Goal: Task Accomplishment & Management: Manage account settings

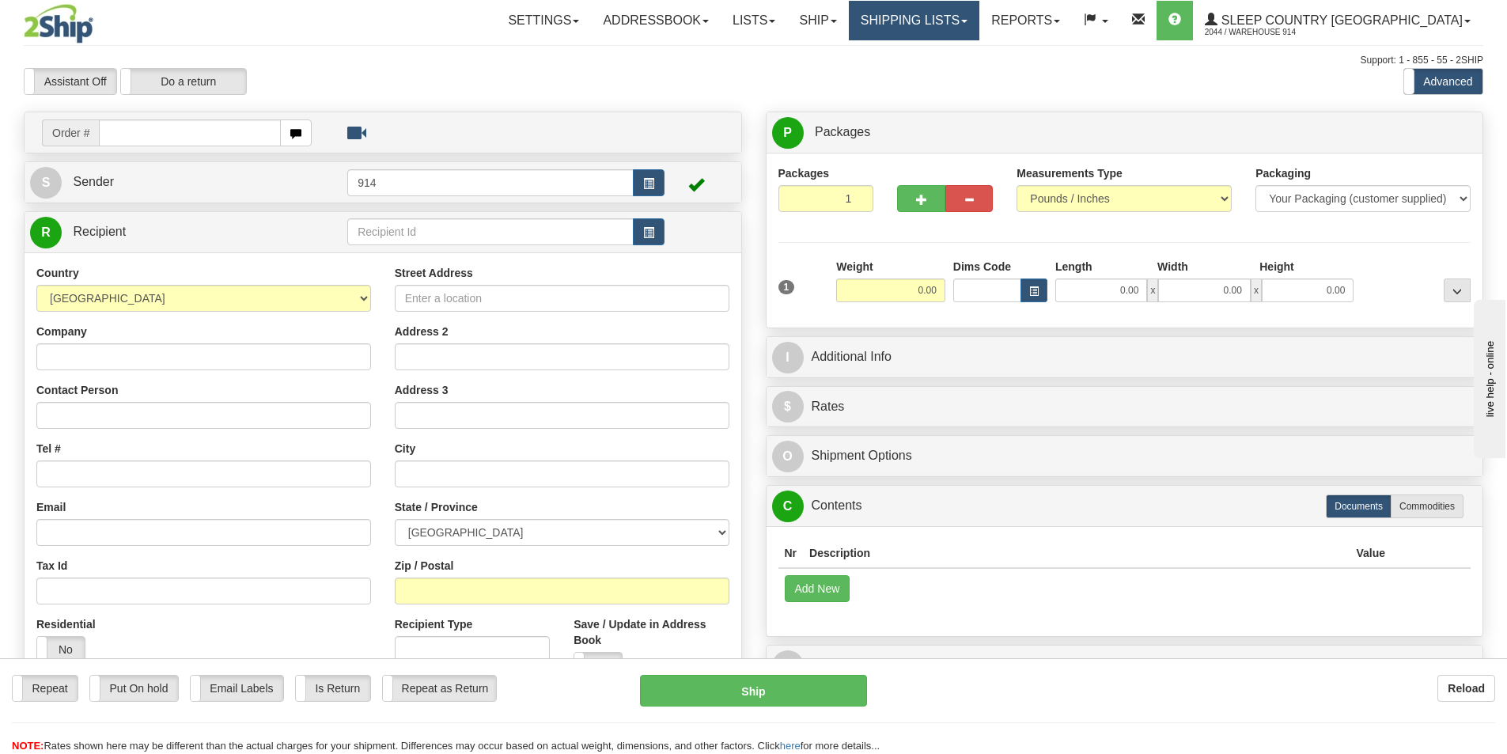
click at [979, 17] on link "Shipping lists" at bounding box center [914, 21] width 130 height 40
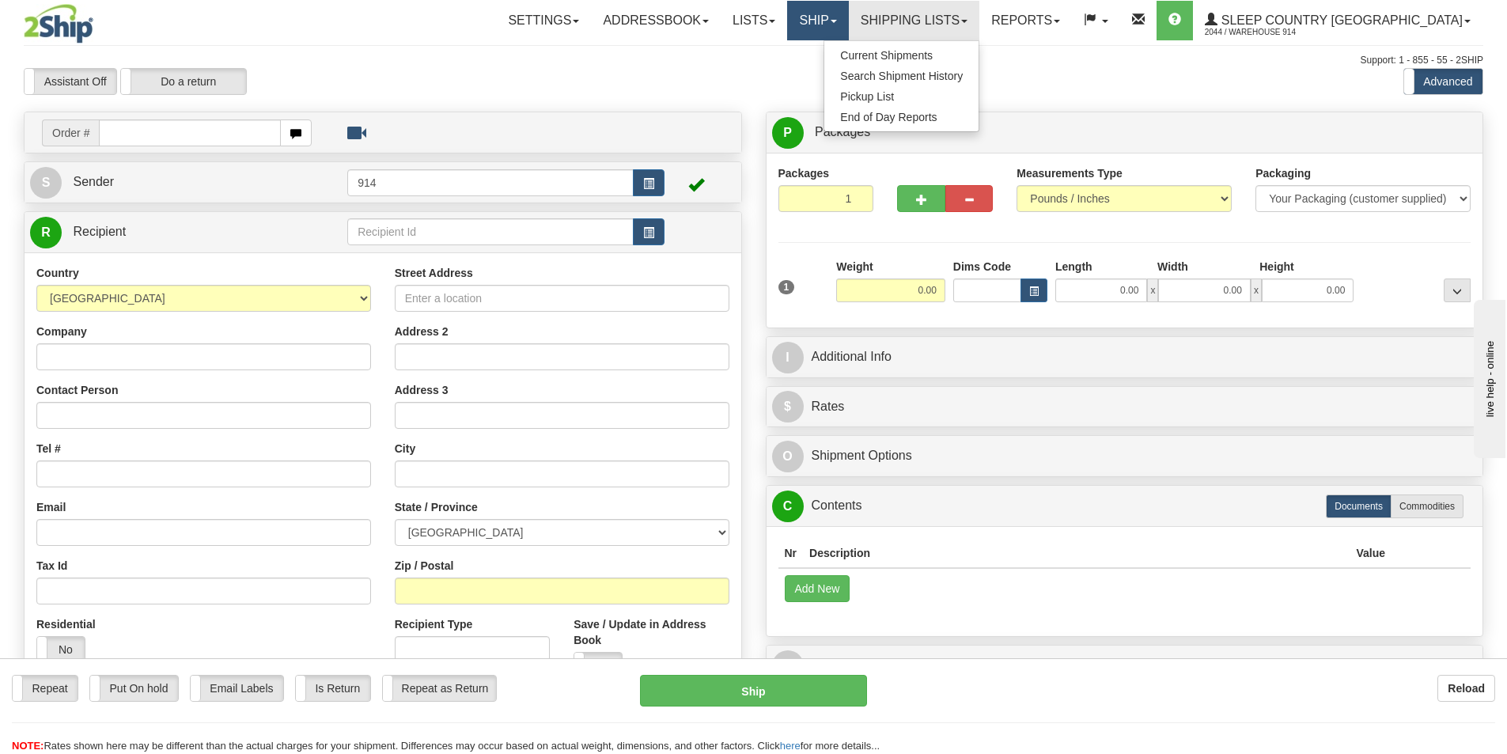
click at [848, 26] on link "Ship" at bounding box center [817, 21] width 61 height 40
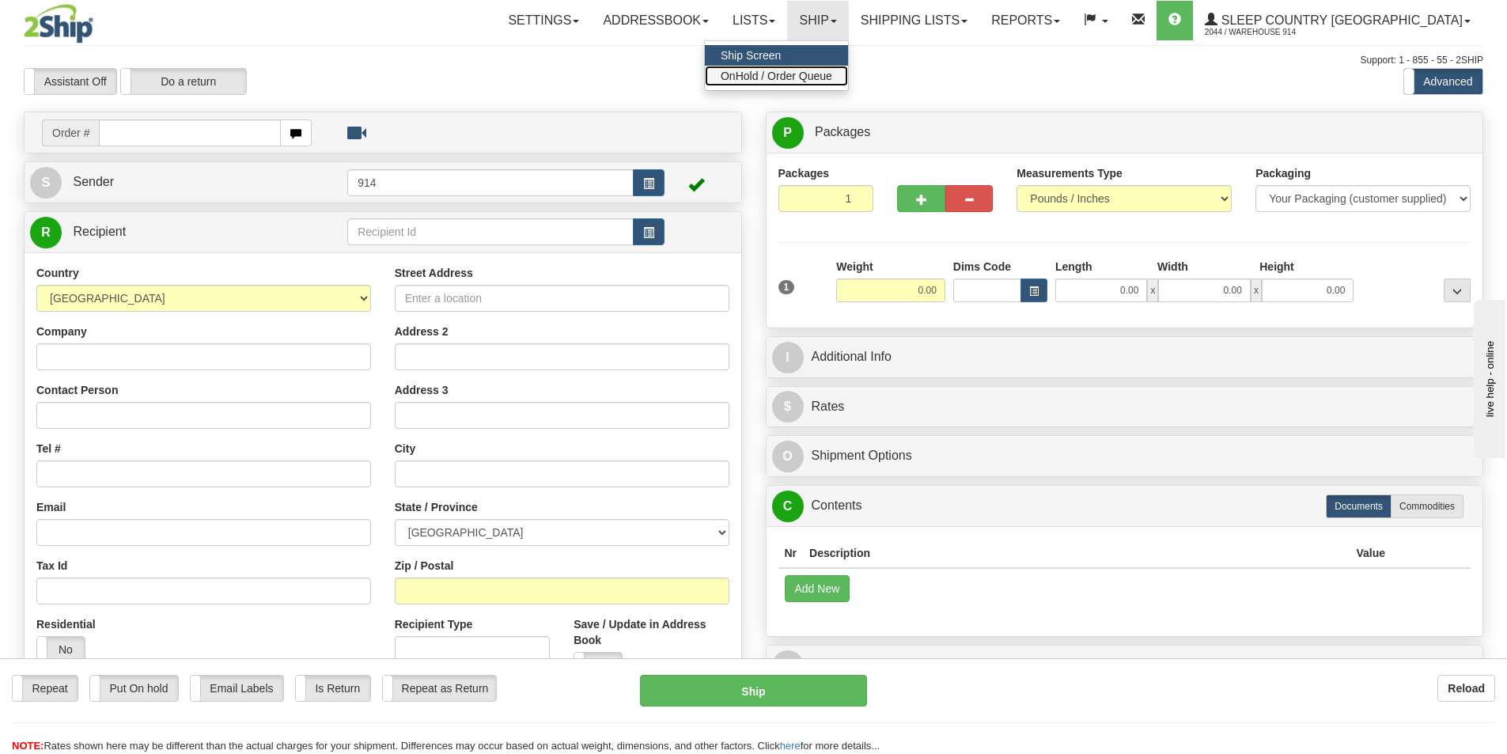
click at [832, 76] on span "OnHold / Order Queue" at bounding box center [776, 76] width 112 height 13
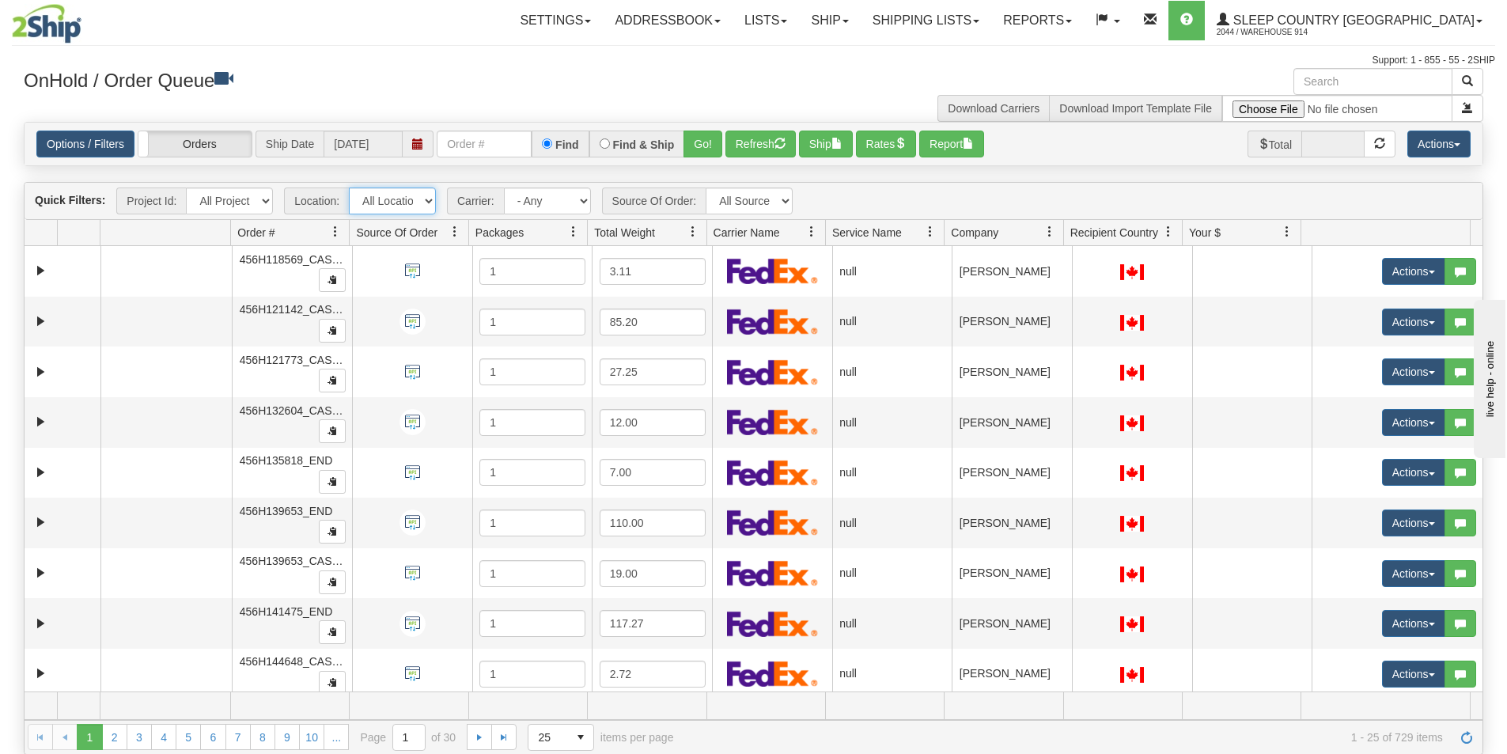
click at [428, 200] on select "All Locations 914 9009 [GEOGRAPHIC_DATA] SLE BEDDN ZINUC" at bounding box center [392, 200] width 87 height 27
select select "7603"
click at [349, 187] on select "All Locations 914 9009 [GEOGRAPHIC_DATA] SLE BEDDN ZINUC" at bounding box center [392, 200] width 87 height 27
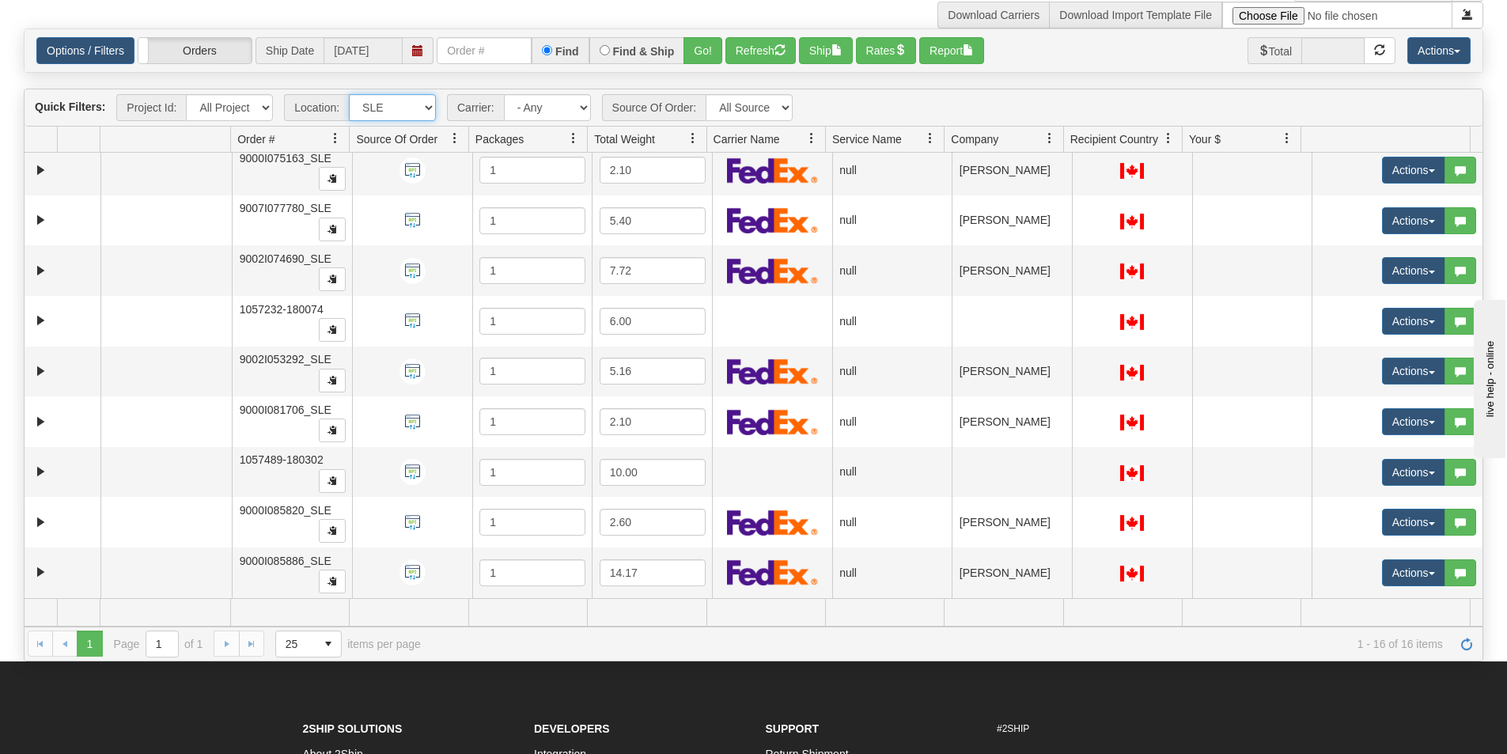
scroll to position [316, 0]
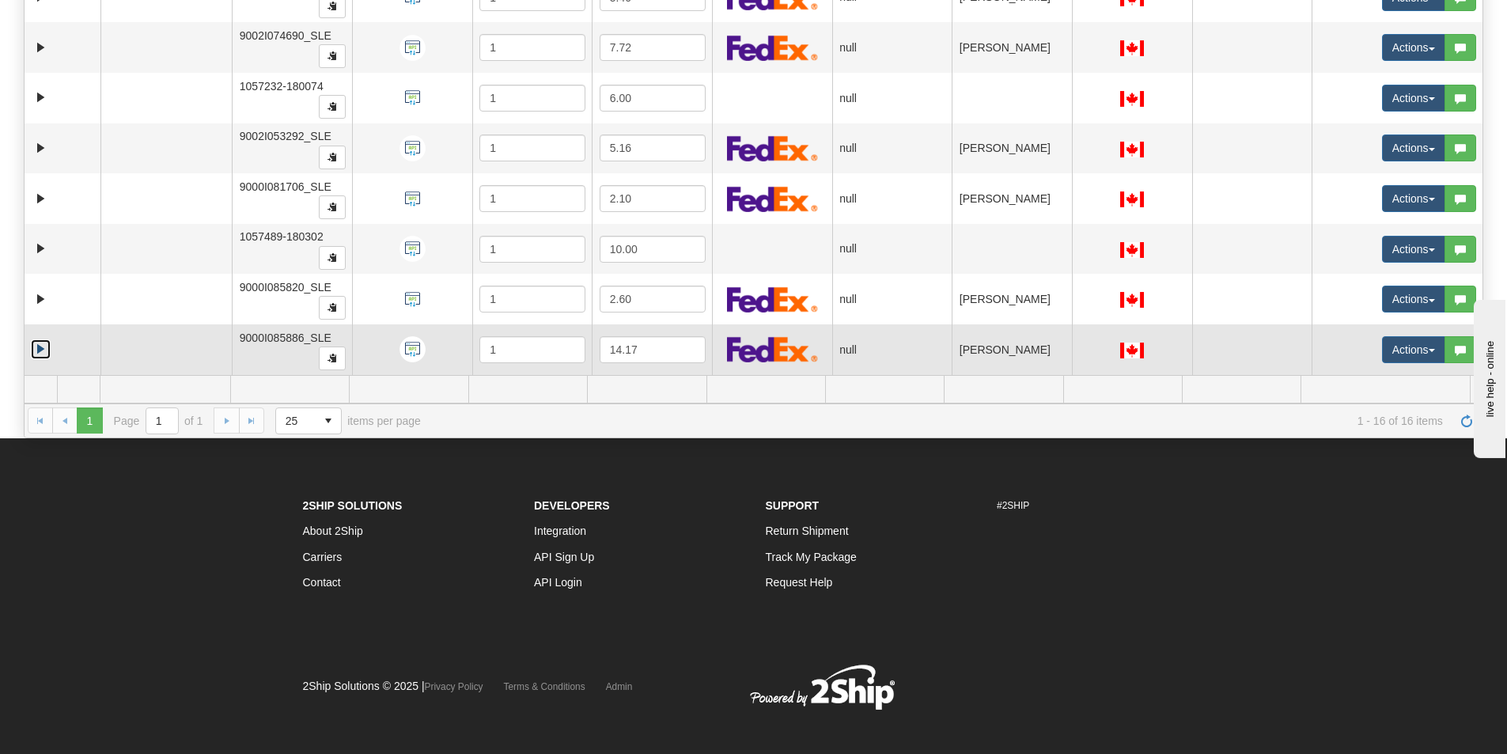
click at [36, 345] on link "Expand" at bounding box center [41, 349] width 20 height 20
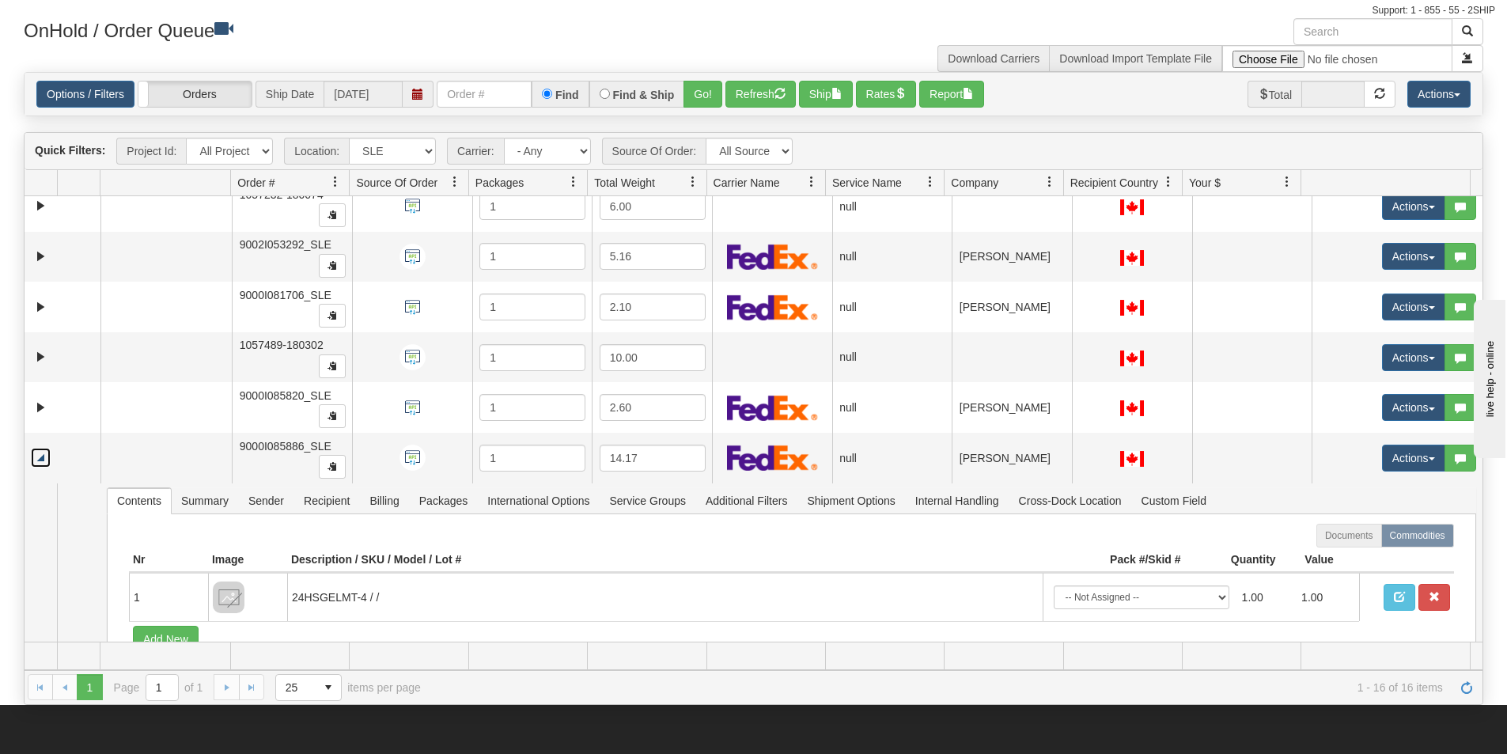
scroll to position [0, 0]
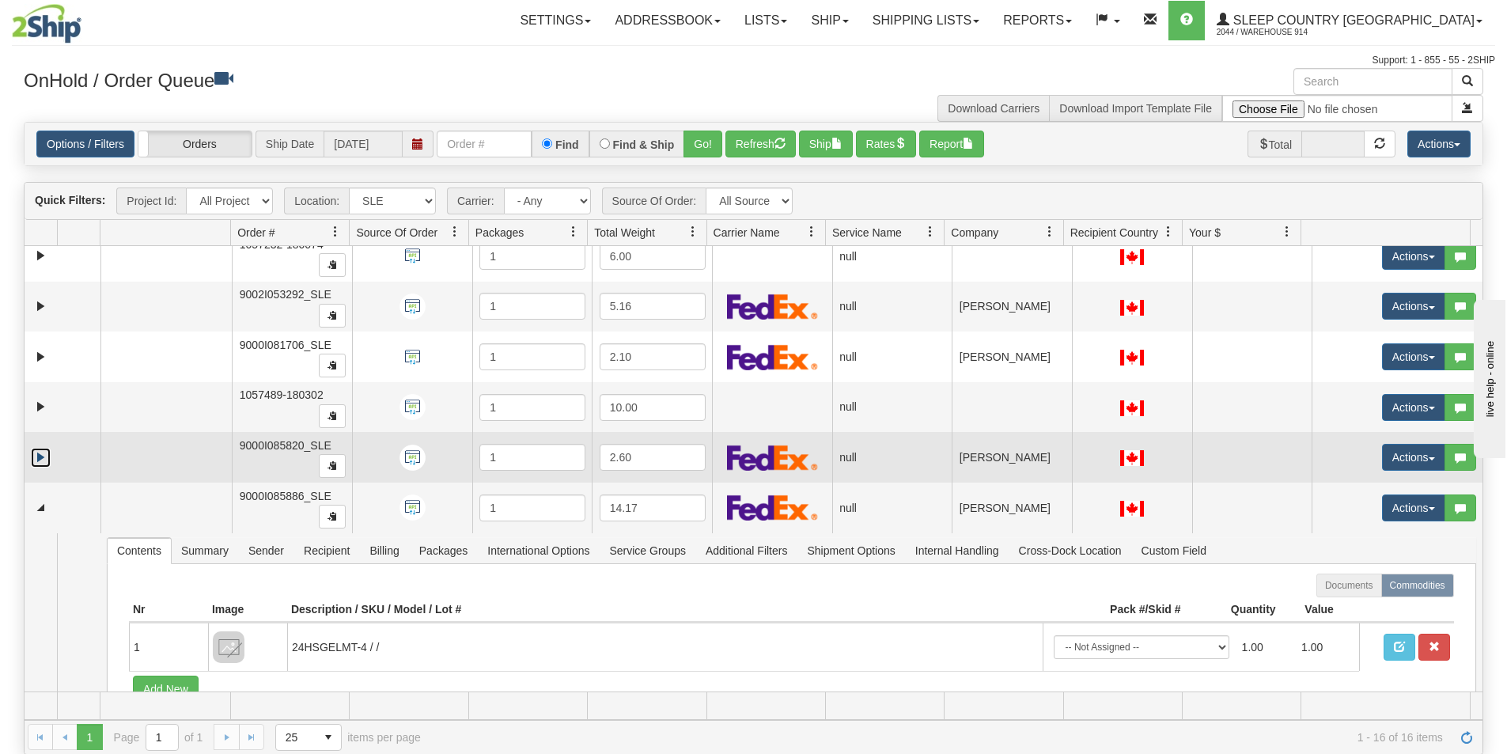
click at [41, 465] on link "Expand" at bounding box center [41, 458] width 20 height 20
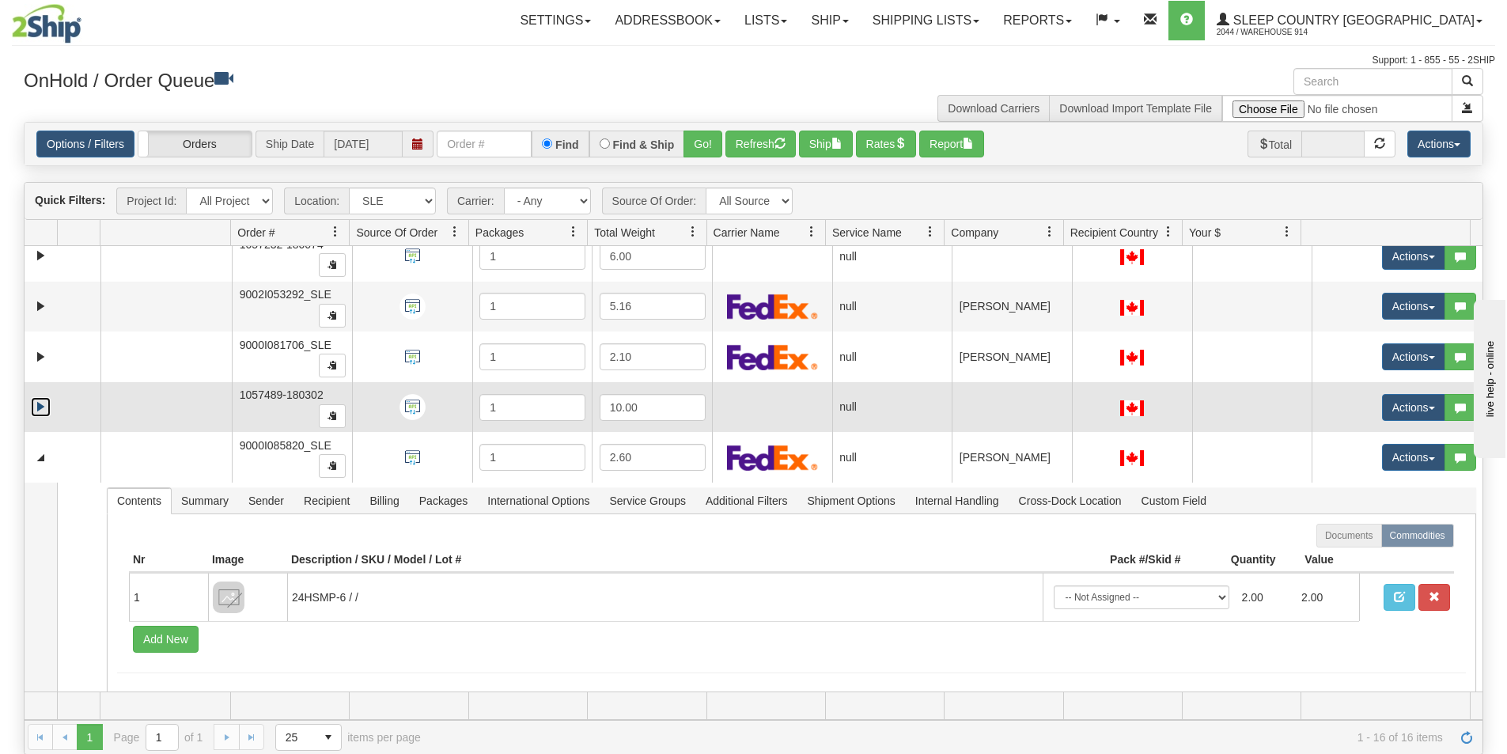
click at [40, 407] on link "Expand" at bounding box center [41, 407] width 20 height 20
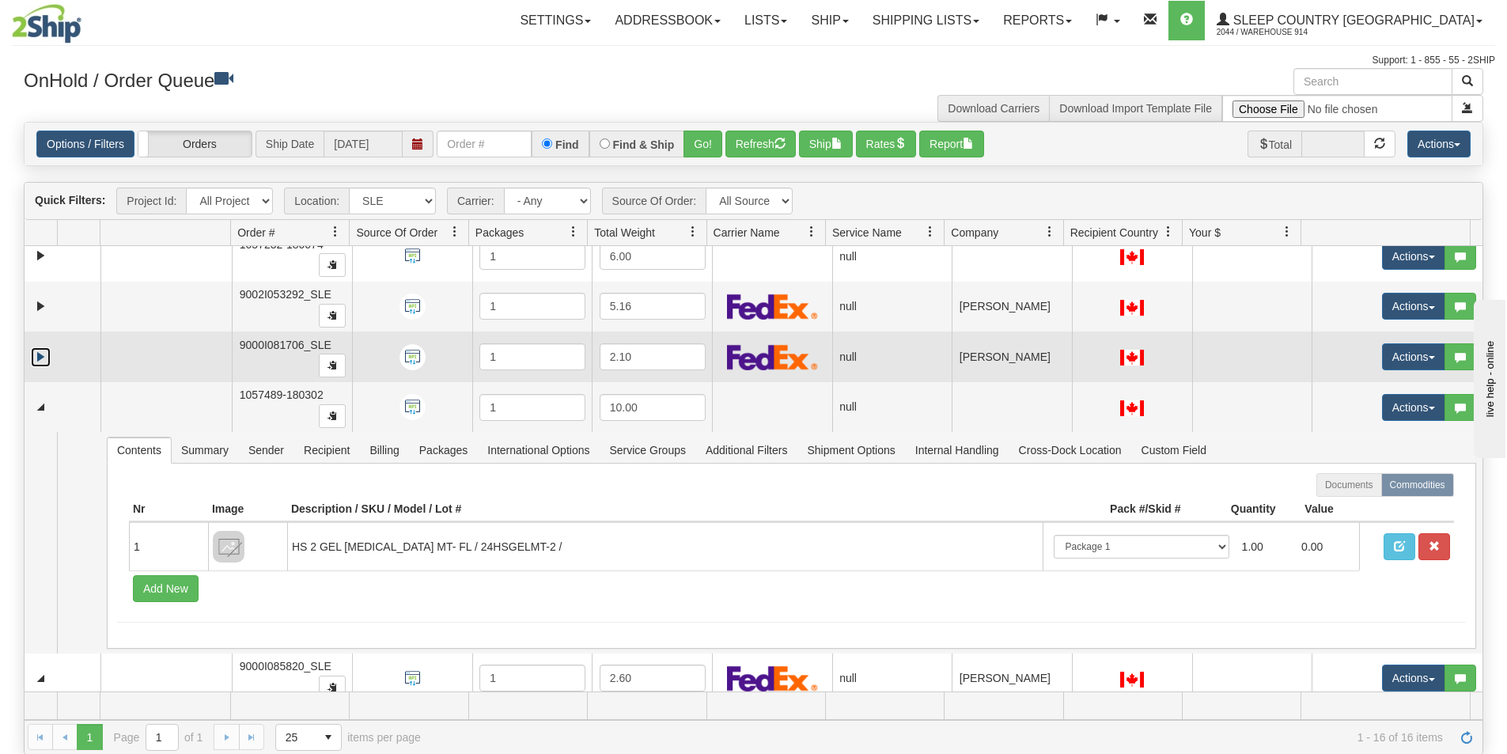
click at [39, 357] on link "Expand" at bounding box center [41, 357] width 20 height 20
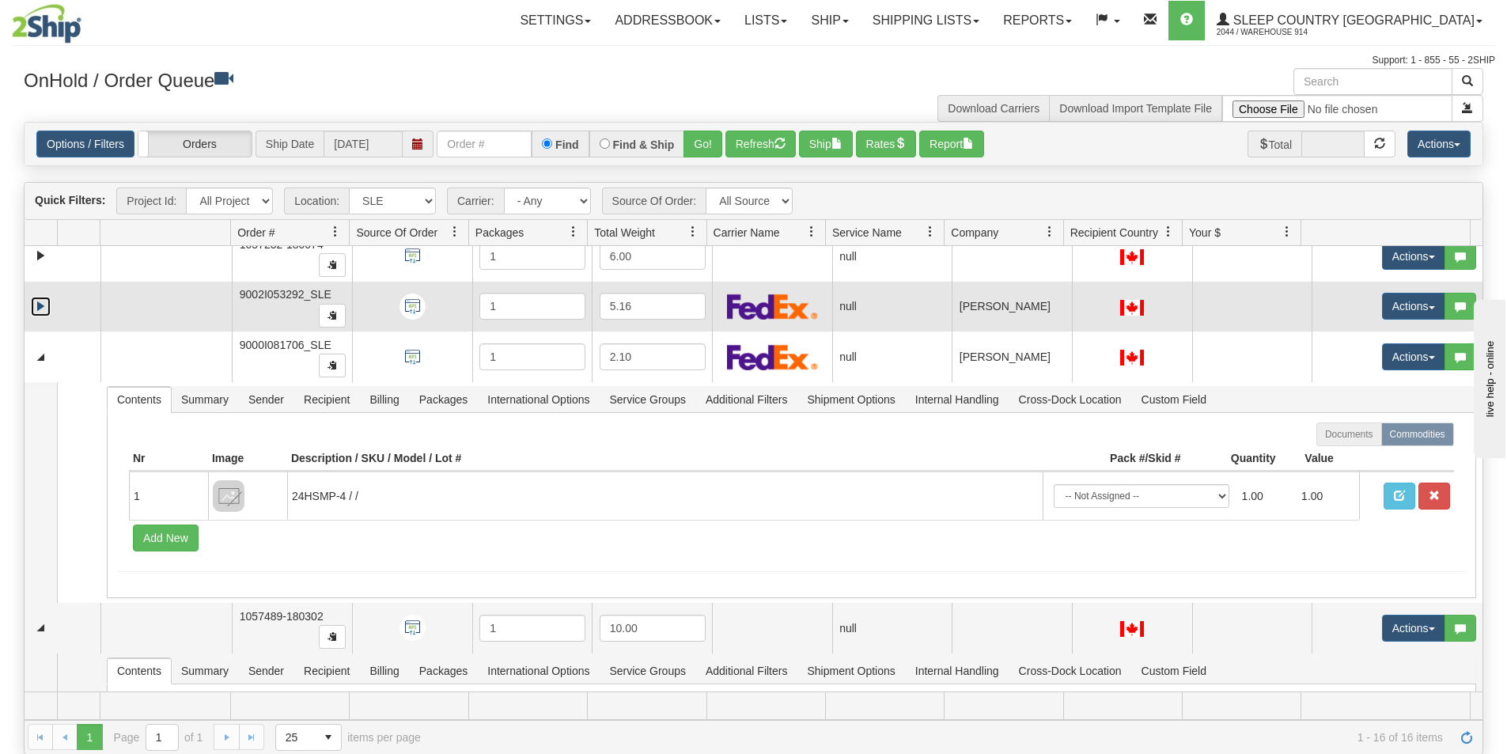
click at [43, 316] on link "Expand" at bounding box center [41, 307] width 20 height 20
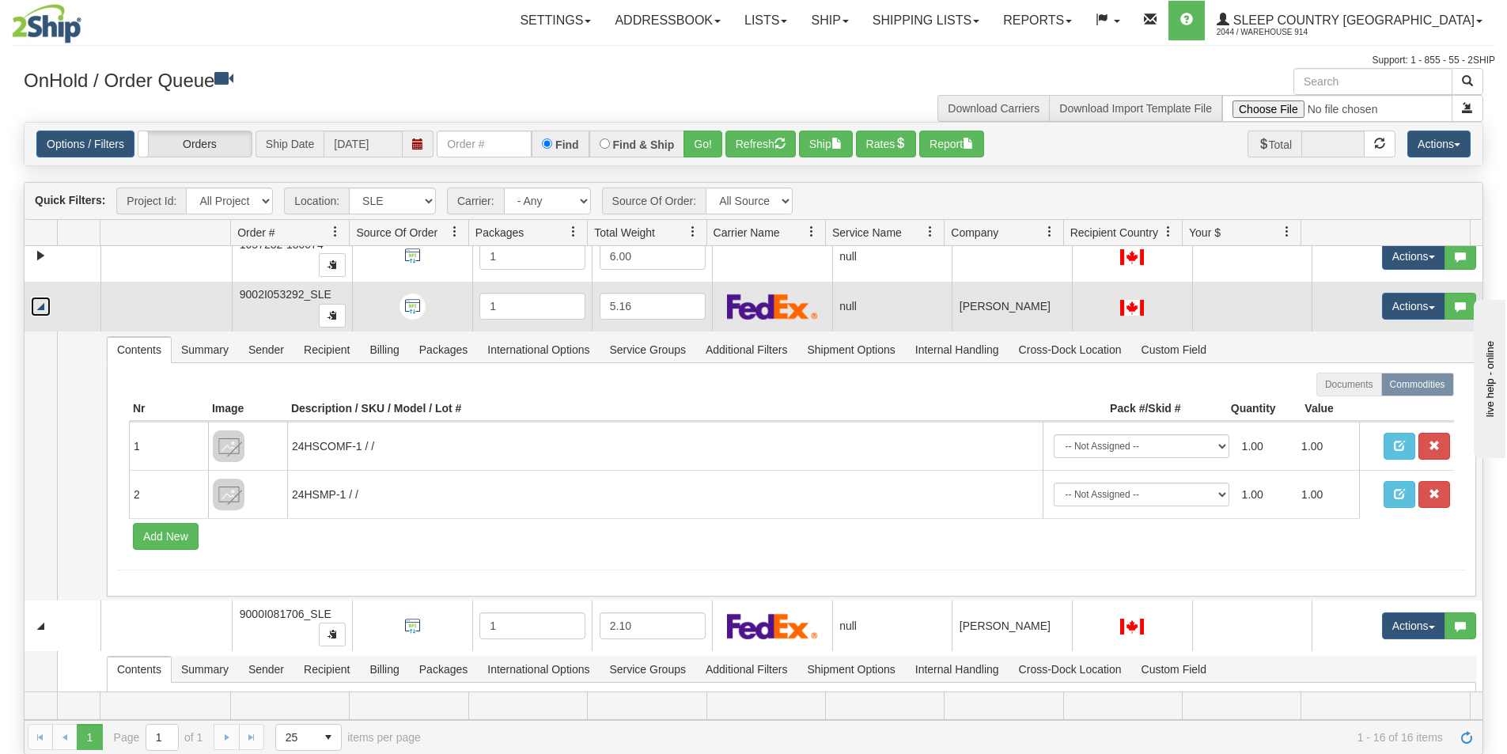
click at [42, 306] on link "Collapse" at bounding box center [41, 307] width 20 height 20
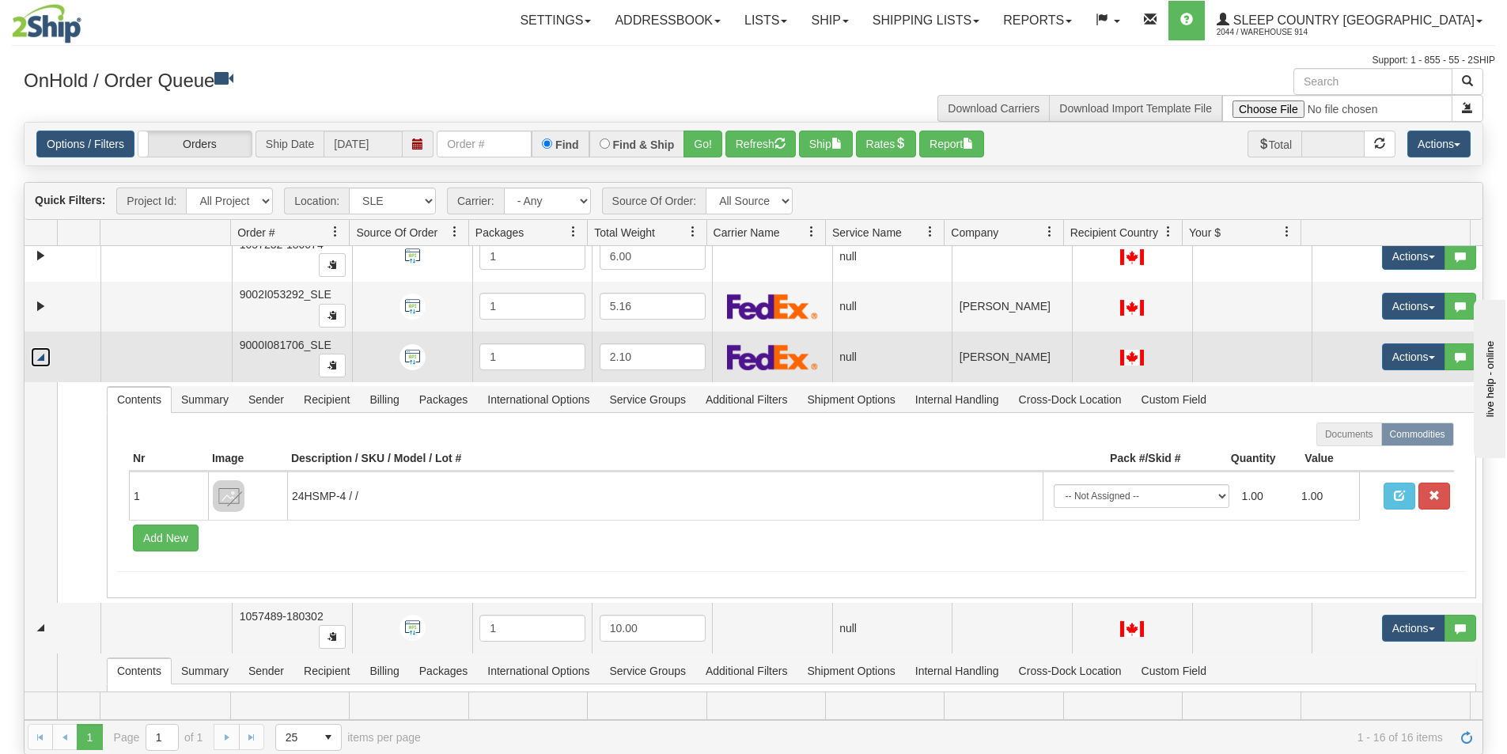
click at [40, 355] on link "Collapse" at bounding box center [41, 357] width 20 height 20
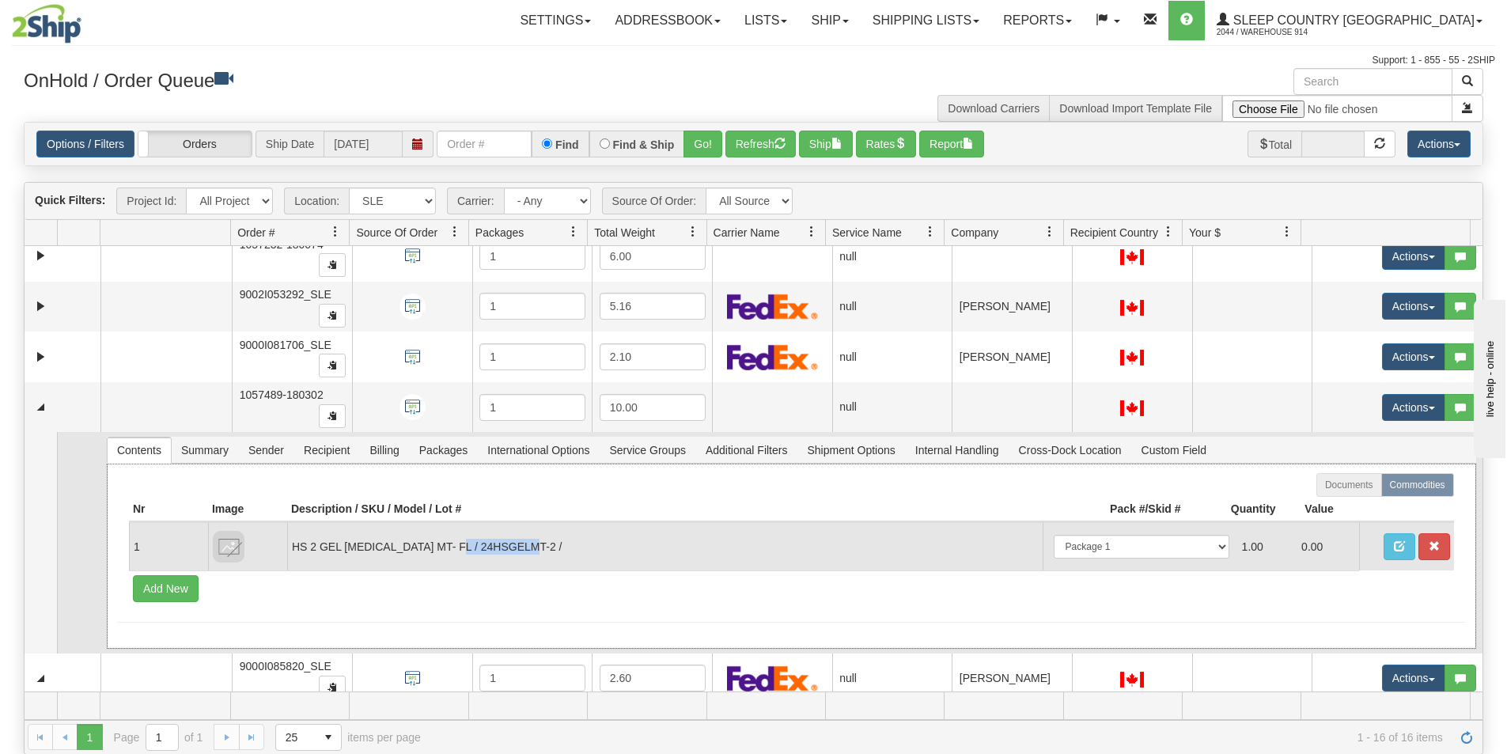
drag, startPoint x: 473, startPoint y: 546, endPoint x: 547, endPoint y: 543, distance: 74.4
click at [547, 543] on td "HS 2 GEL [MEDICAL_DATA] MT- FL / 24HSGELMT-2 /" at bounding box center [664, 546] width 755 height 48
copy td "24HSGELMT-2"
click at [562, 552] on td "HS 2 GEL [MEDICAL_DATA] MT- FL / 24HSGELMT-2 /" at bounding box center [664, 546] width 755 height 48
drag, startPoint x: 475, startPoint y: 547, endPoint x: 547, endPoint y: 542, distance: 72.2
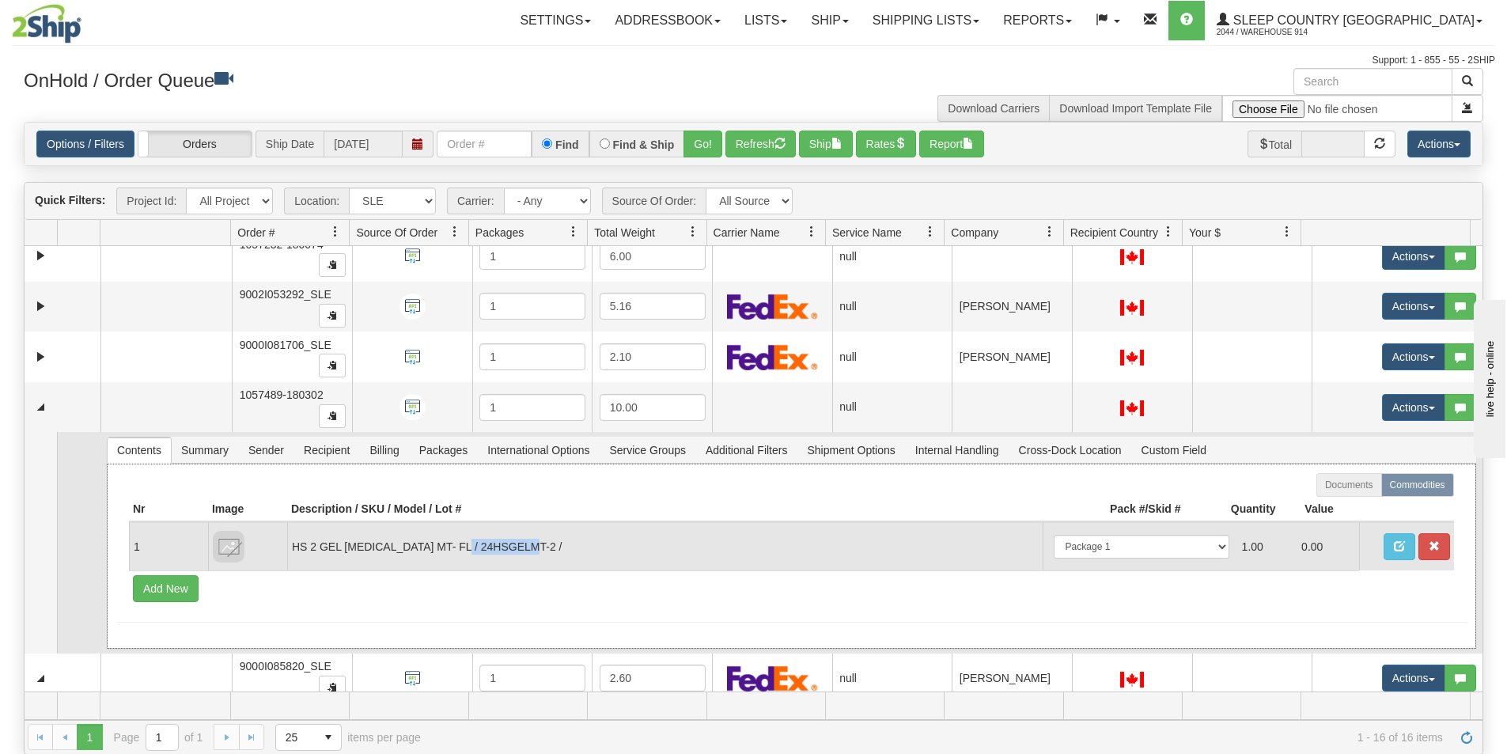
click at [547, 542] on td "HS 2 GEL [MEDICAL_DATA] MT- FL / 24HSGELMT-2 /" at bounding box center [664, 546] width 755 height 48
copy td "24HSGELMT-2"
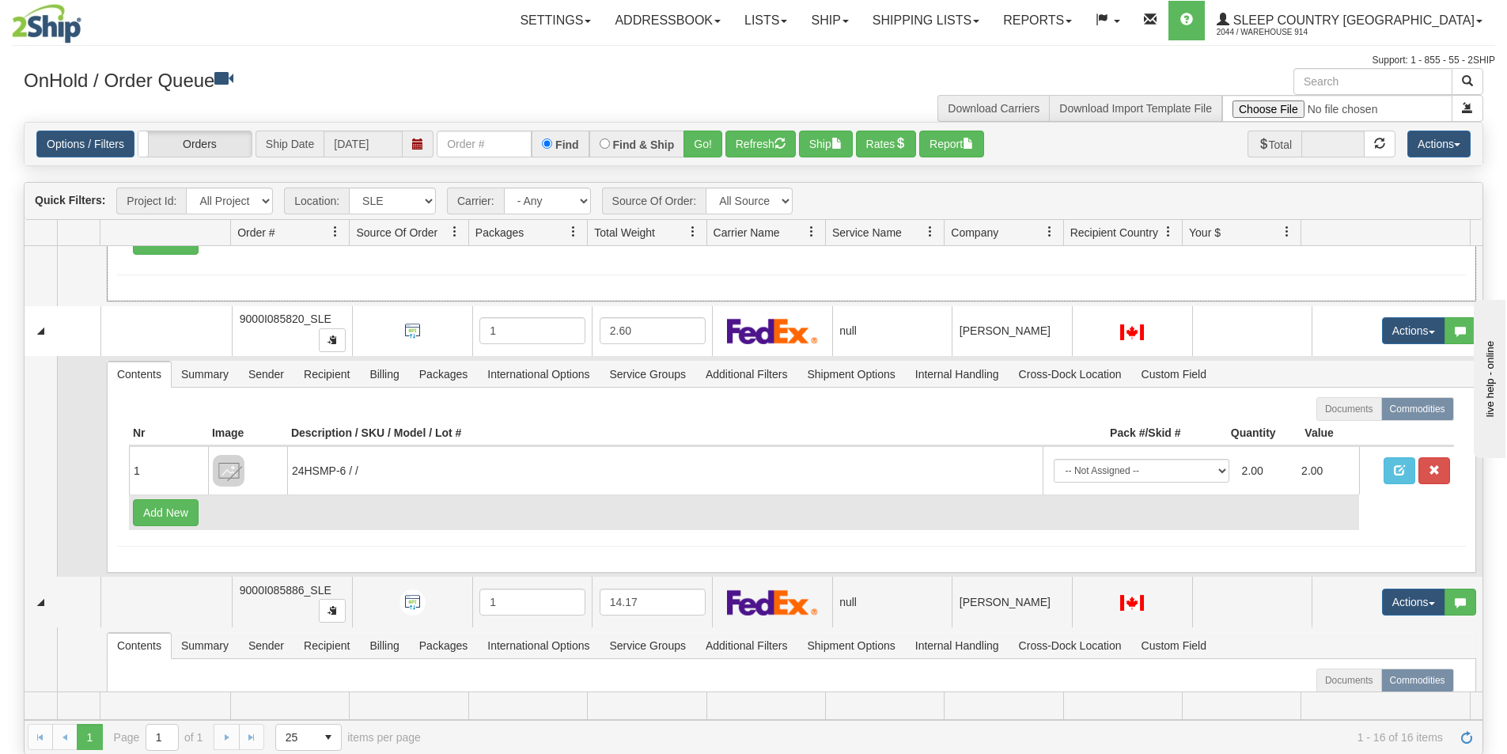
scroll to position [943, 0]
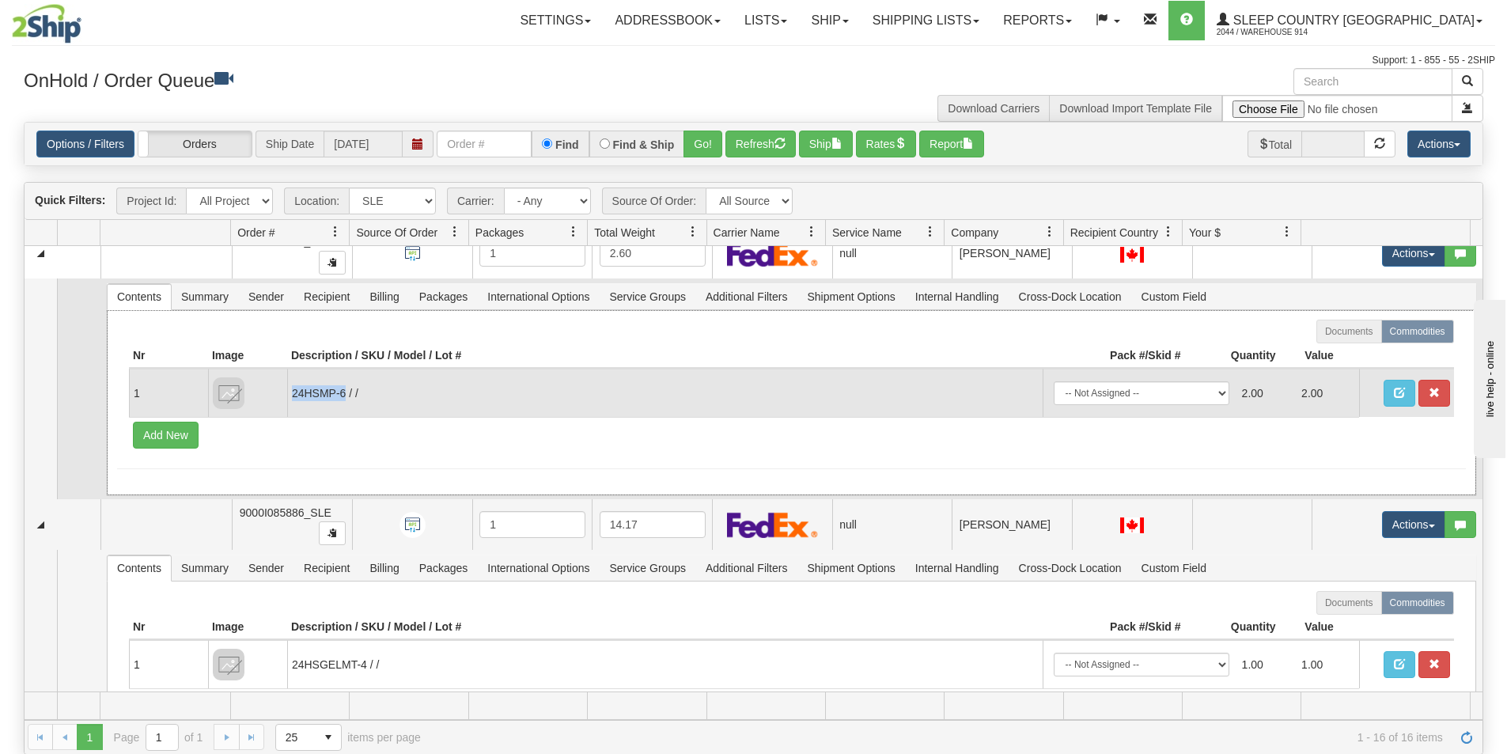
drag, startPoint x: 291, startPoint y: 393, endPoint x: 344, endPoint y: 390, distance: 53.1
click at [344, 390] on td "24HSMP-6 / /" at bounding box center [664, 393] width 755 height 48
copy td "24HSMP-6"
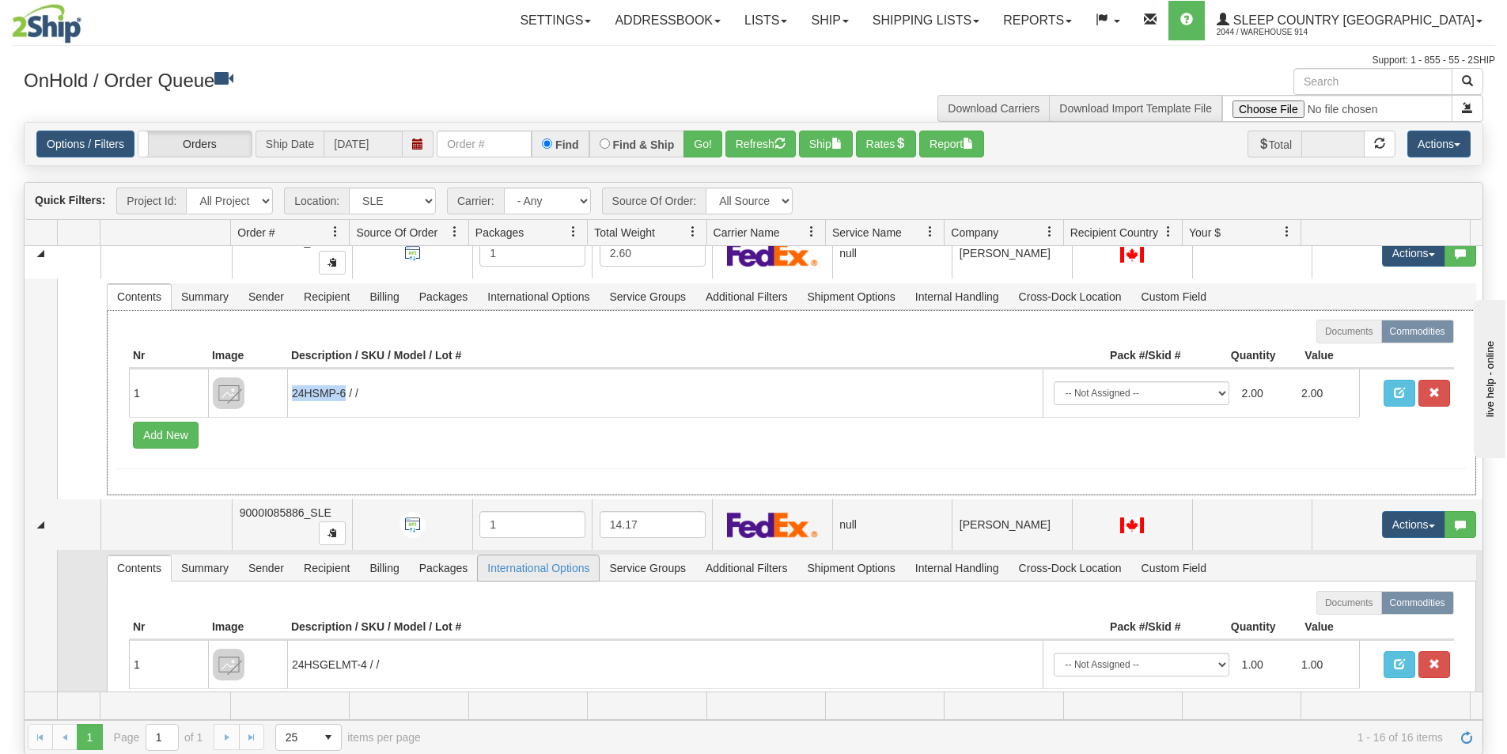
scroll to position [1022, 0]
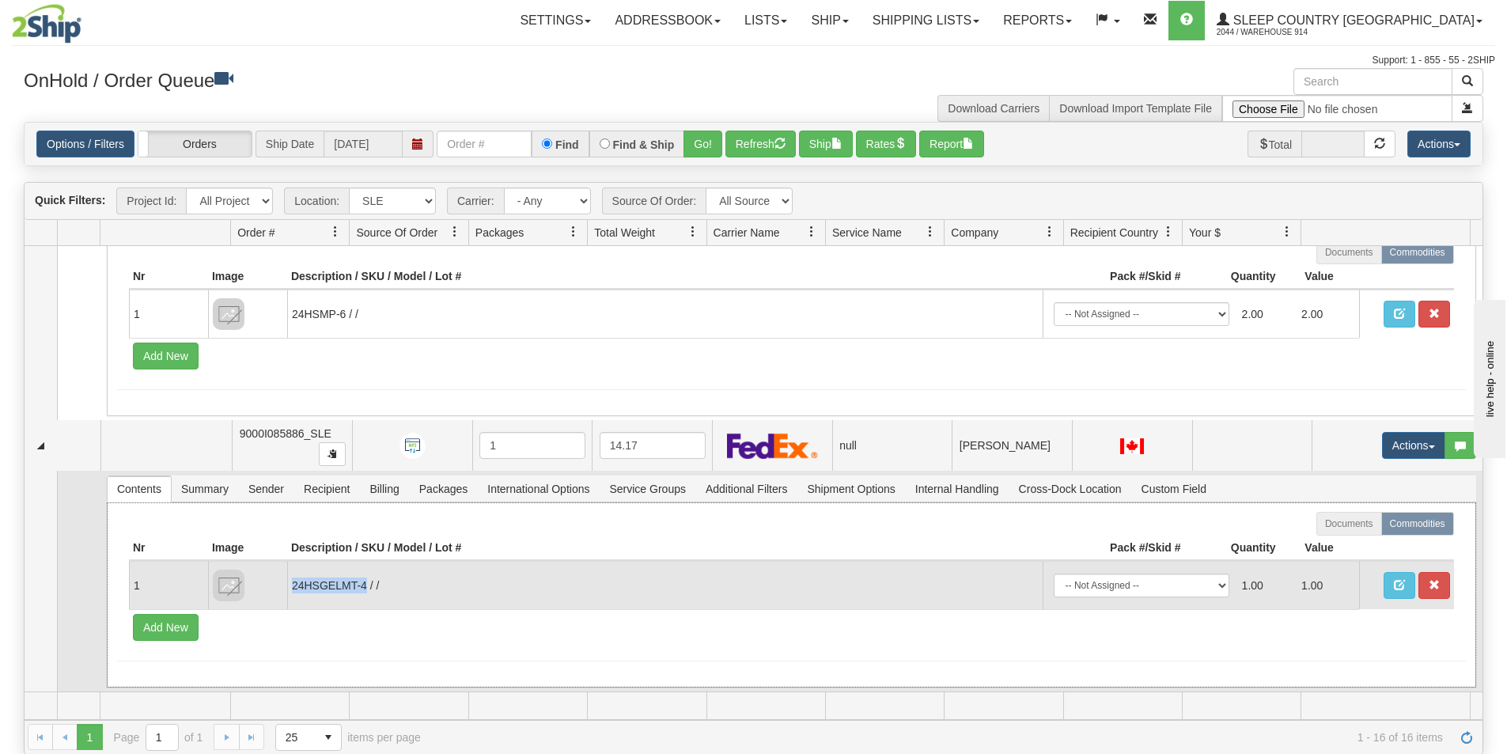
drag, startPoint x: 291, startPoint y: 584, endPoint x: 365, endPoint y: 585, distance: 74.3
click at [365, 585] on td "24HSGELMT-4 / /" at bounding box center [664, 585] width 755 height 48
copy td "24HSGELMT-4"
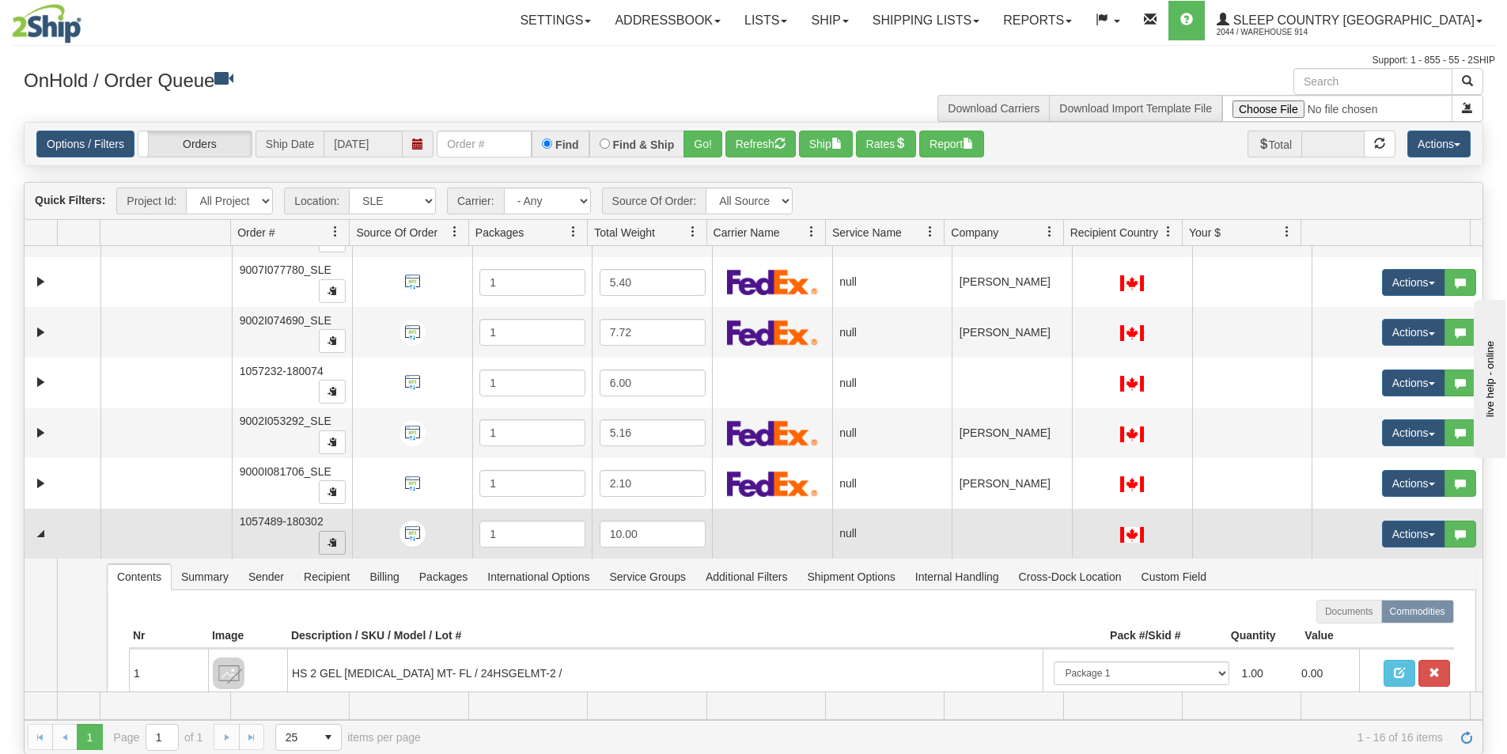
scroll to position [389, 0]
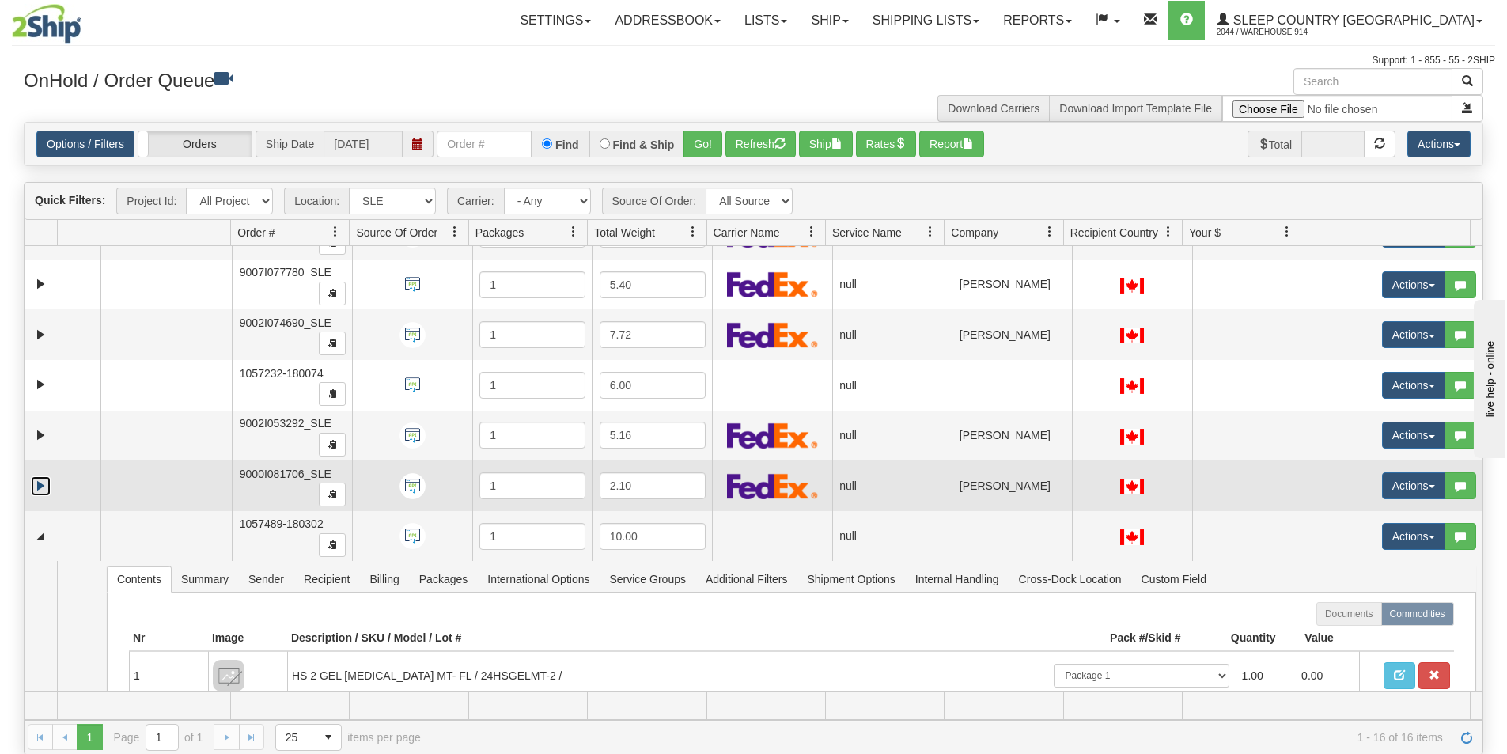
click at [36, 492] on link "Expand" at bounding box center [41, 486] width 20 height 20
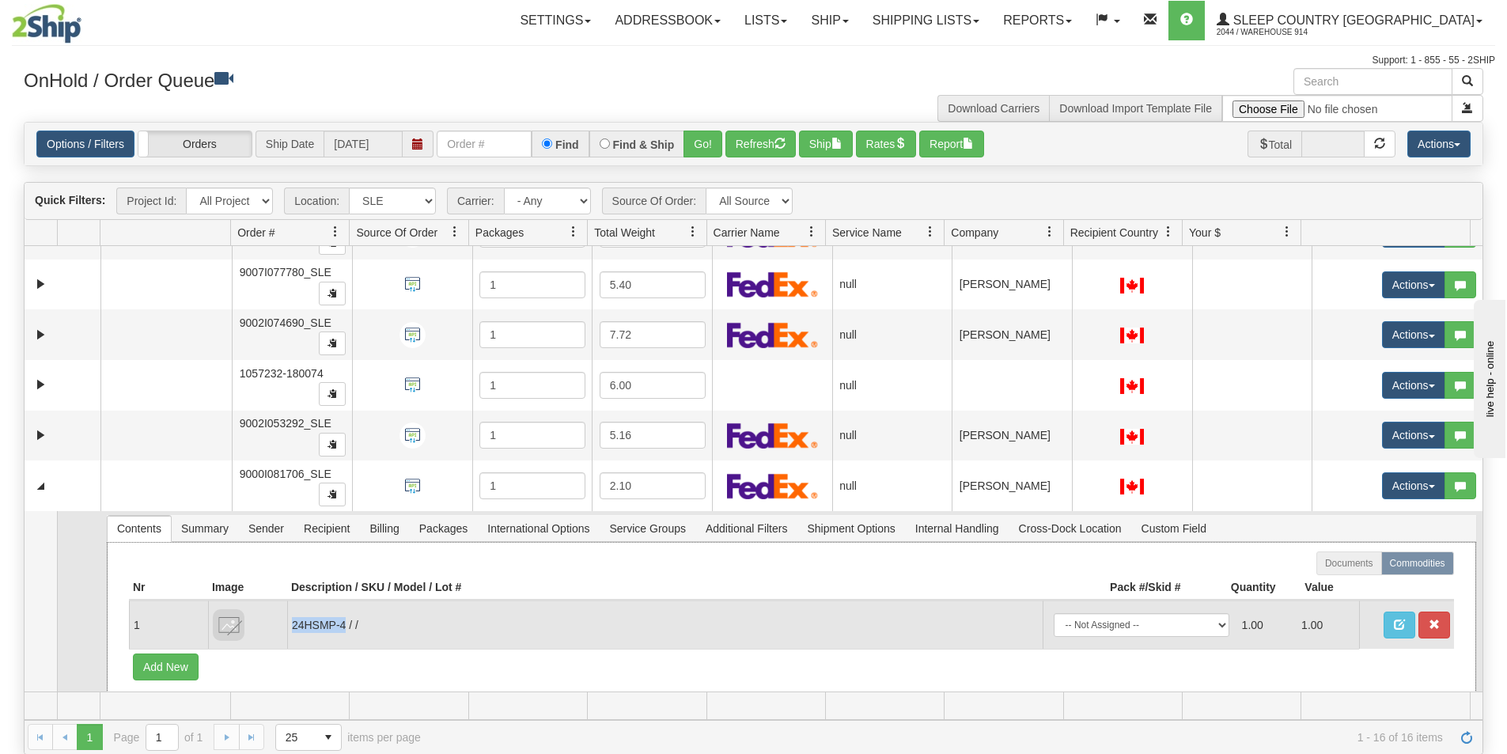
drag, startPoint x: 293, startPoint y: 624, endPoint x: 343, endPoint y: 622, distance: 50.7
click at [343, 622] on td "24HSMP-4 / /" at bounding box center [664, 624] width 755 height 48
copy td "24HSMP-4"
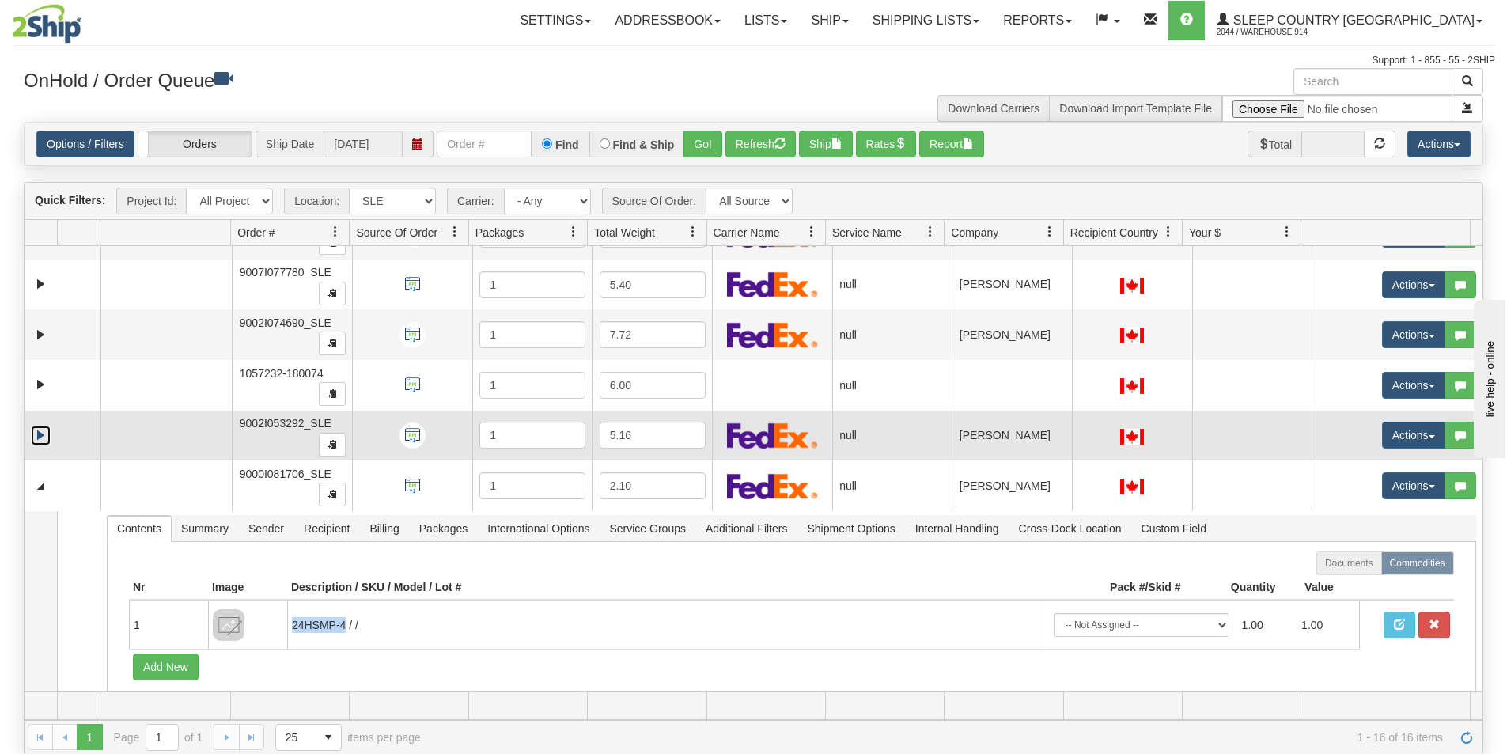
click at [41, 439] on link "Expand" at bounding box center [41, 435] width 20 height 20
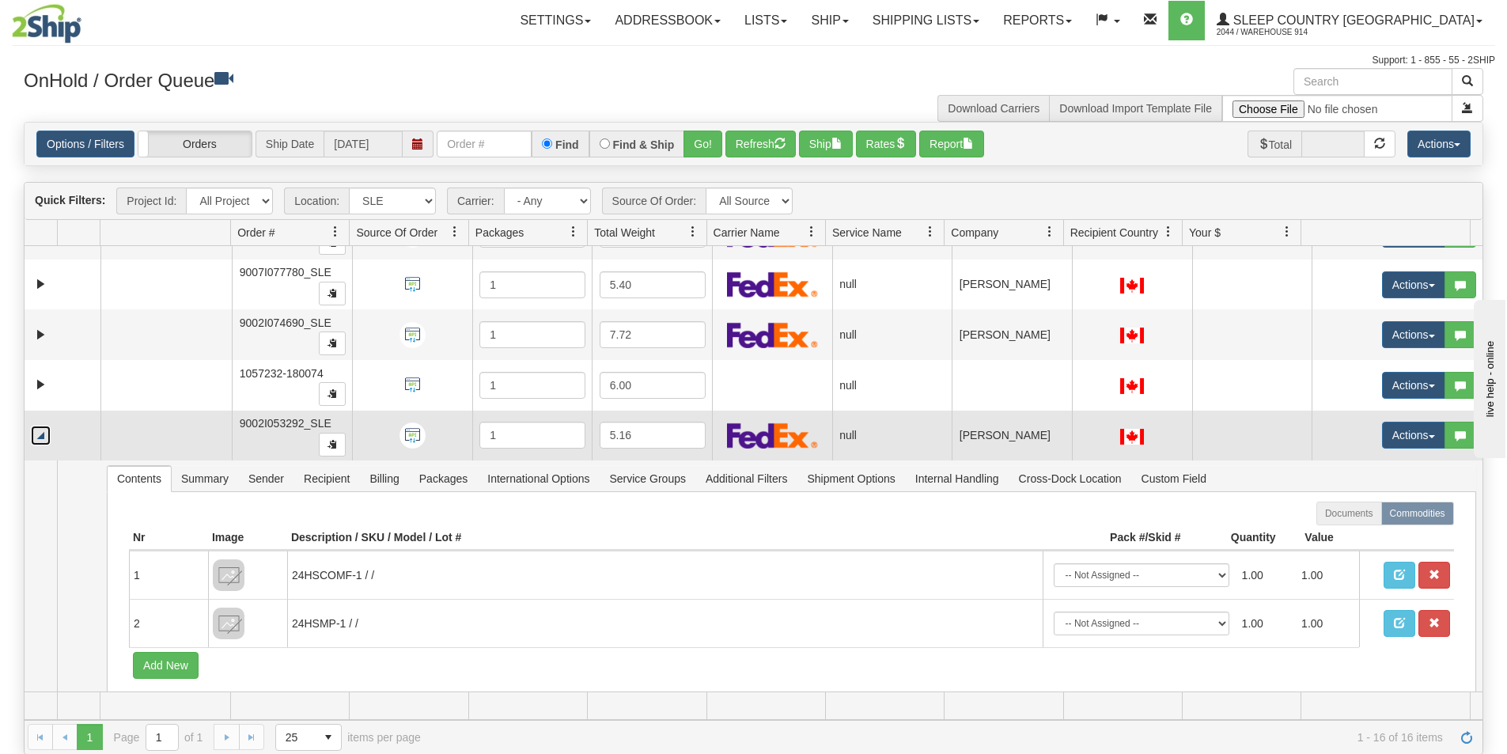
click at [41, 439] on link "Collapse" at bounding box center [41, 435] width 20 height 20
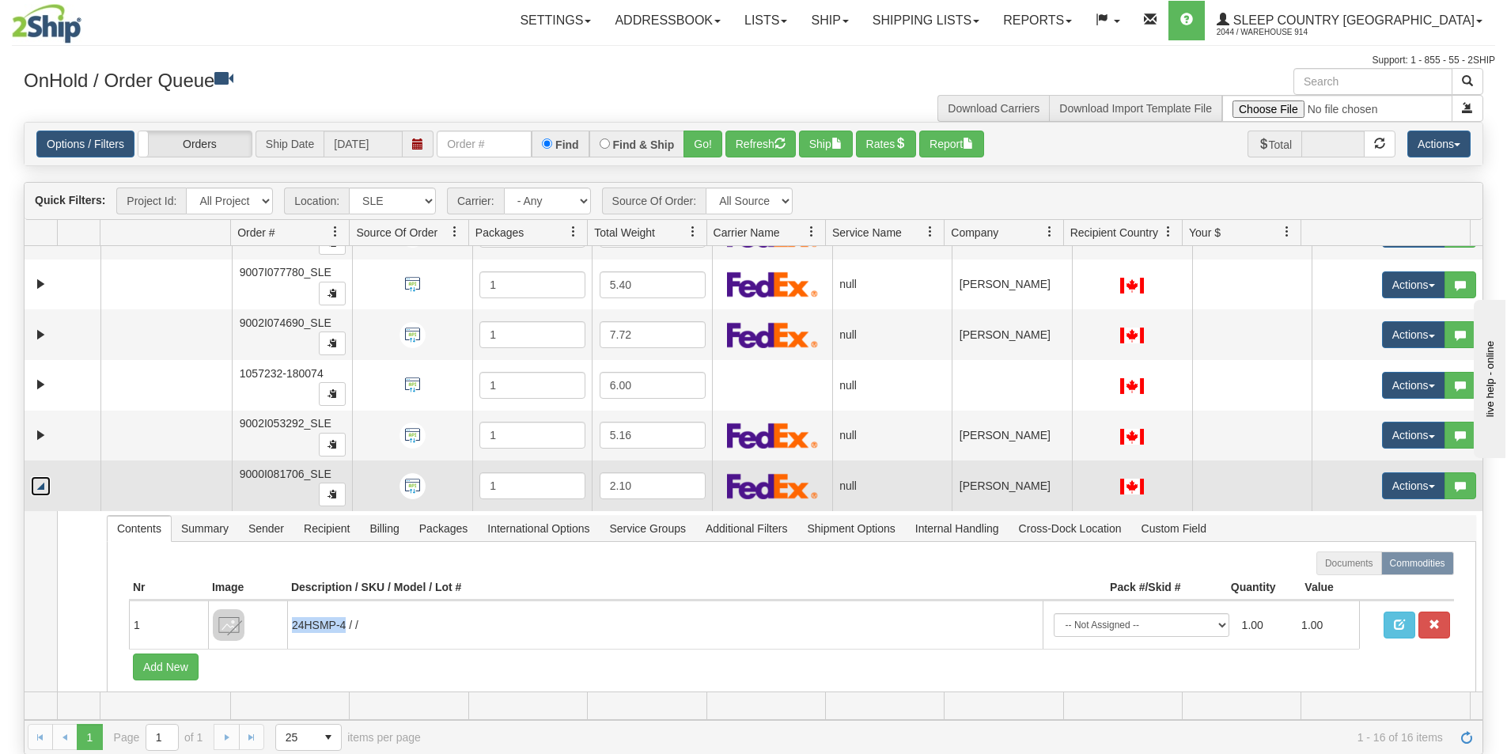
click at [45, 485] on link "Collapse" at bounding box center [41, 486] width 20 height 20
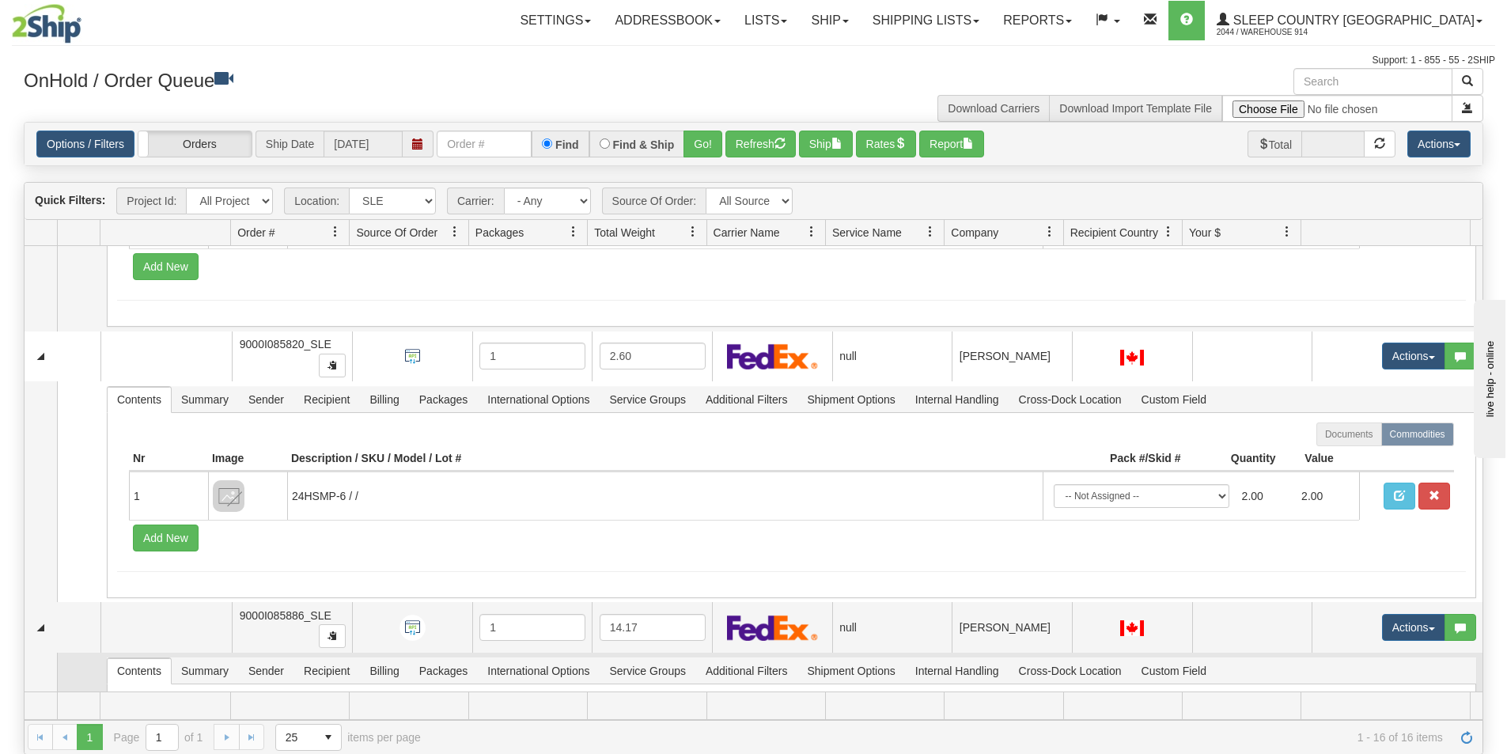
scroll to position [785, 0]
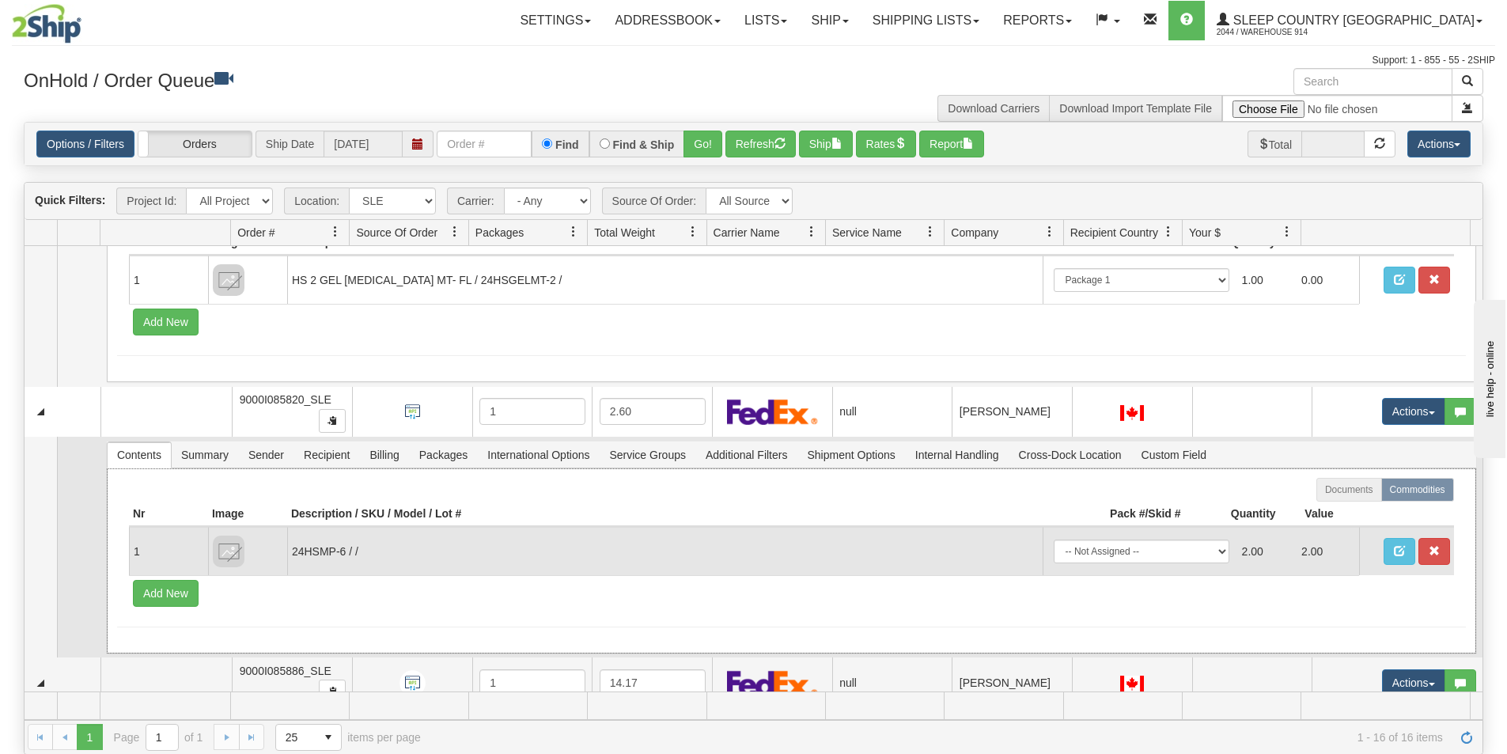
click at [292, 550] on td "24HSMP-6 / /" at bounding box center [664, 551] width 755 height 48
drag, startPoint x: 291, startPoint y: 549, endPoint x: 338, endPoint y: 550, distance: 46.7
click at [338, 550] on td "24HSMP-6 / /" at bounding box center [664, 551] width 755 height 48
drag, startPoint x: 343, startPoint y: 549, endPoint x: 293, endPoint y: 548, distance: 49.8
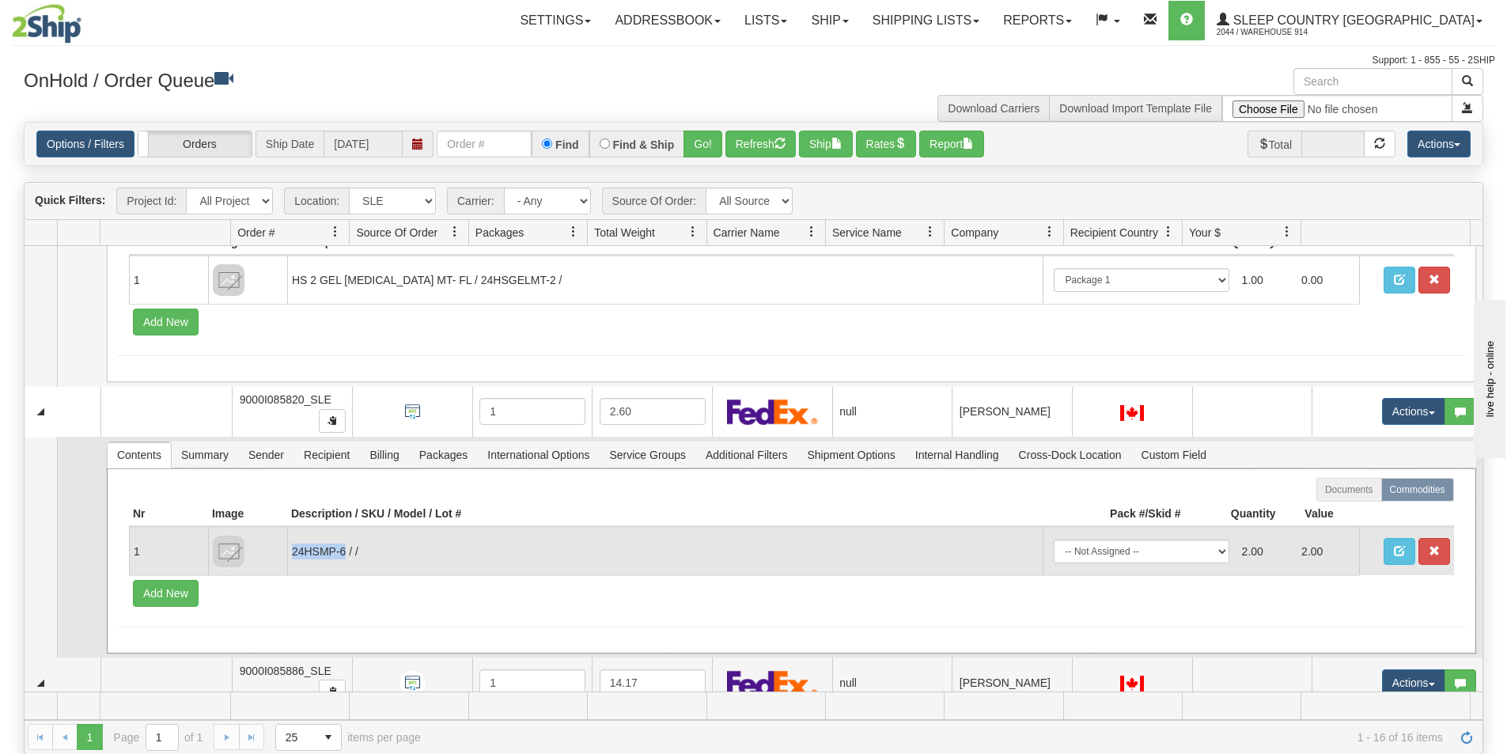
click at [293, 548] on td "24HSMP-6 / /" at bounding box center [664, 551] width 755 height 48
copy td "24HSMP-6"
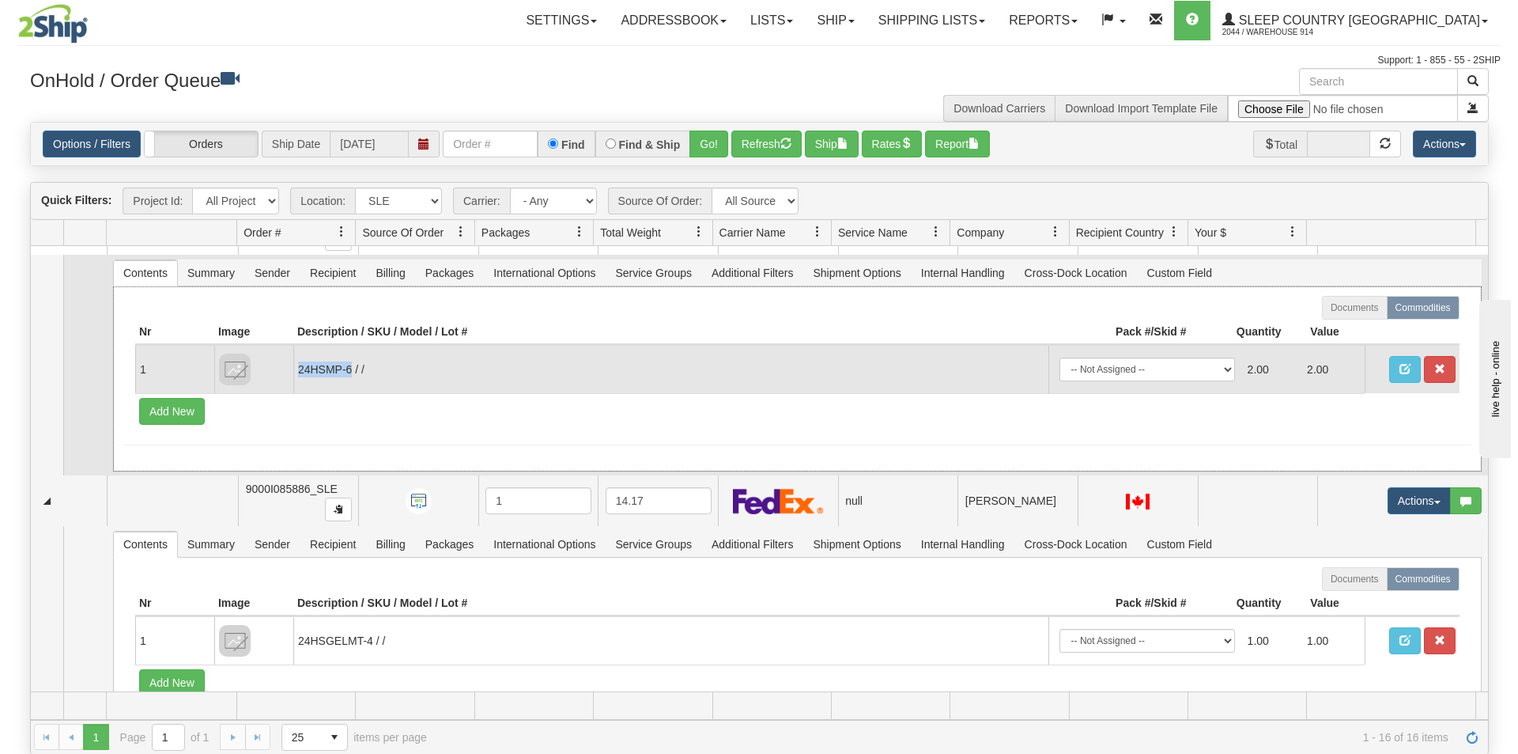
scroll to position [1022, 0]
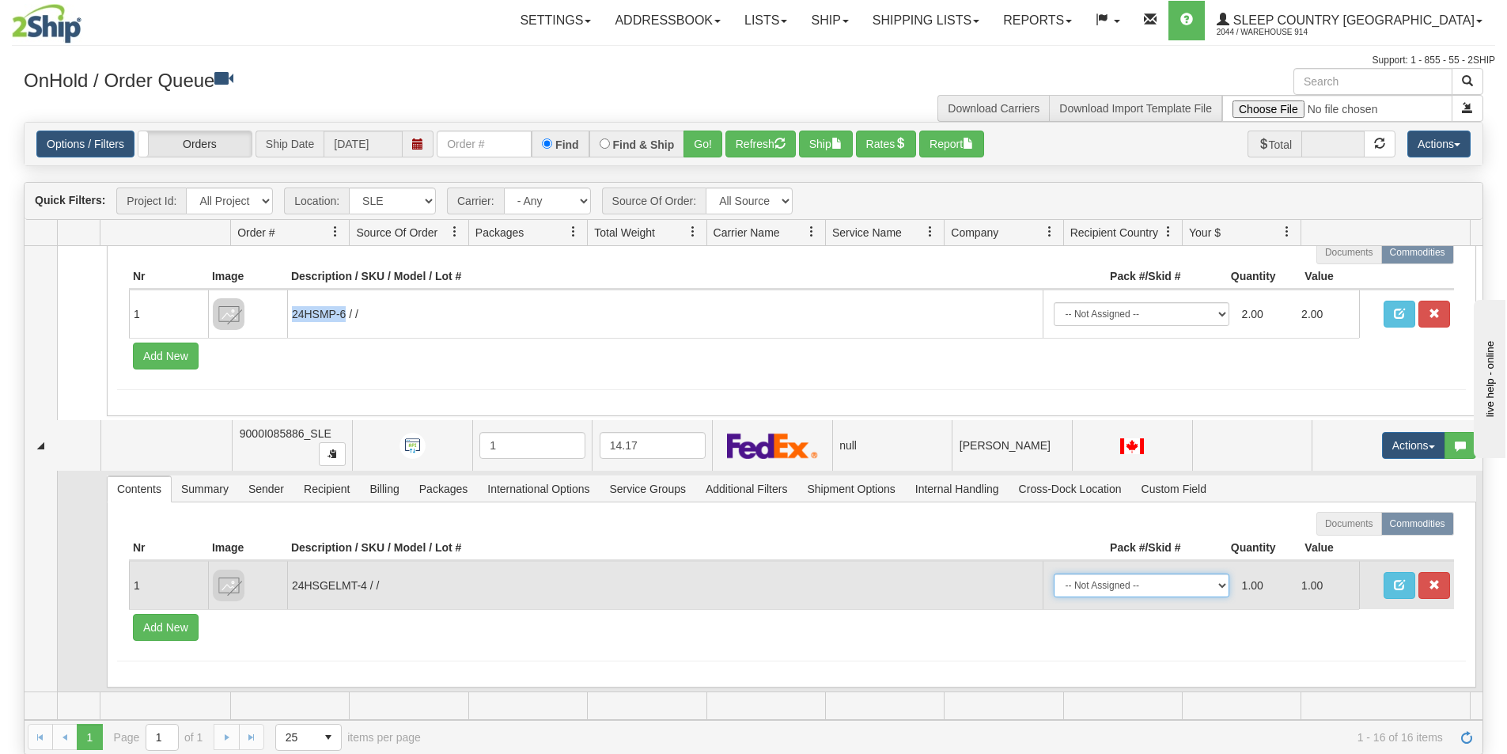
click at [1208, 585] on select "-- Not Assigned -- Package 1" at bounding box center [1141, 585] width 176 height 24
select select "0"
click at [1053, 573] on select "-- Not Assigned -- Package 1" at bounding box center [1141, 585] width 176 height 24
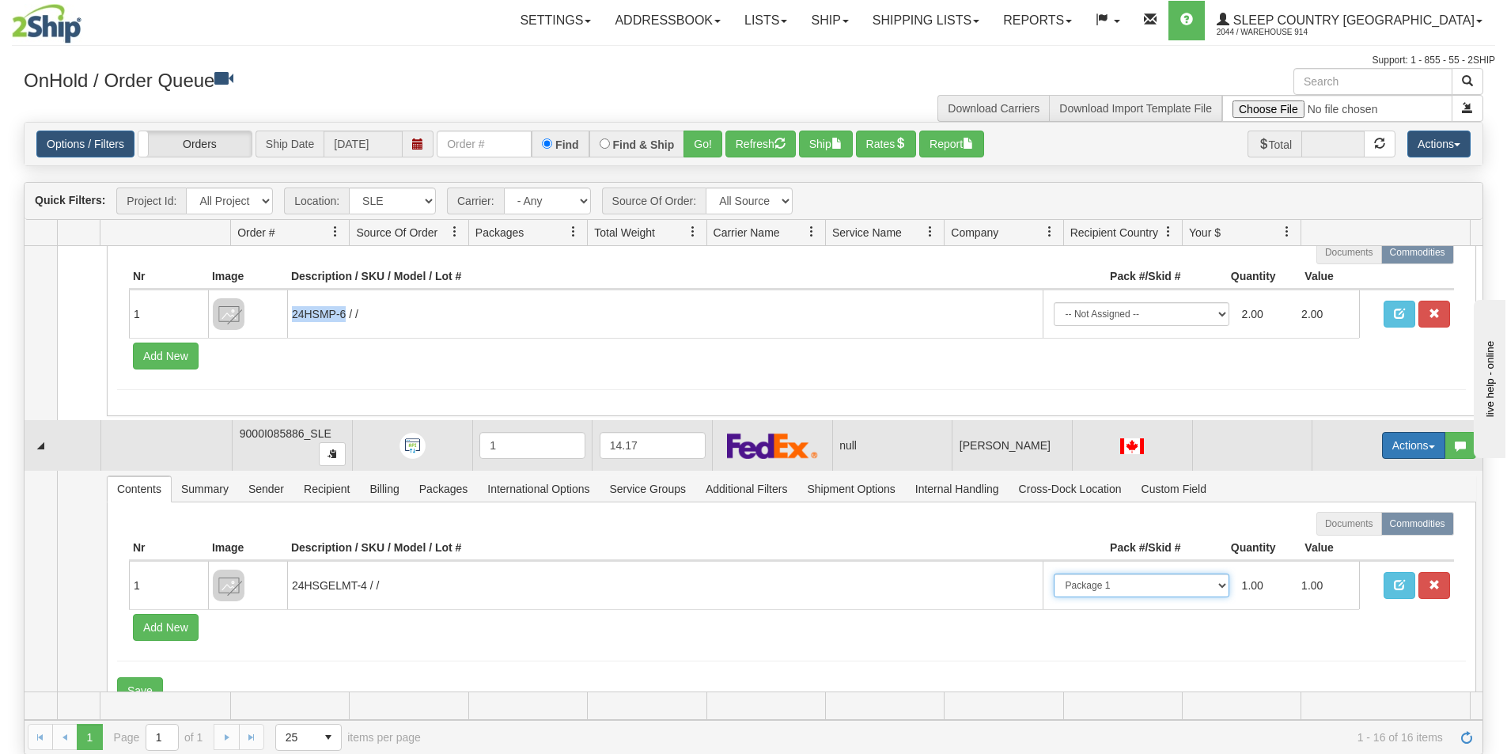
click at [1428, 445] on span "button" at bounding box center [1431, 446] width 6 height 3
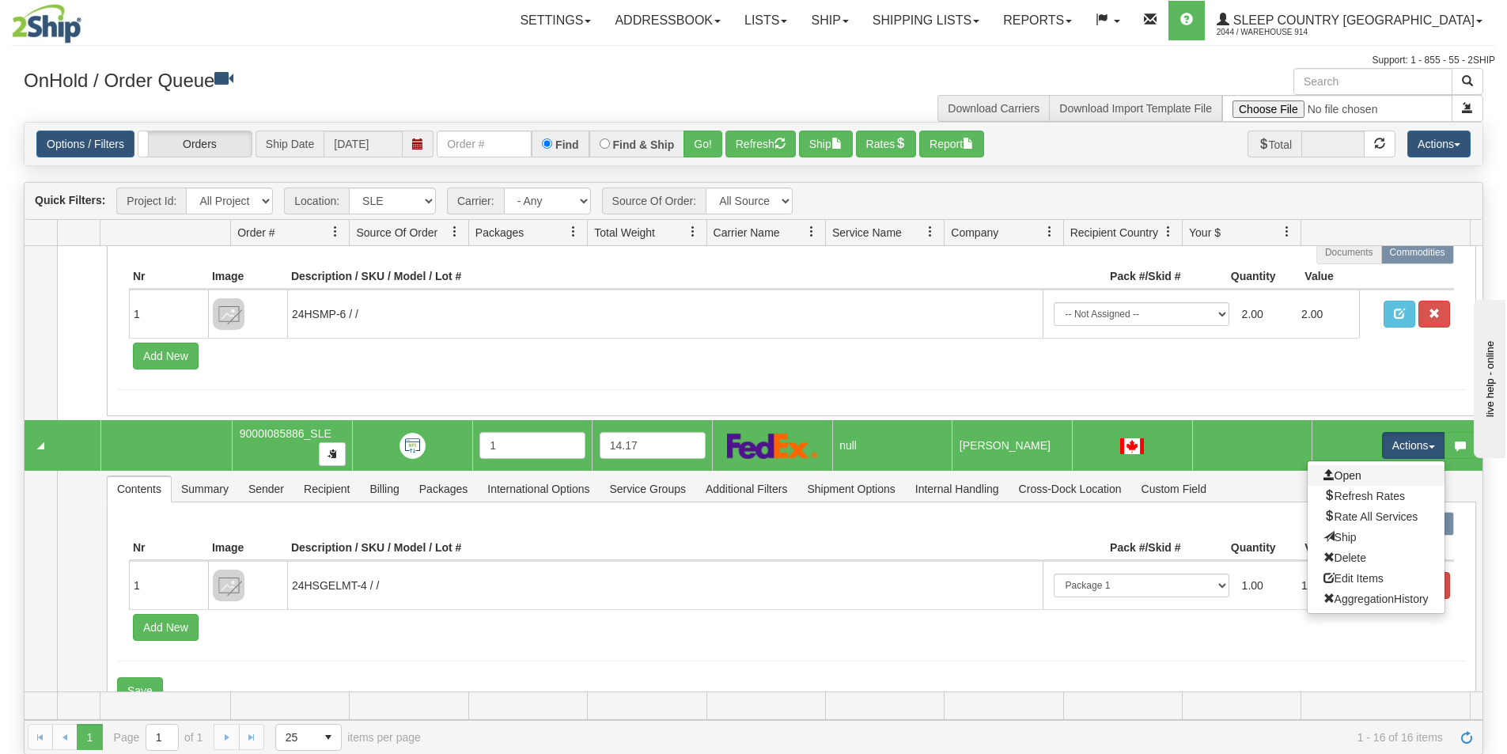
click at [1386, 479] on link "Open" at bounding box center [1375, 475] width 137 height 21
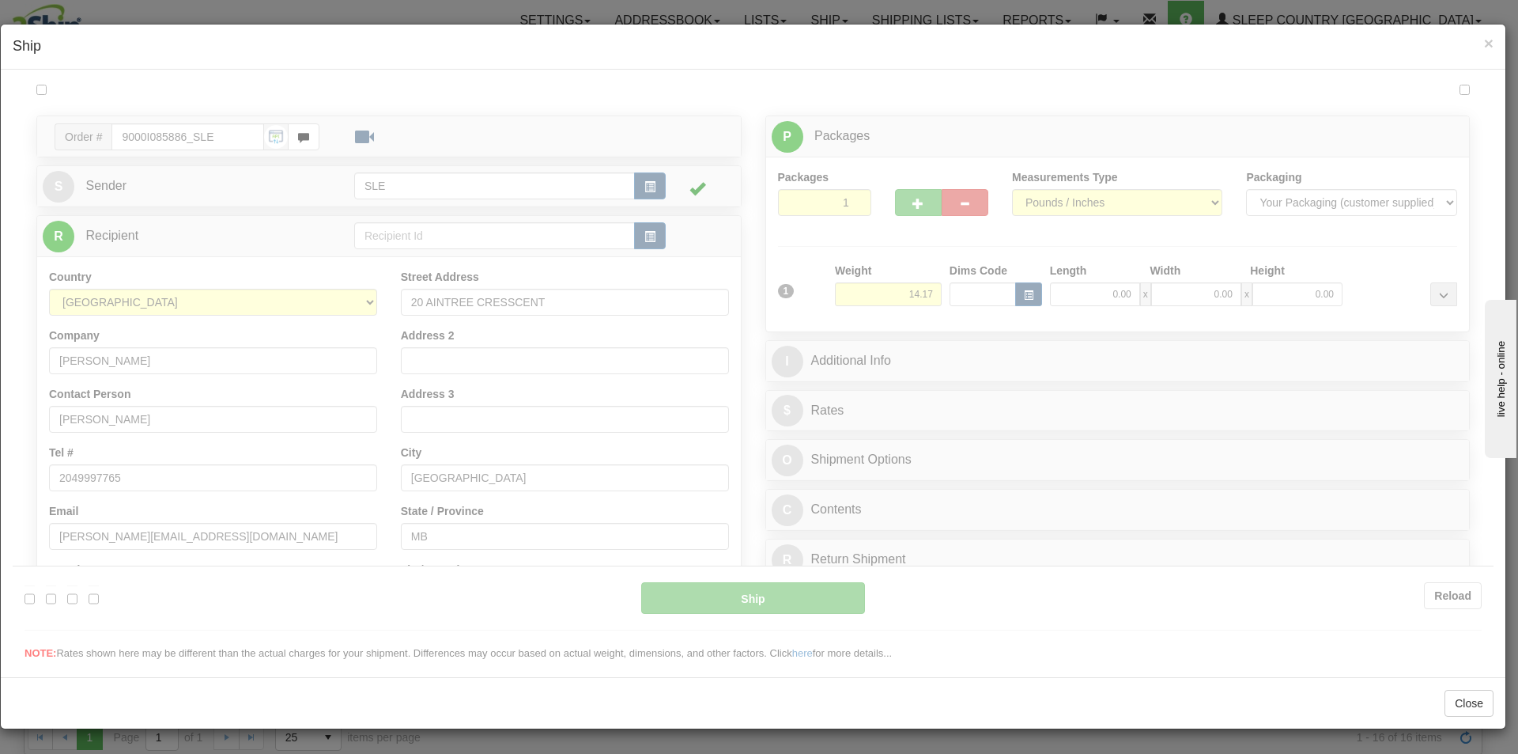
scroll to position [0, 0]
type input "13:07"
type input "16:00"
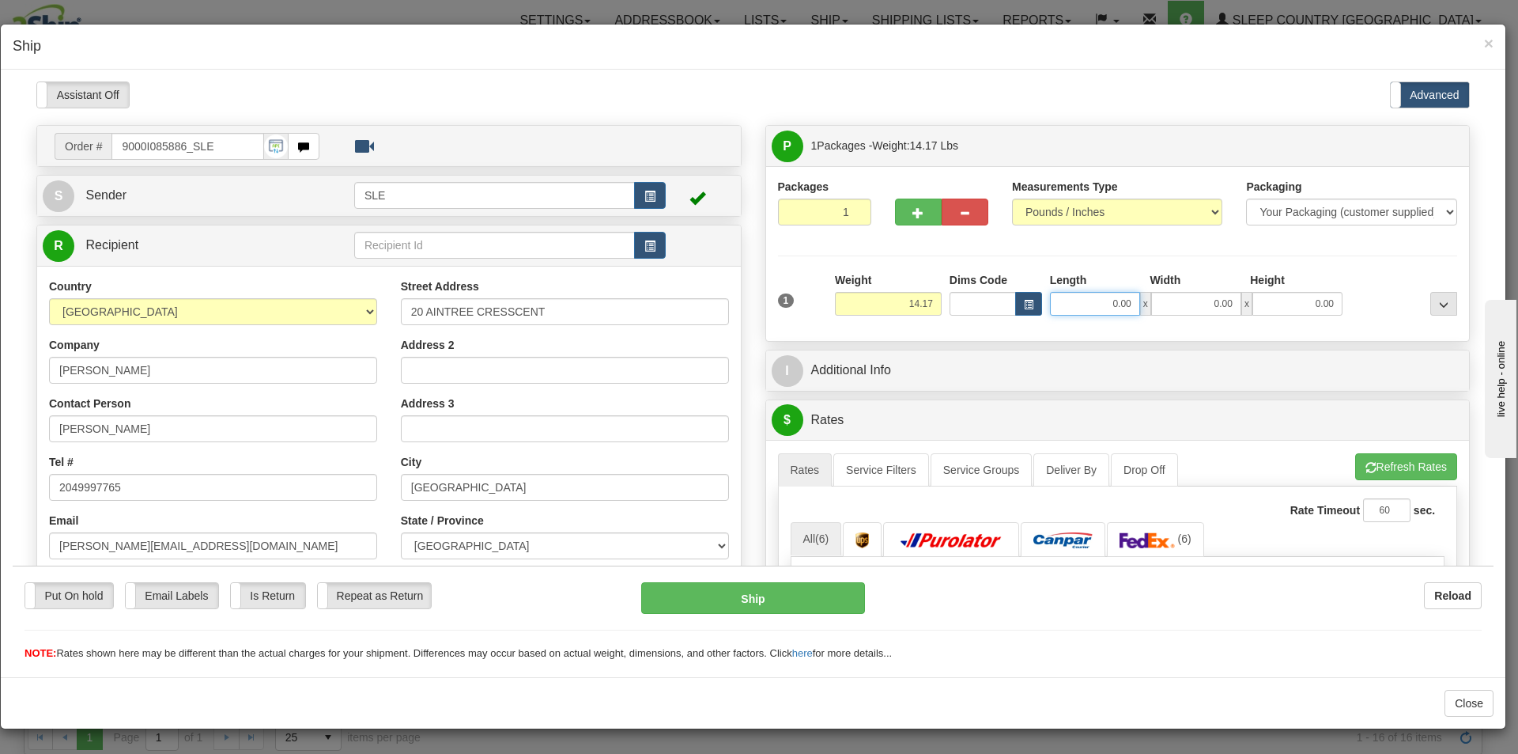
click at [1106, 304] on input "0.00" at bounding box center [1095, 303] width 90 height 24
type input "13.00"
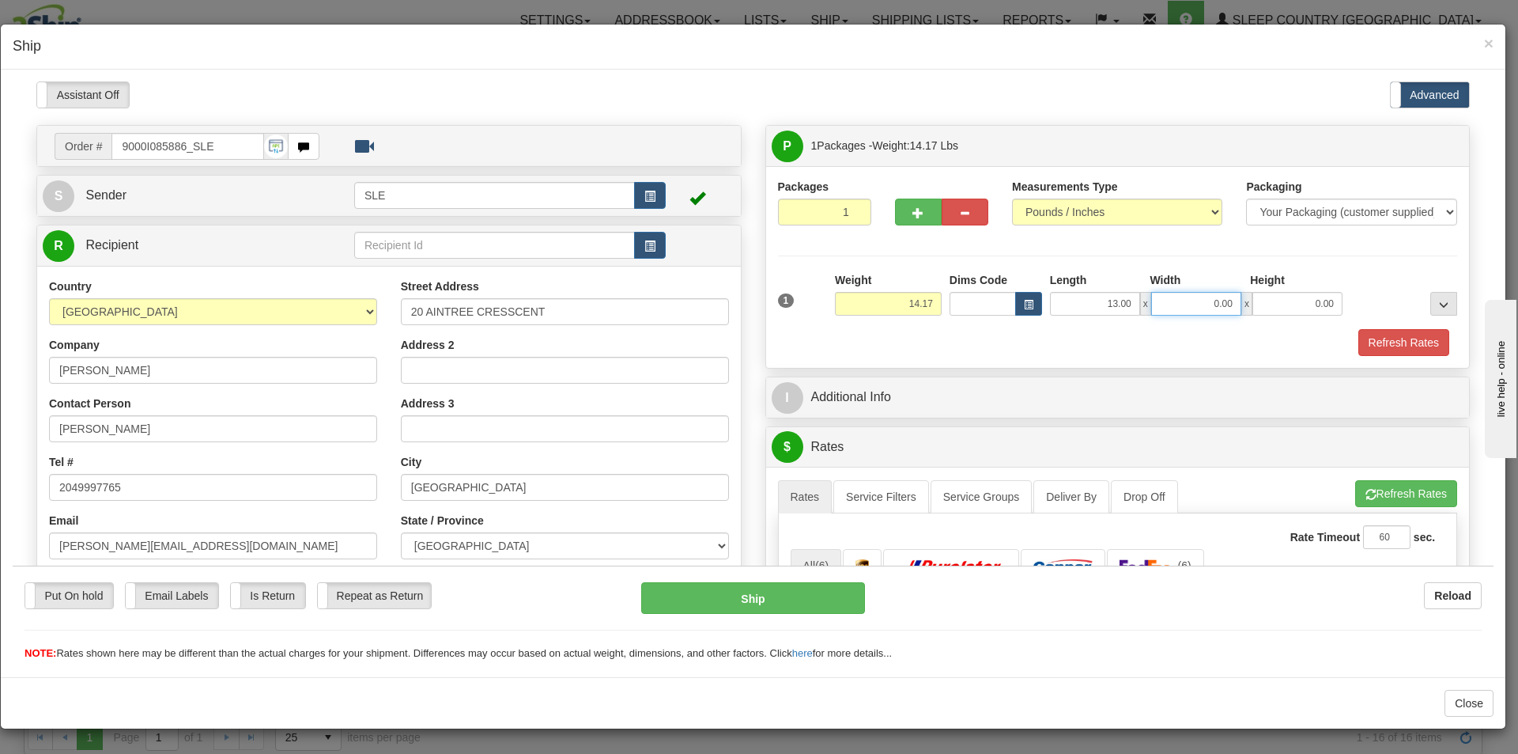
type input "3"
type input "13.00"
type input "24.00"
click at [1375, 490] on button "Refresh Rates" at bounding box center [1407, 492] width 102 height 27
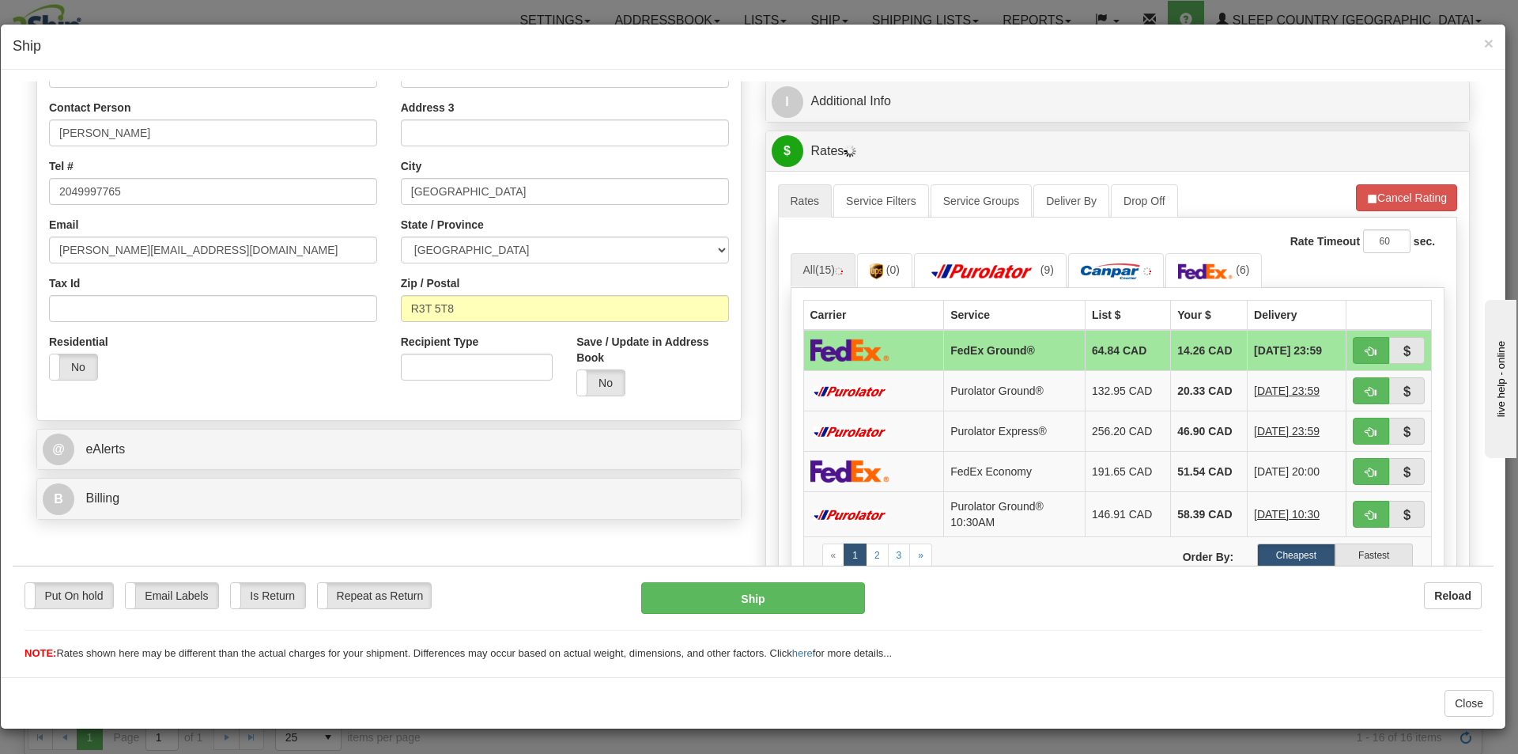
scroll to position [311, 0]
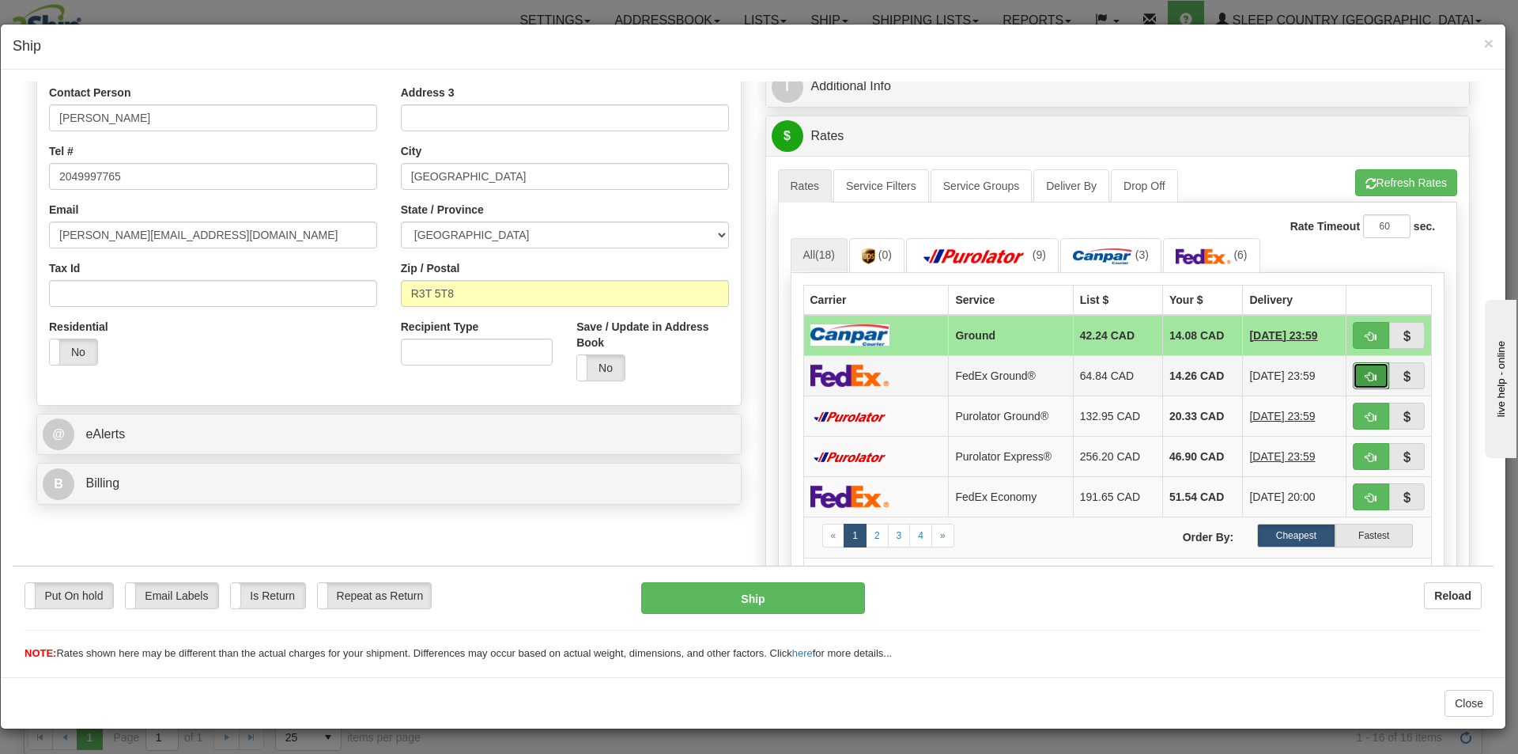
click at [1366, 376] on span "button" at bounding box center [1371, 376] width 11 height 10
type input "92"
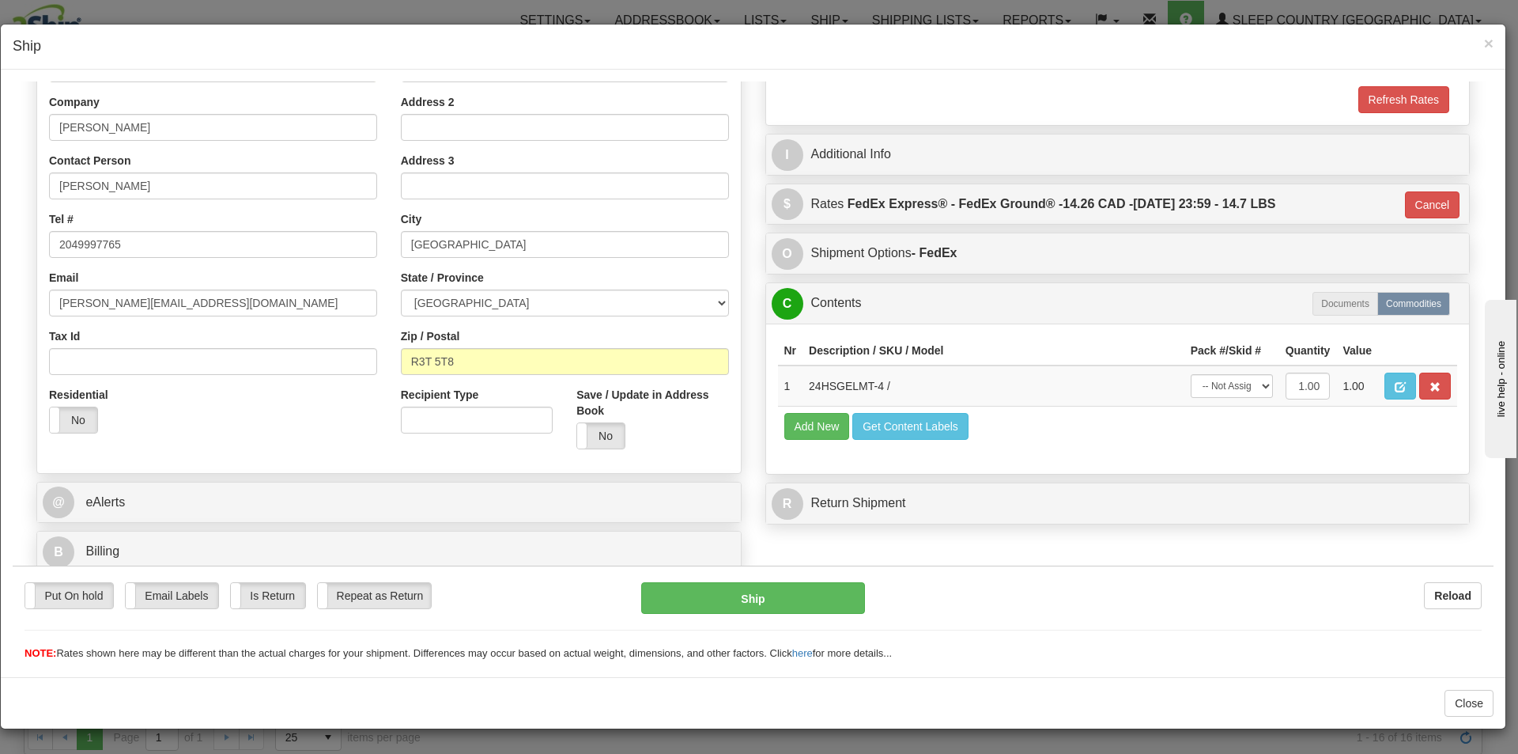
scroll to position [243, 0]
click at [775, 603] on button "Ship" at bounding box center [752, 597] width 223 height 32
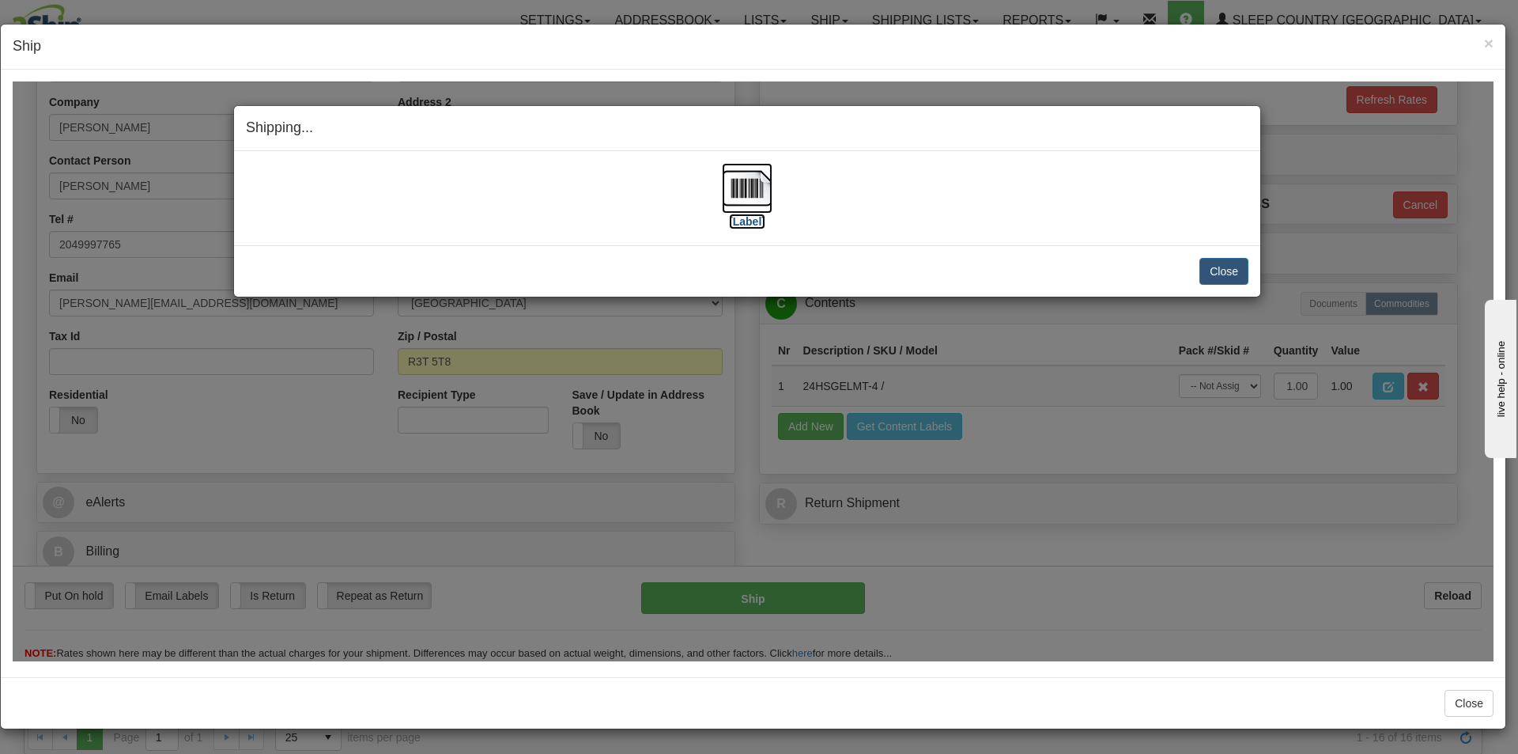
click at [755, 224] on label "[Label]" at bounding box center [747, 221] width 36 height 16
click at [1212, 268] on button "Close" at bounding box center [1224, 270] width 49 height 27
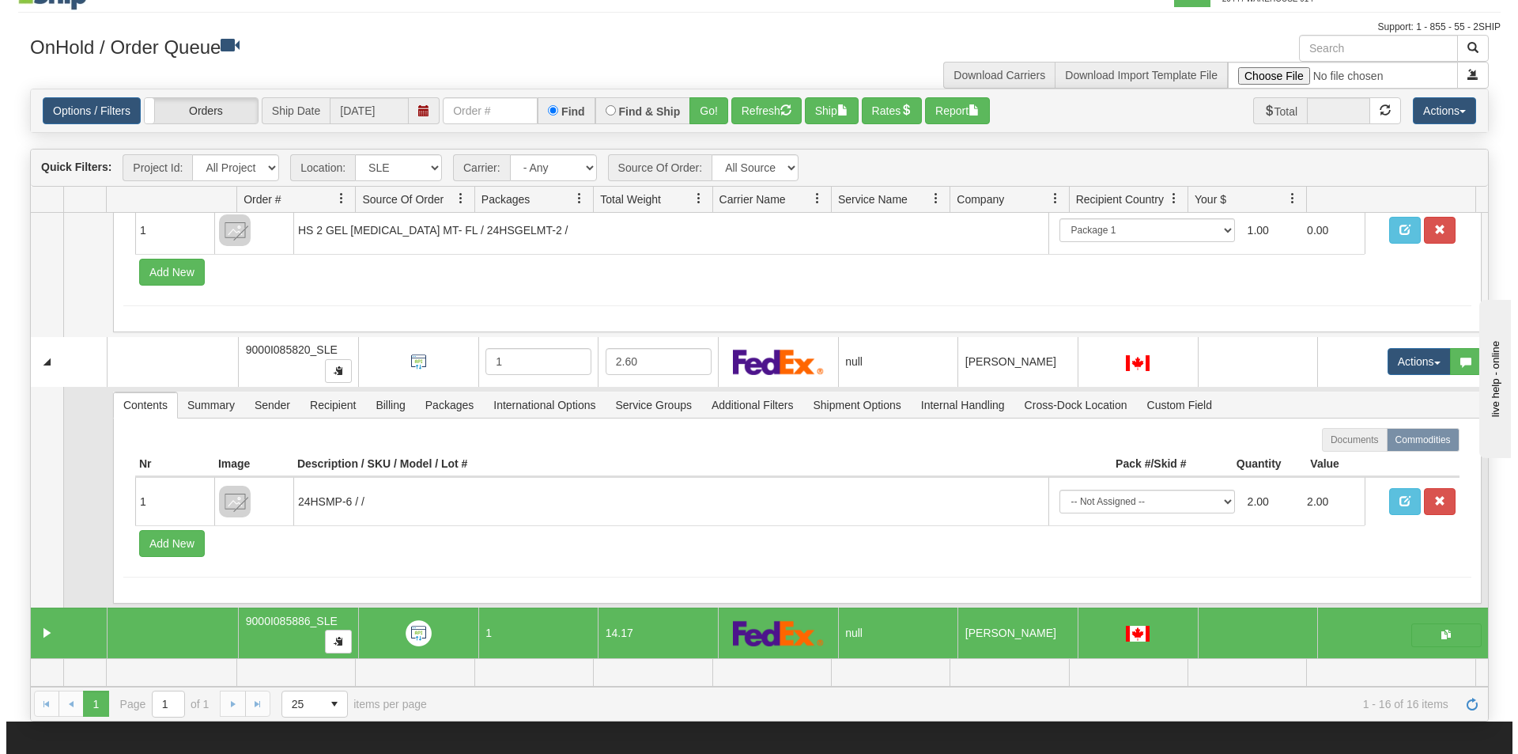
scroll to position [0, 0]
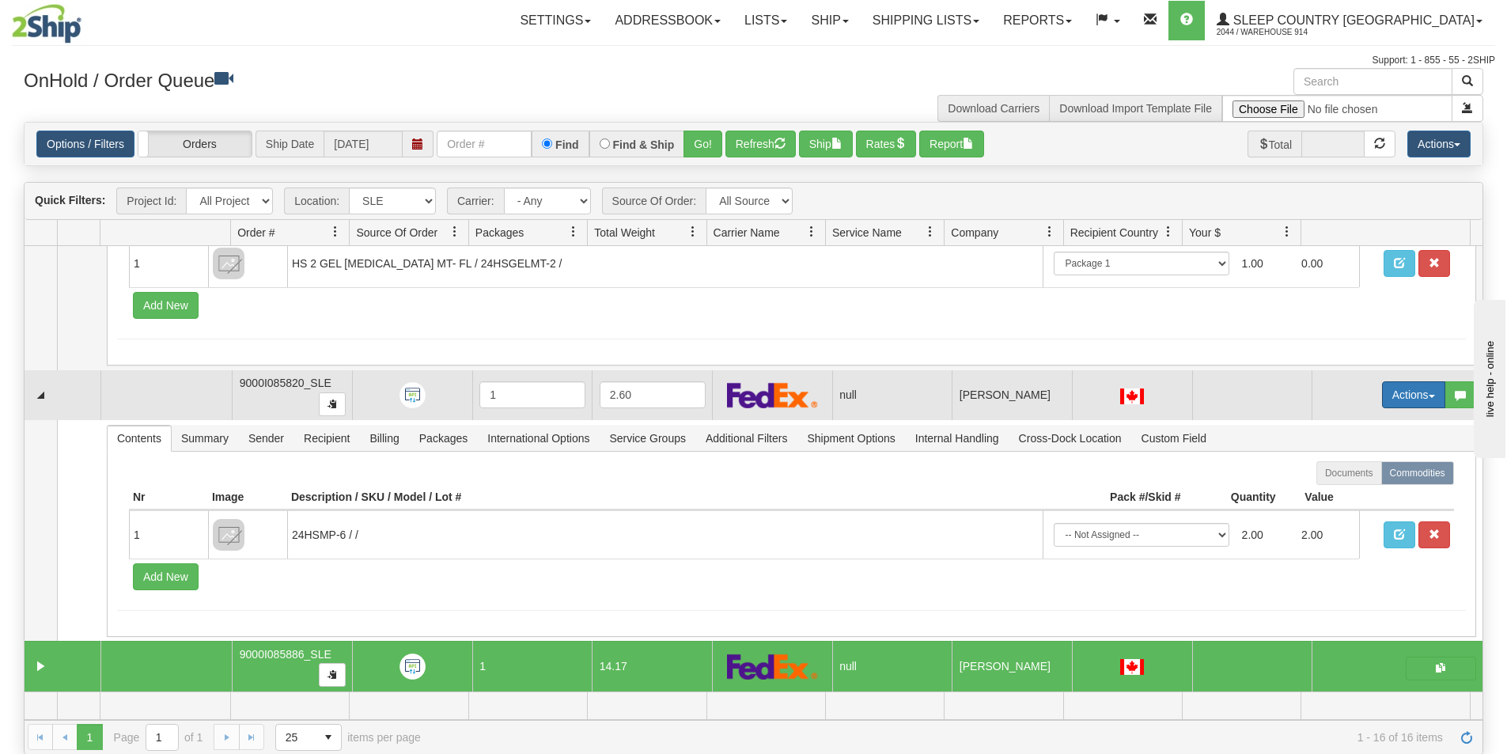
click at [1428, 395] on span "button" at bounding box center [1431, 396] width 6 height 3
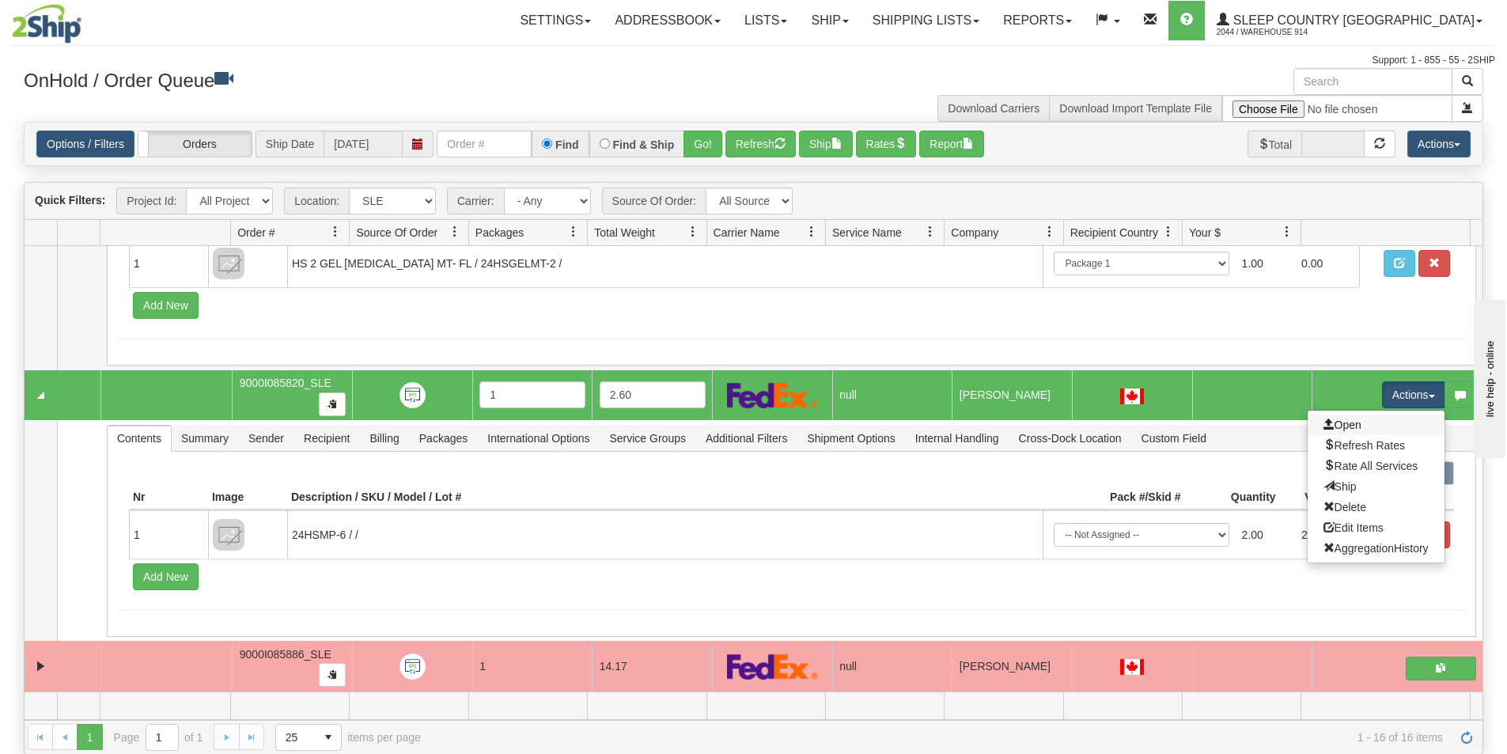
click at [1394, 429] on link "Open" at bounding box center [1375, 424] width 137 height 21
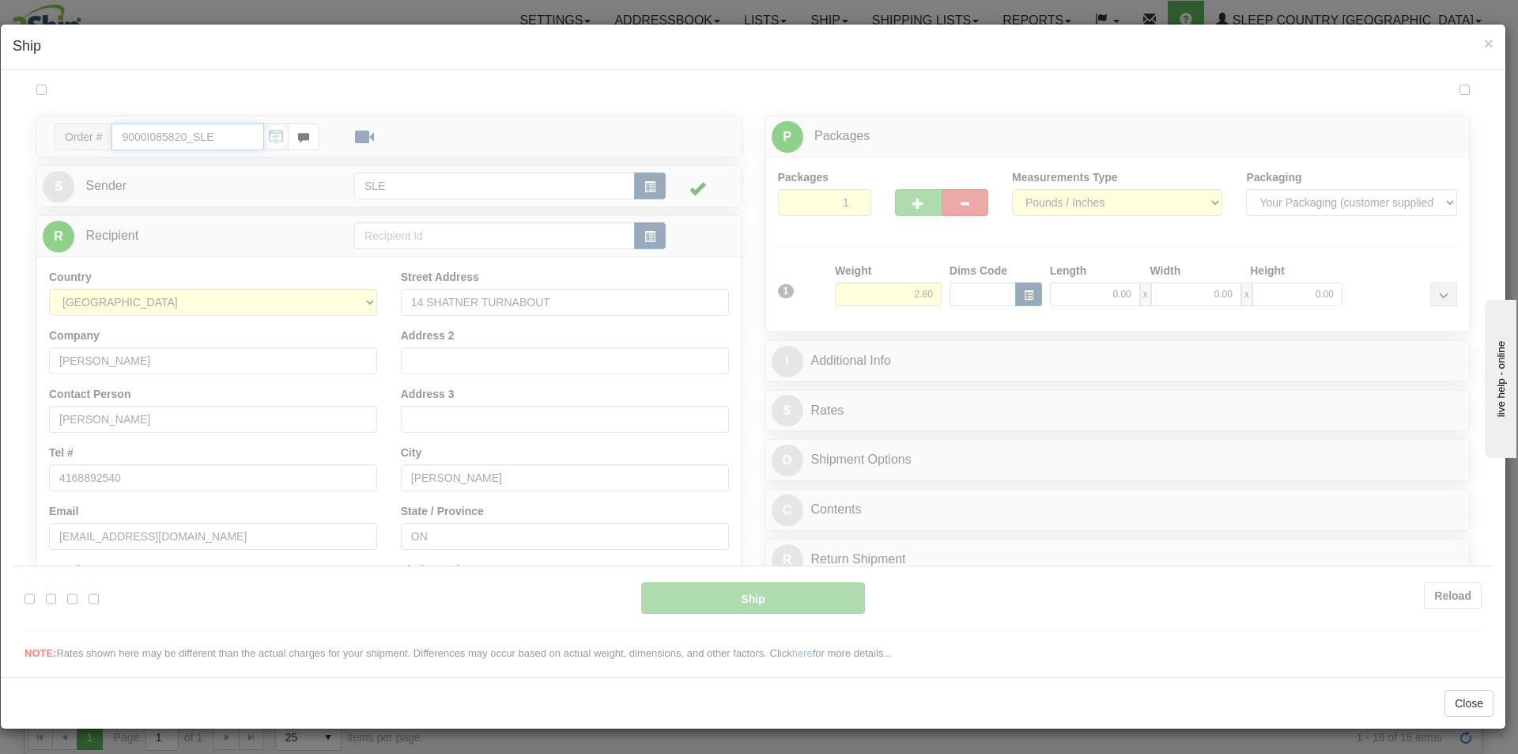
type input "13:07"
type input "16:00"
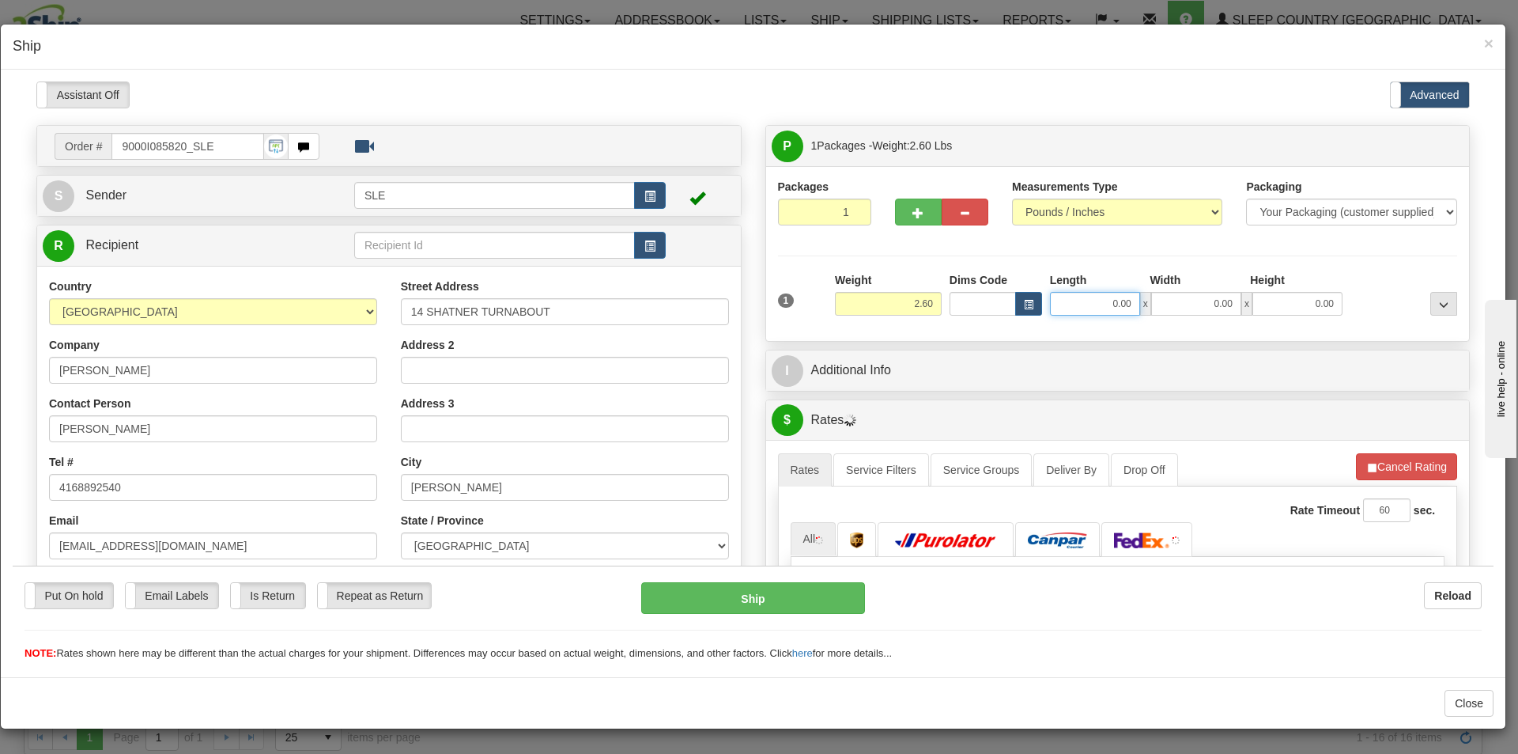
click at [1114, 299] on input "0.00" at bounding box center [1095, 303] width 90 height 24
type input "13.00"
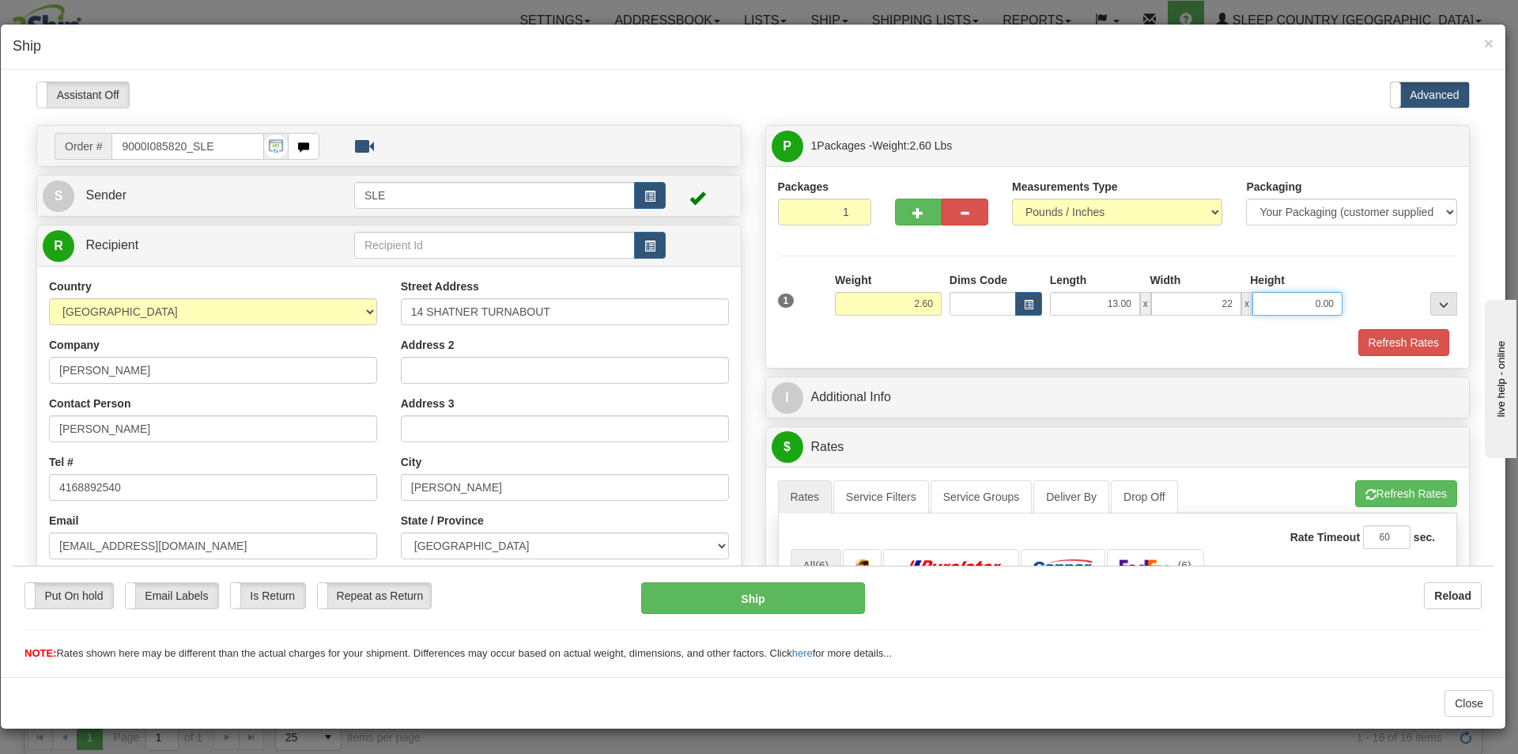
type input "22.00"
type input "21.00"
click at [1401, 490] on button "Refresh Rates" at bounding box center [1407, 492] width 102 height 27
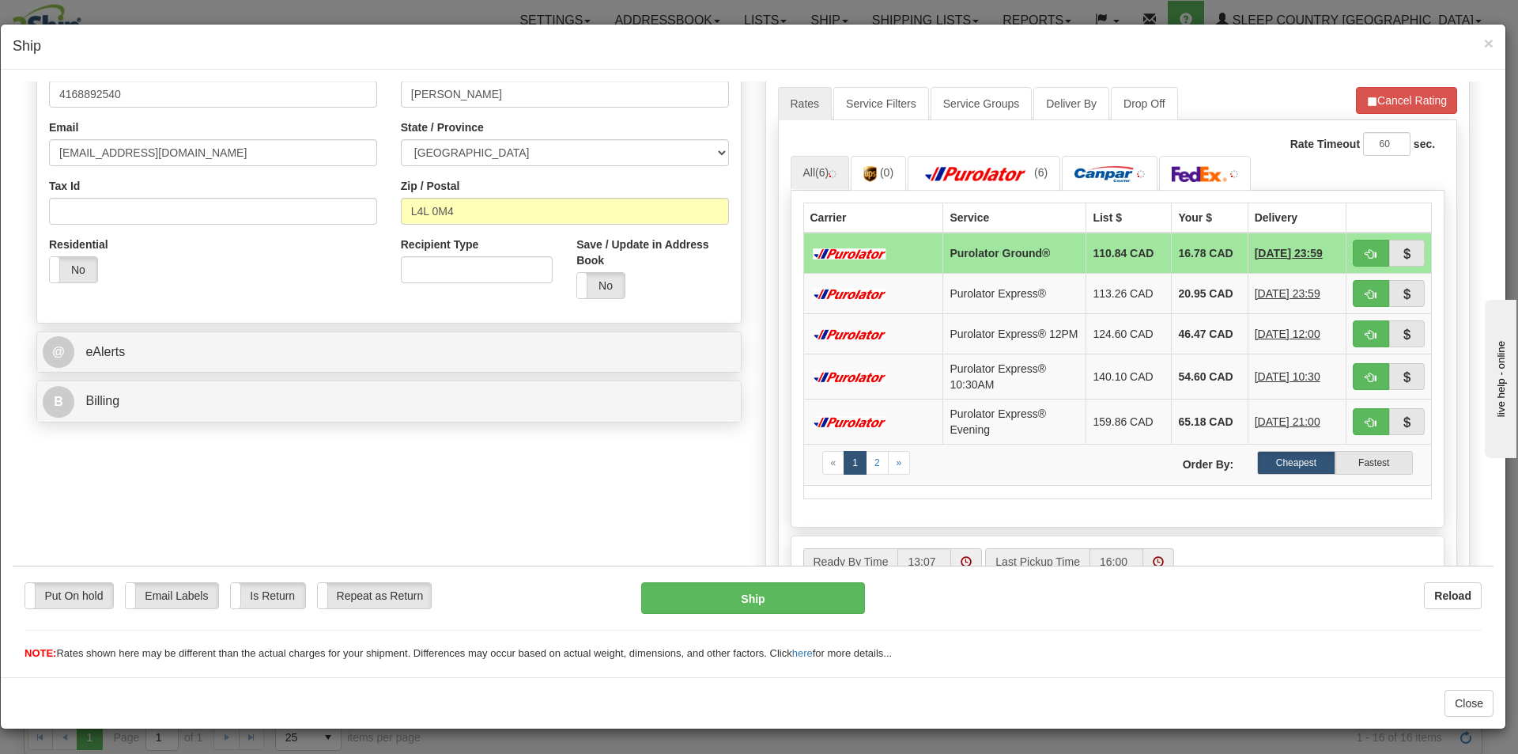
scroll to position [395, 0]
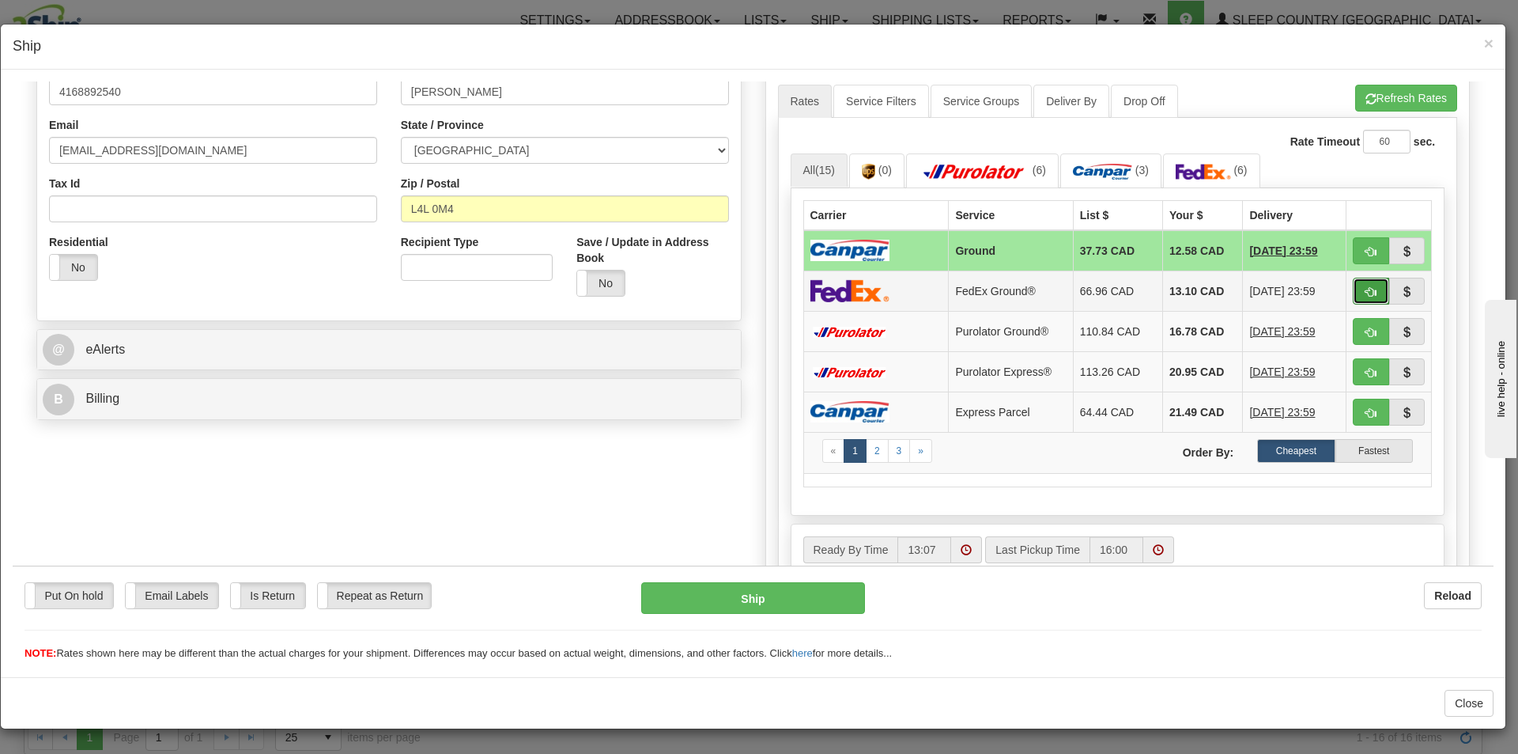
click at [1366, 291] on span "button" at bounding box center [1371, 291] width 11 height 10
type input "92"
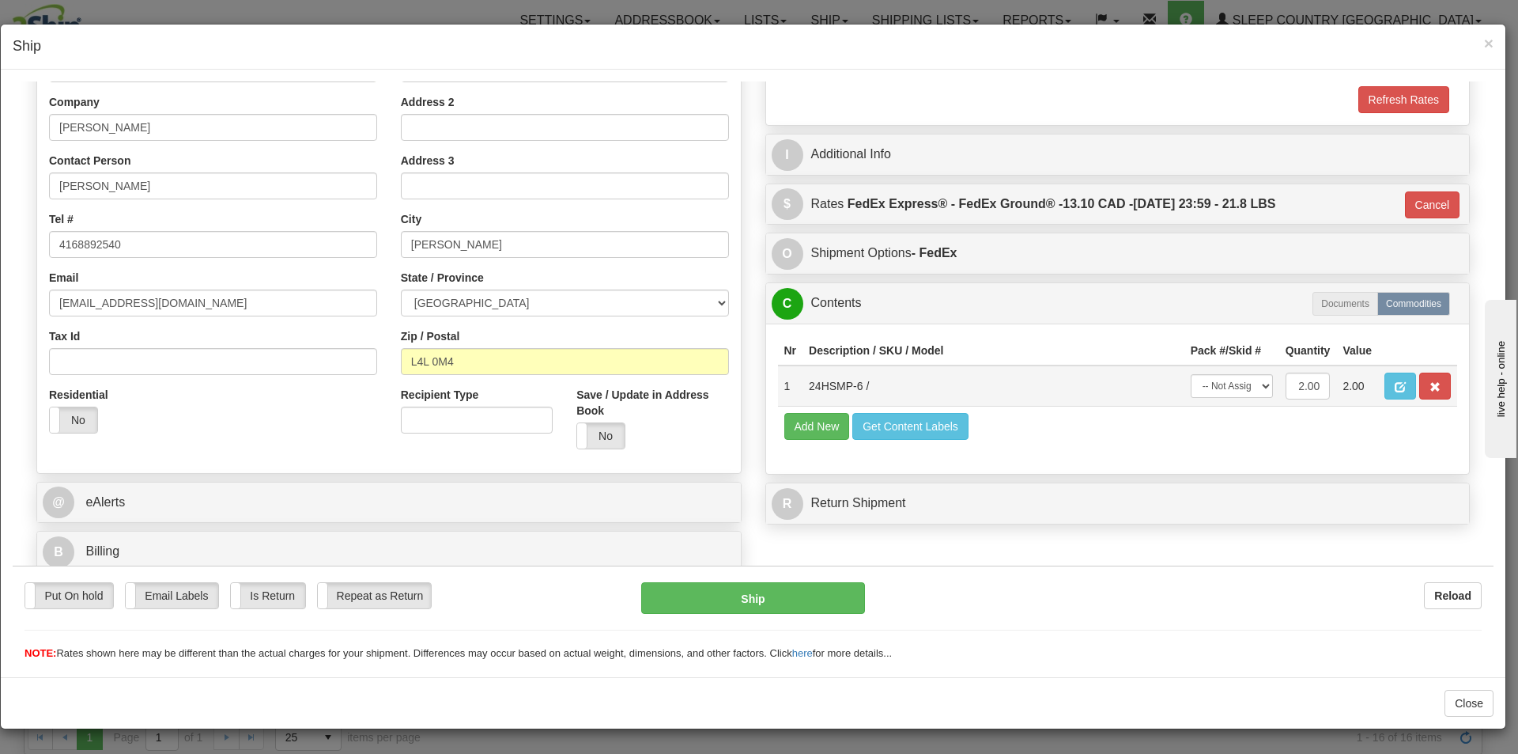
scroll to position [243, 0]
click at [1251, 391] on select "-- Not Assigned -- Package 1" at bounding box center [1232, 385] width 82 height 24
select select "0"
click at [1191, 373] on select "-- Not Assigned -- Package 1" at bounding box center [1232, 385] width 82 height 24
click at [762, 603] on button "Ship" at bounding box center [752, 597] width 223 height 32
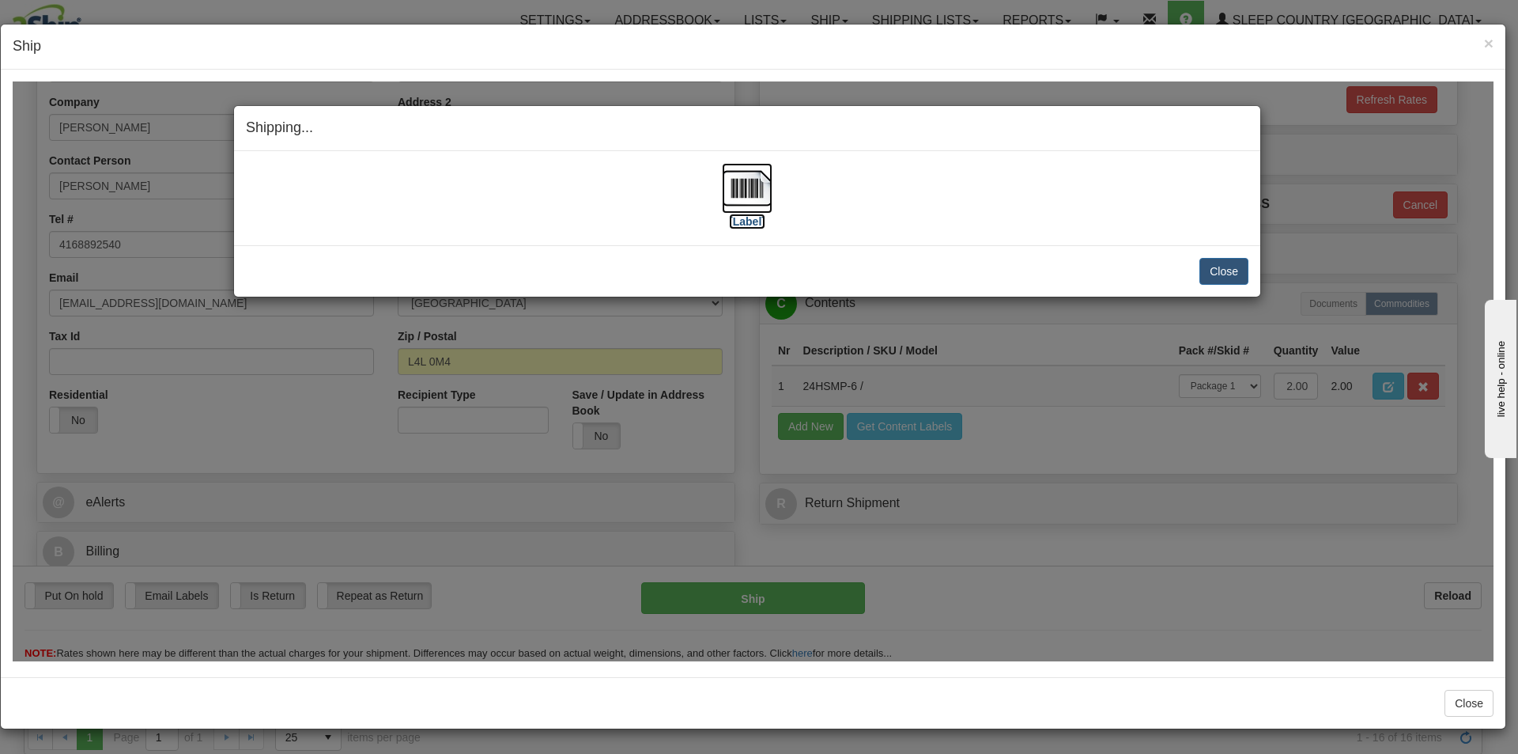
click at [750, 217] on label "[Label]" at bounding box center [747, 221] width 36 height 16
click at [1223, 274] on button "Close" at bounding box center [1224, 270] width 49 height 27
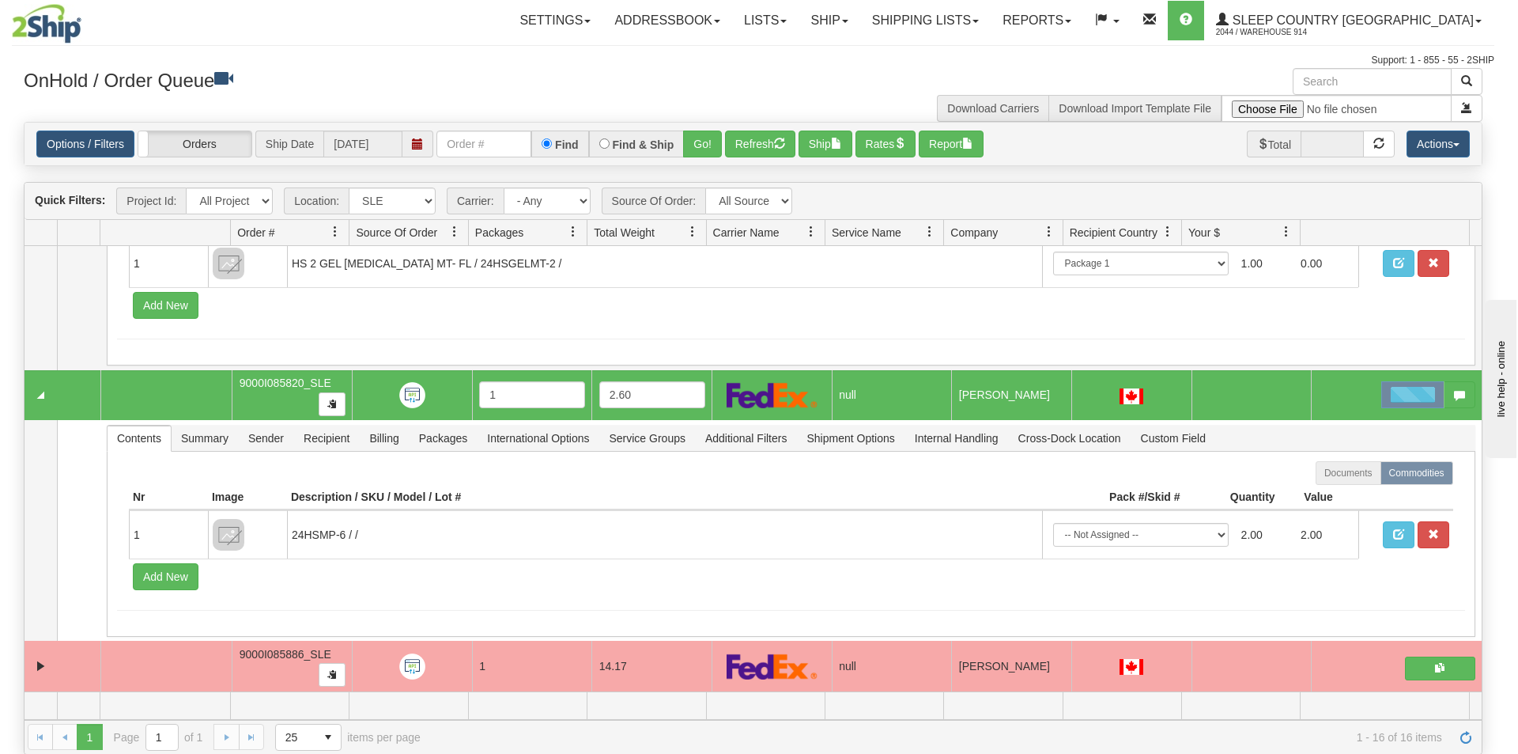
scroll to position [580, 0]
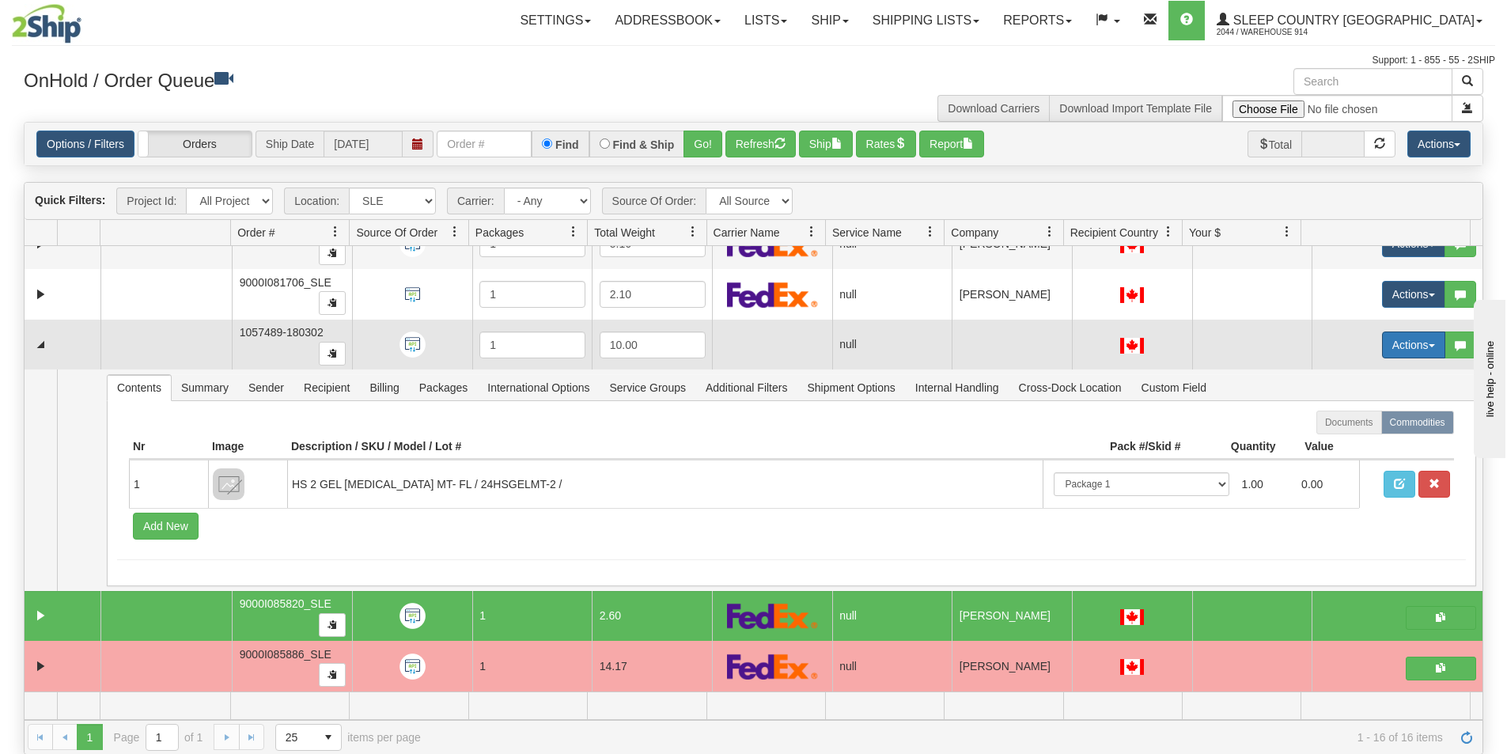
click at [1415, 346] on button "Actions" at bounding box center [1413, 344] width 63 height 27
click at [1381, 373] on link "Open" at bounding box center [1375, 375] width 137 height 21
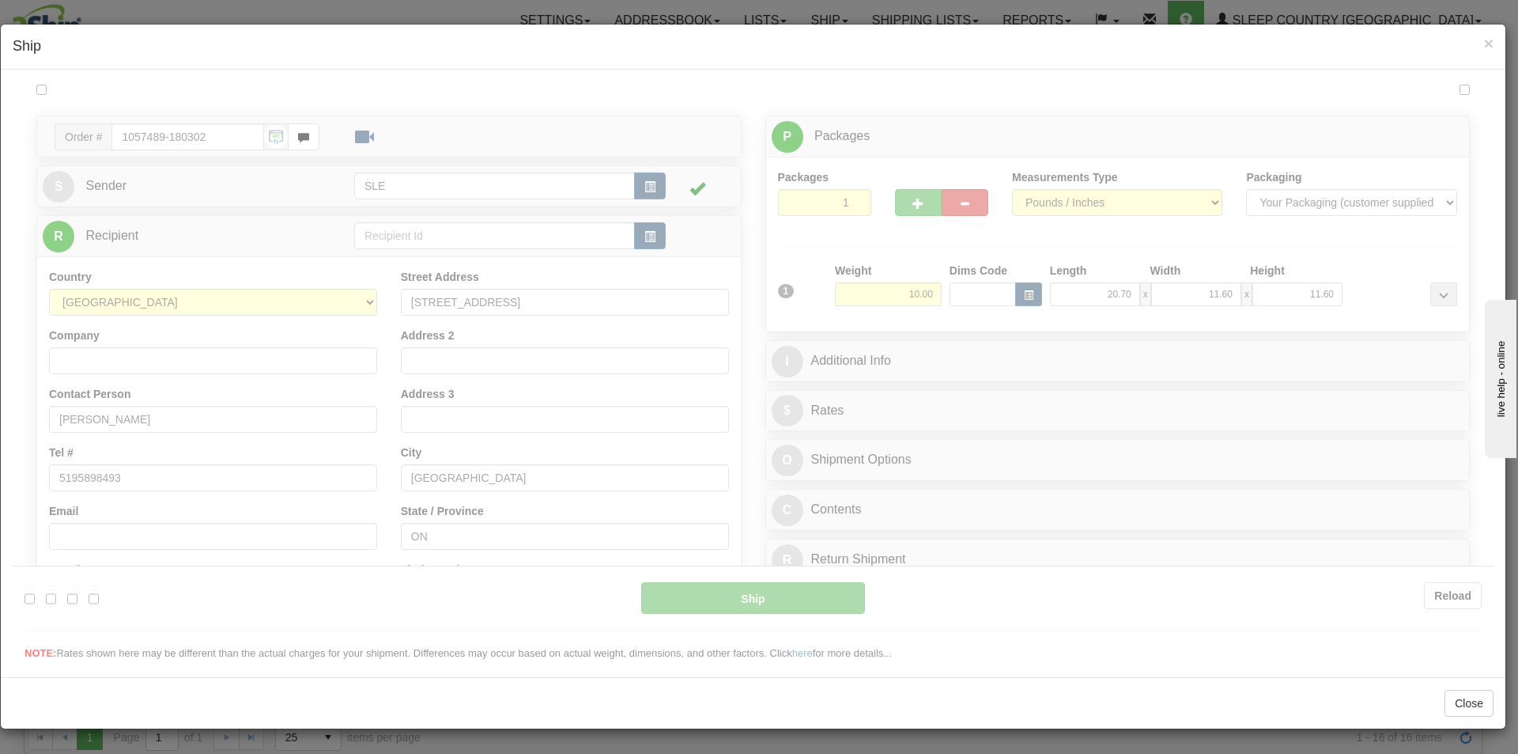
scroll to position [0, 0]
type input "13:09"
type input "16:00"
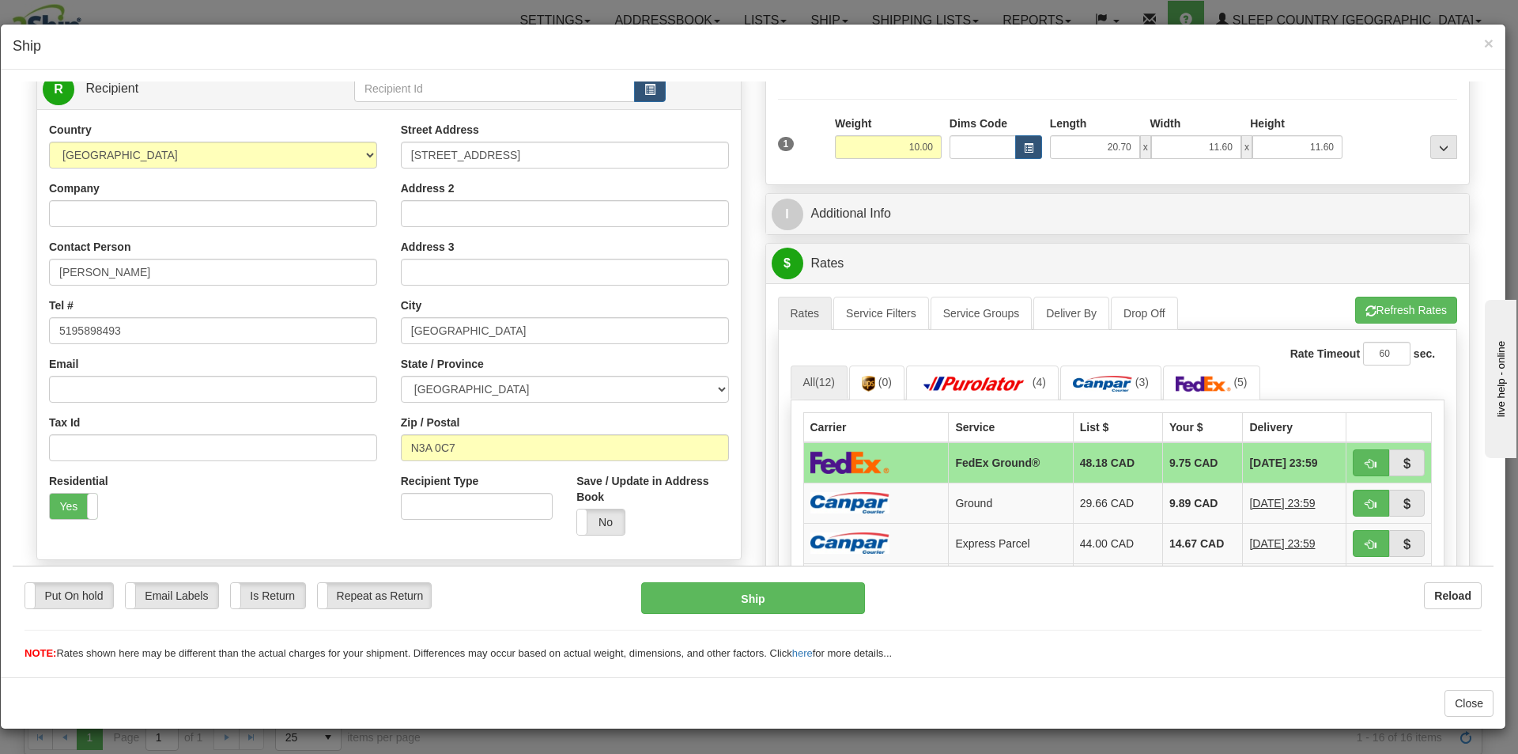
scroll to position [158, 0]
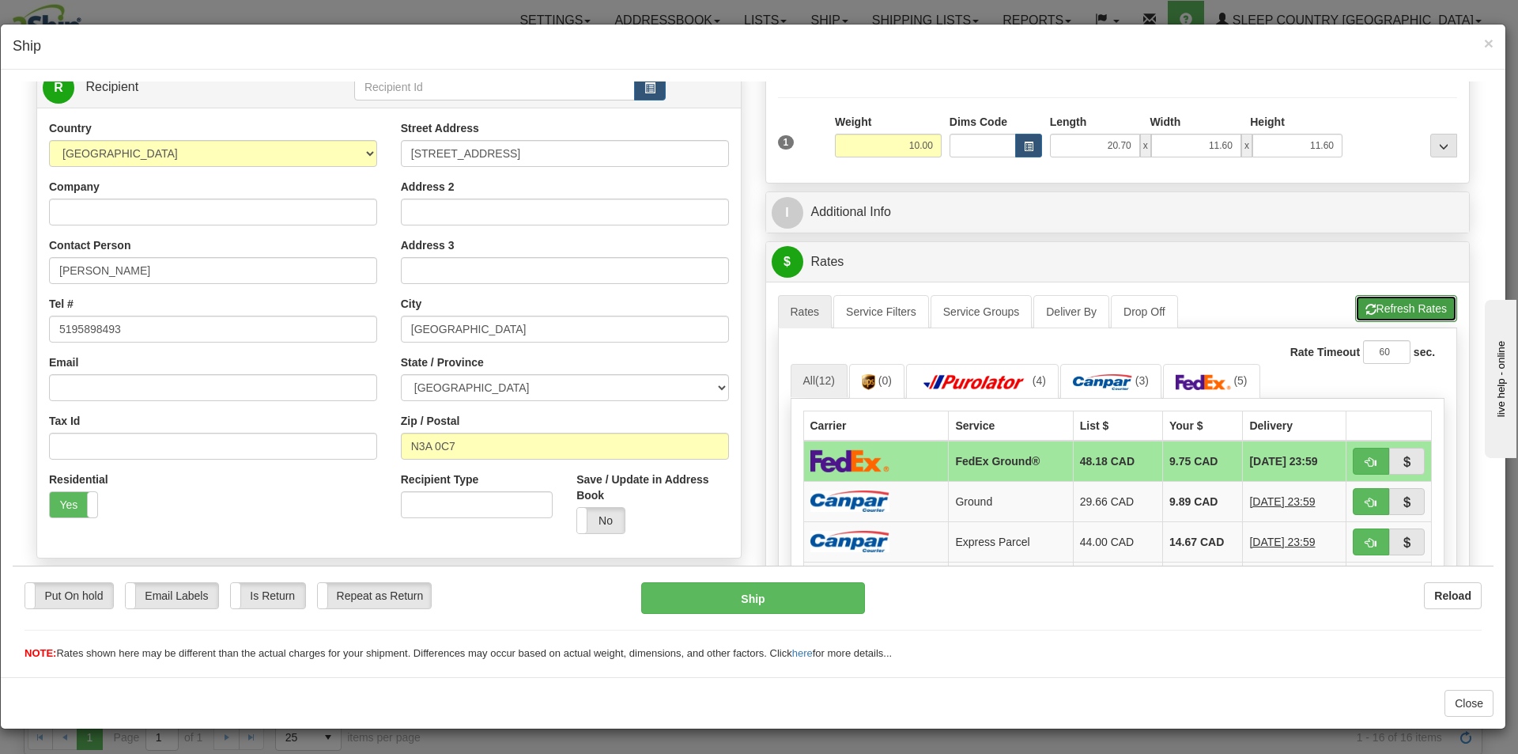
click at [1401, 302] on button "Refresh Rates" at bounding box center [1407, 307] width 102 height 27
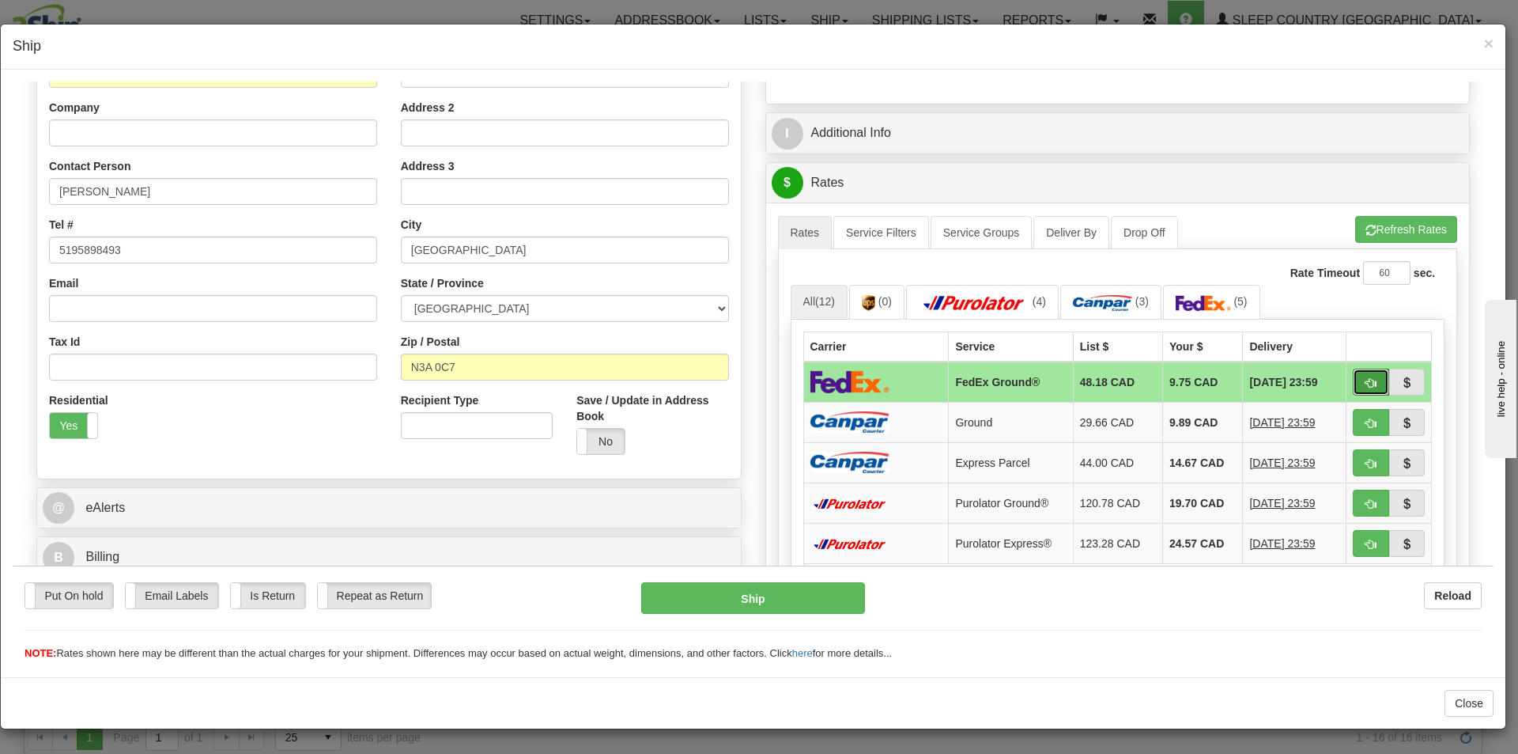
click at [1366, 378] on span "button" at bounding box center [1371, 382] width 11 height 10
type input "92"
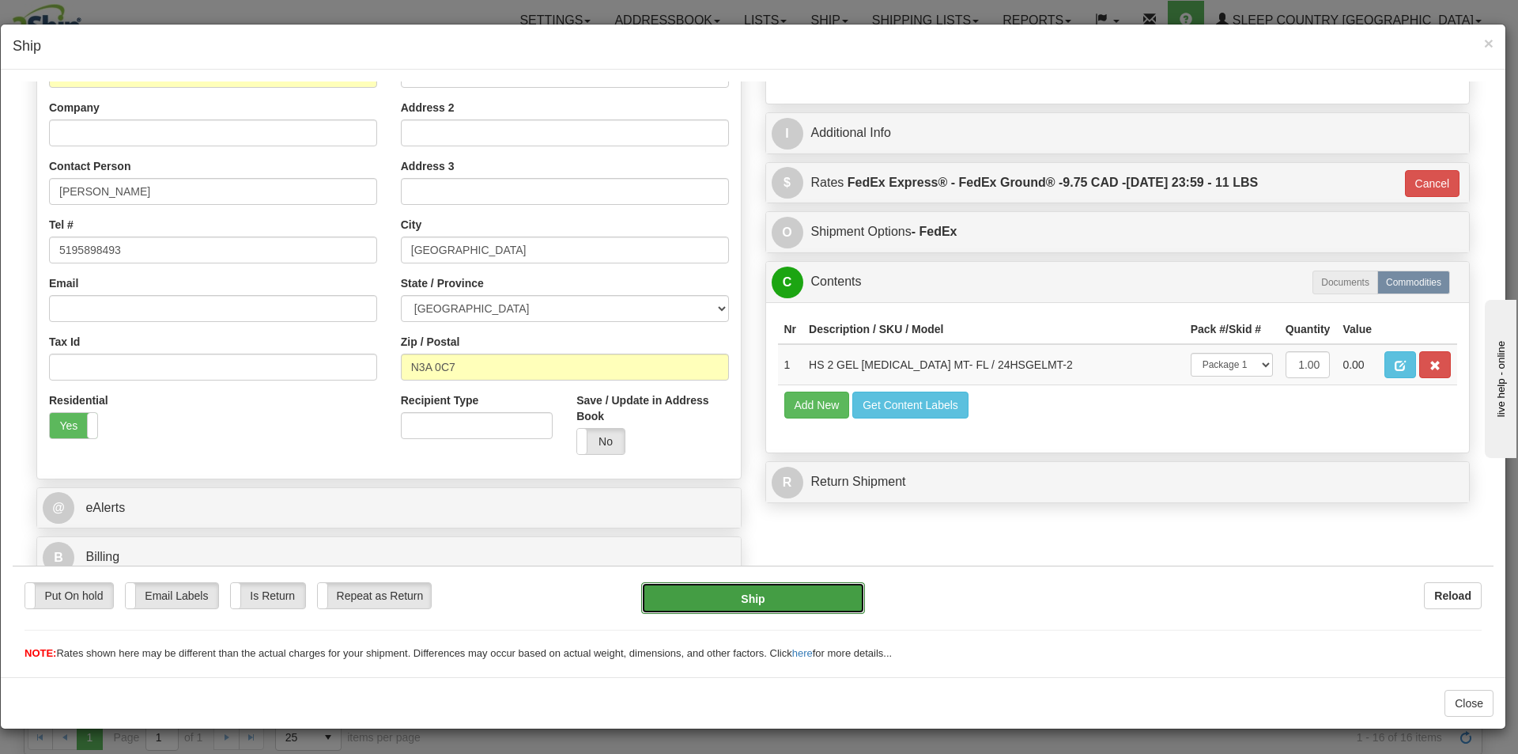
click at [744, 600] on button "Ship" at bounding box center [752, 597] width 223 height 32
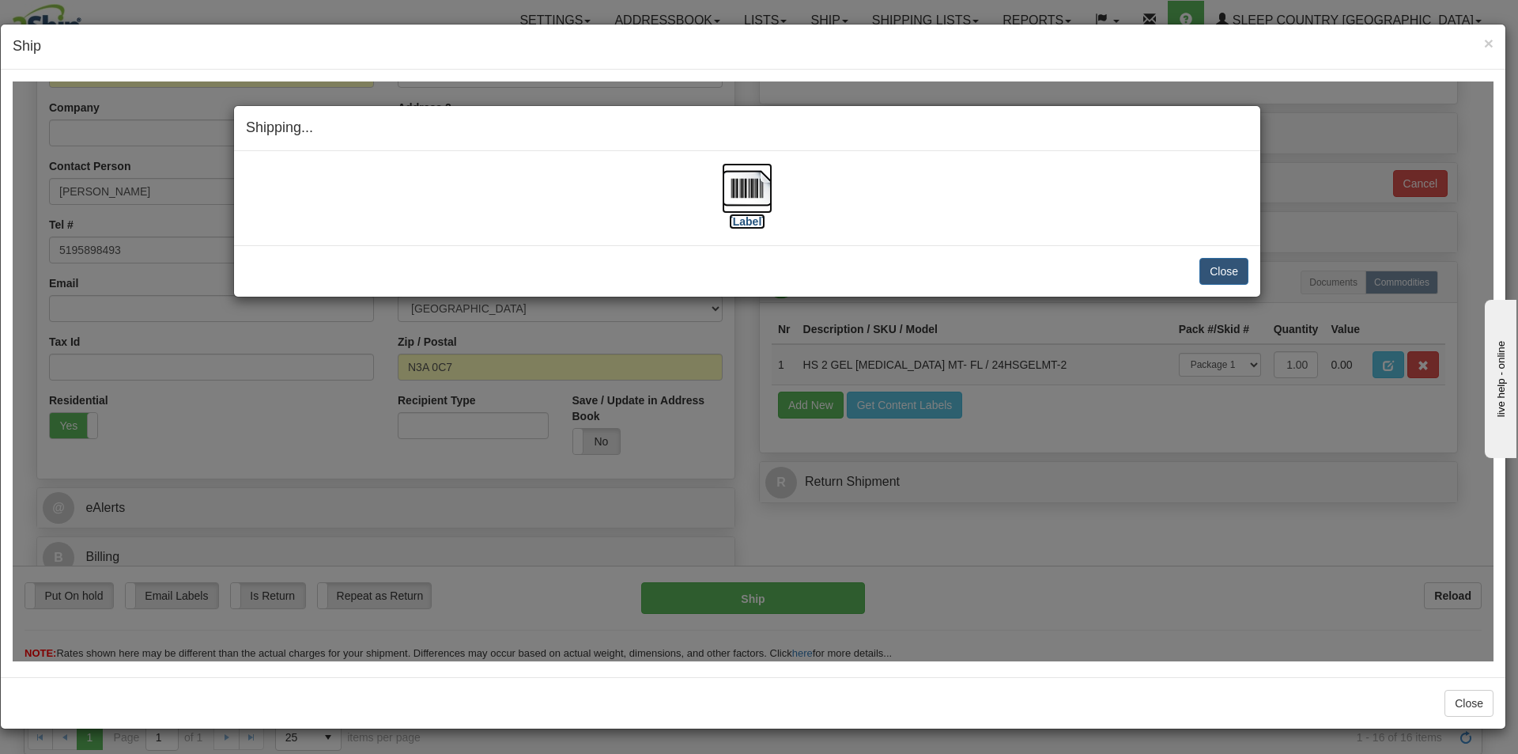
click at [754, 223] on label "[Label]" at bounding box center [747, 221] width 36 height 16
click at [1220, 269] on button "Close" at bounding box center [1224, 270] width 49 height 27
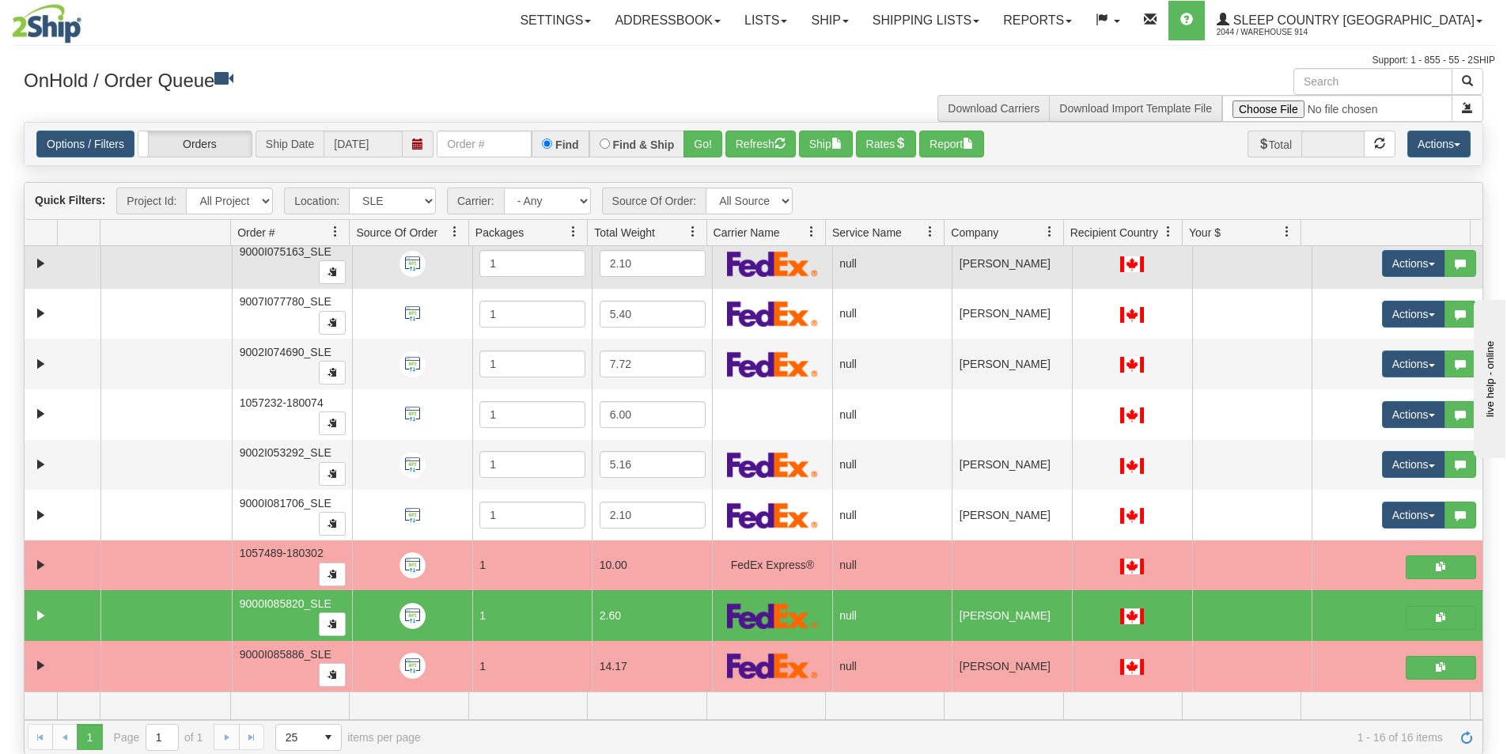
scroll to position [0, 0]
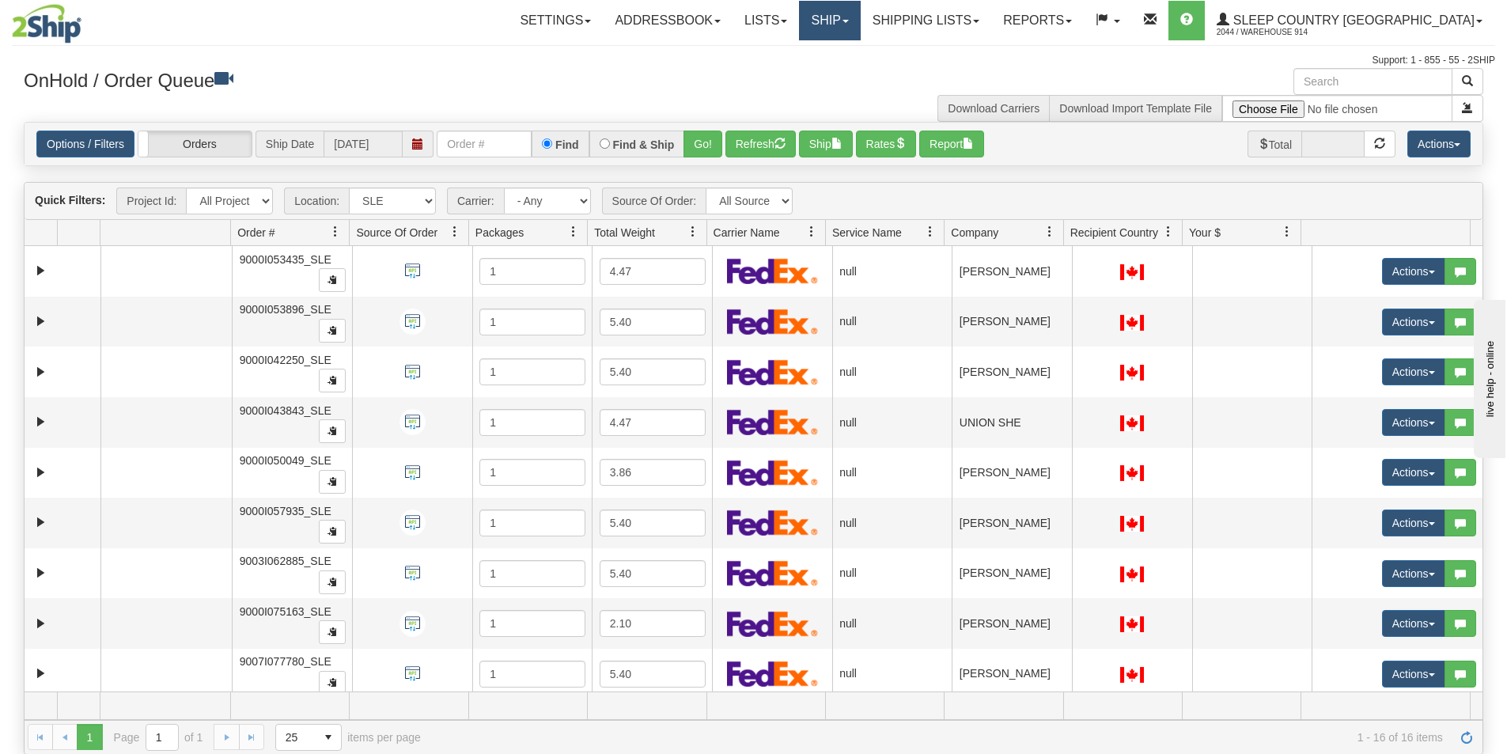
click at [860, 34] on link "Ship" at bounding box center [829, 21] width 61 height 40
click at [787, 21] on span at bounding box center [784, 21] width 6 height 3
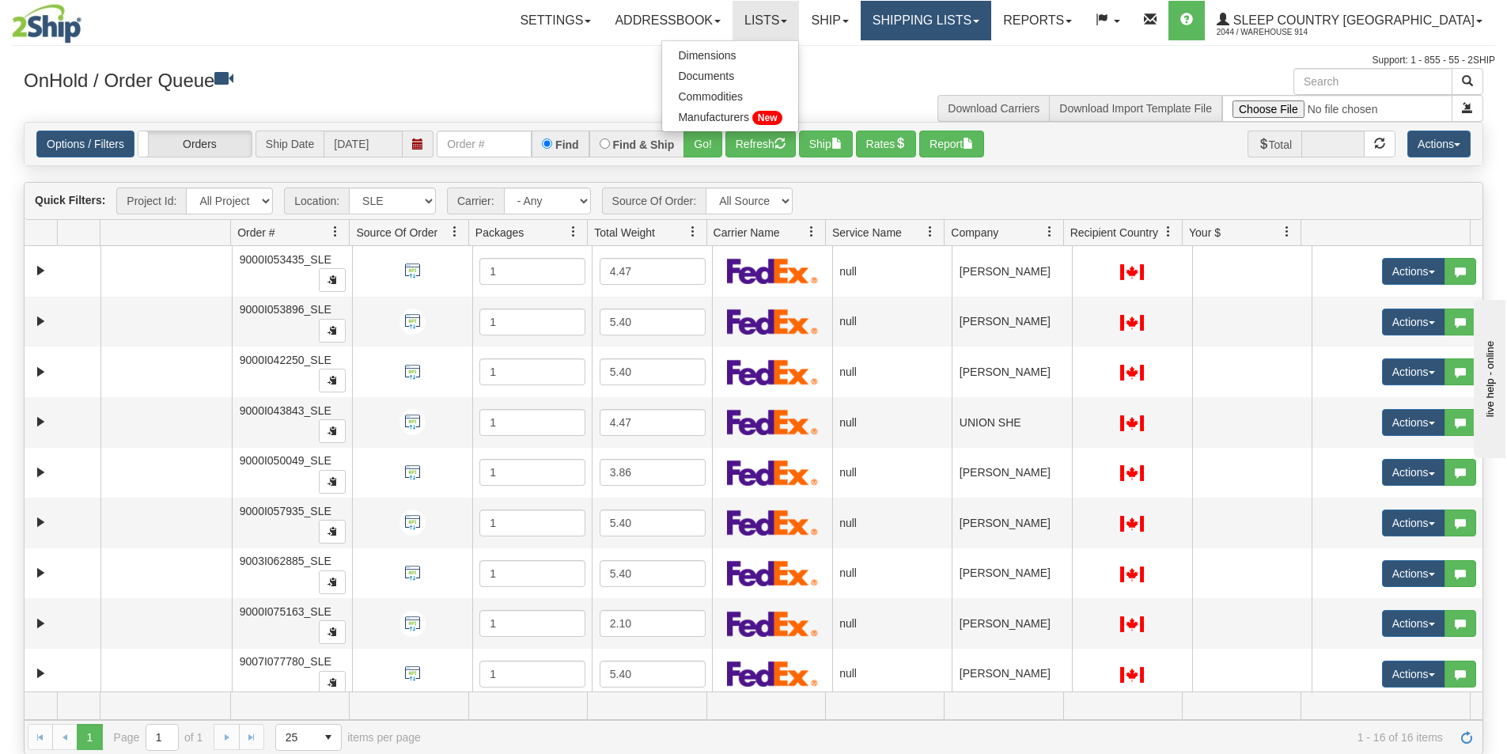
click at [991, 29] on link "Shipping lists" at bounding box center [925, 21] width 130 height 40
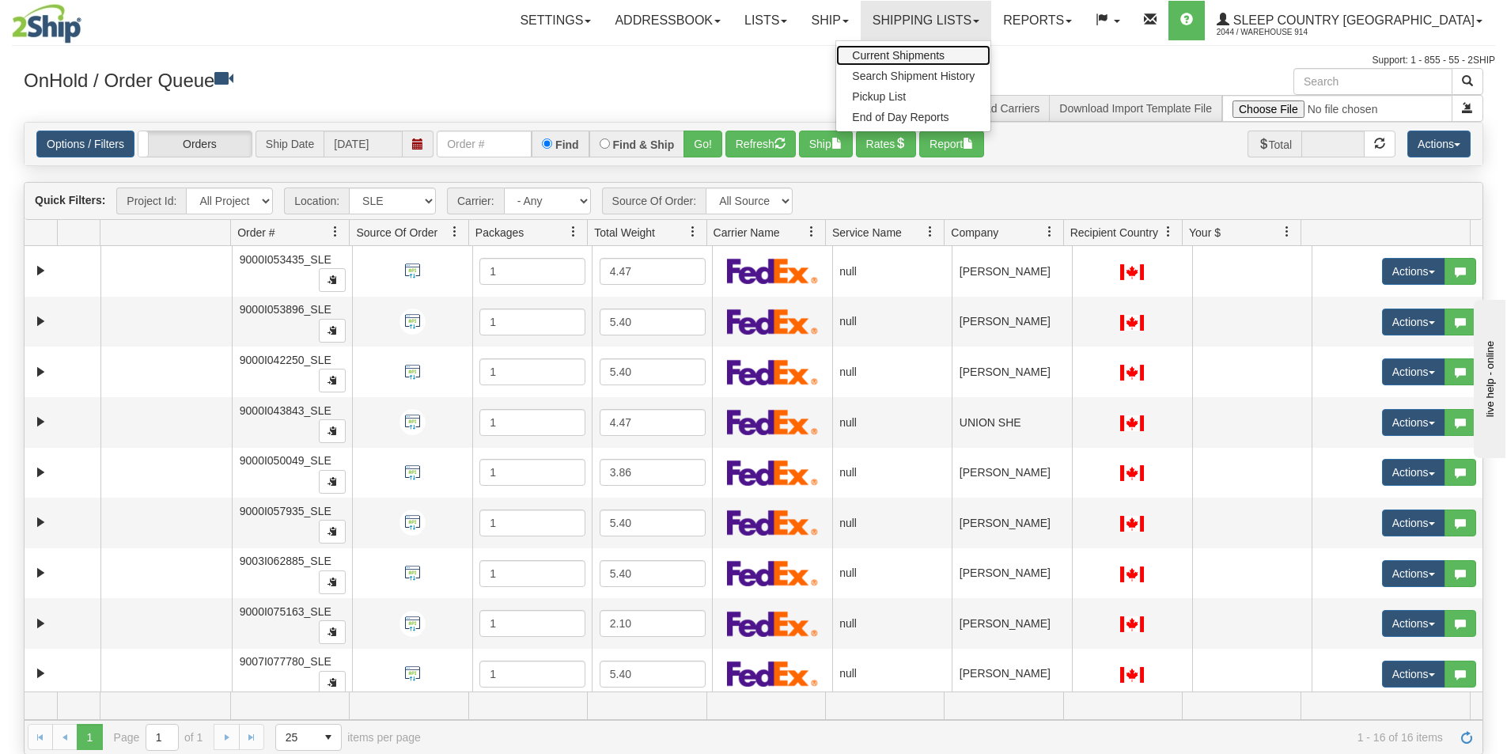
click at [944, 55] on span "Current Shipments" at bounding box center [898, 55] width 93 height 13
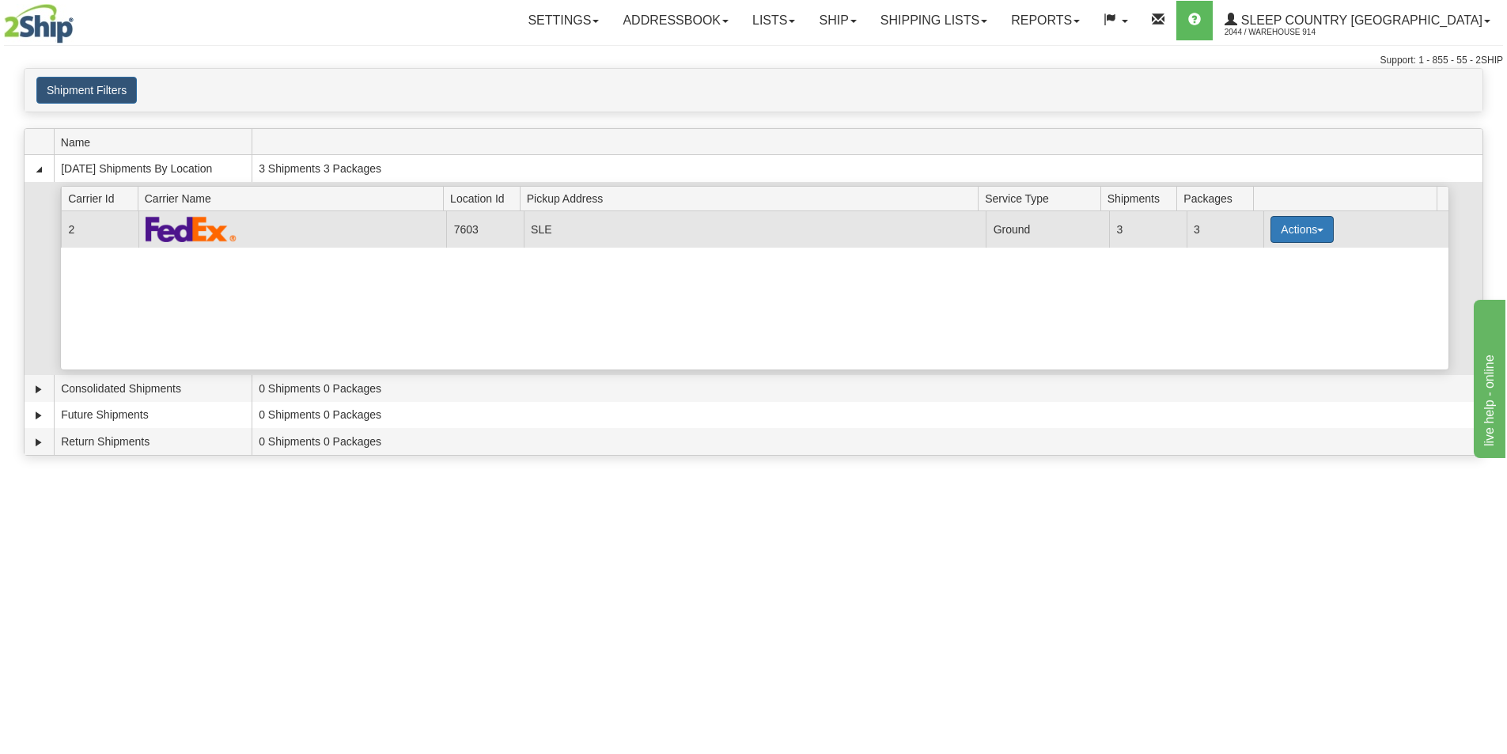
click at [1315, 234] on button "Actions" at bounding box center [1301, 229] width 63 height 27
click at [1269, 283] on link "Close" at bounding box center [1269, 280] width 127 height 21
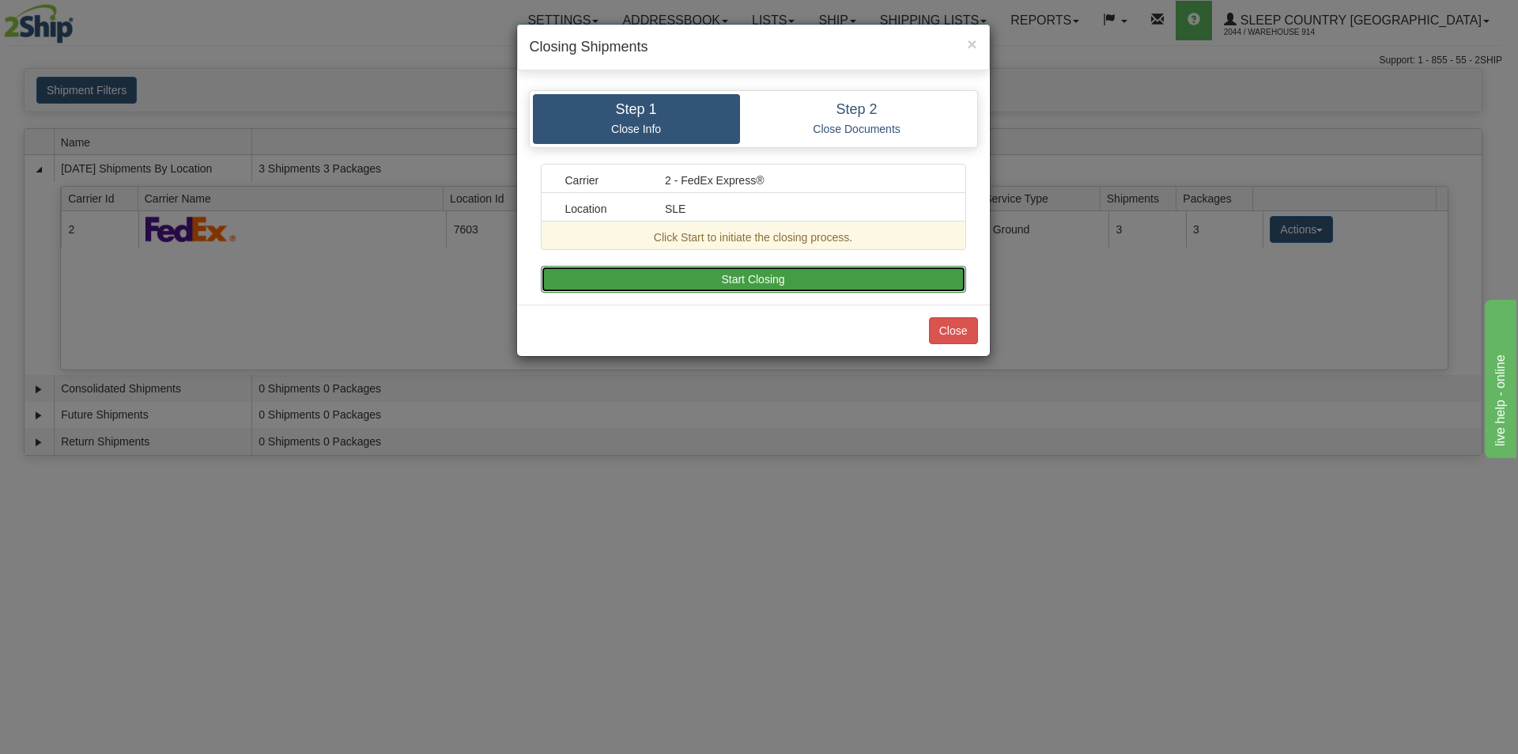
click at [785, 284] on button "Start Closing" at bounding box center [753, 279] width 425 height 27
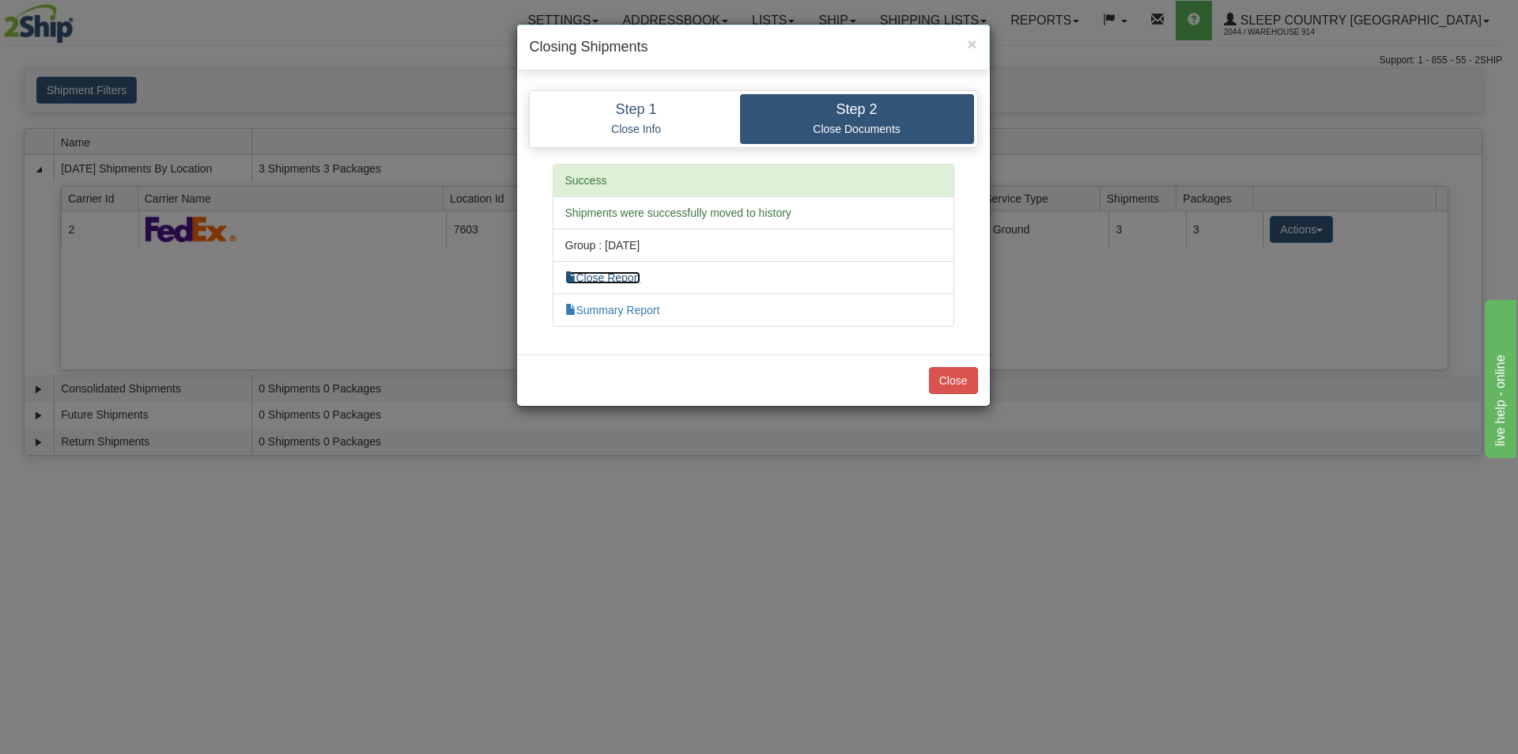
click at [636, 280] on link "Close Report" at bounding box center [603, 277] width 76 height 13
